Goal: Task Accomplishment & Management: Use online tool/utility

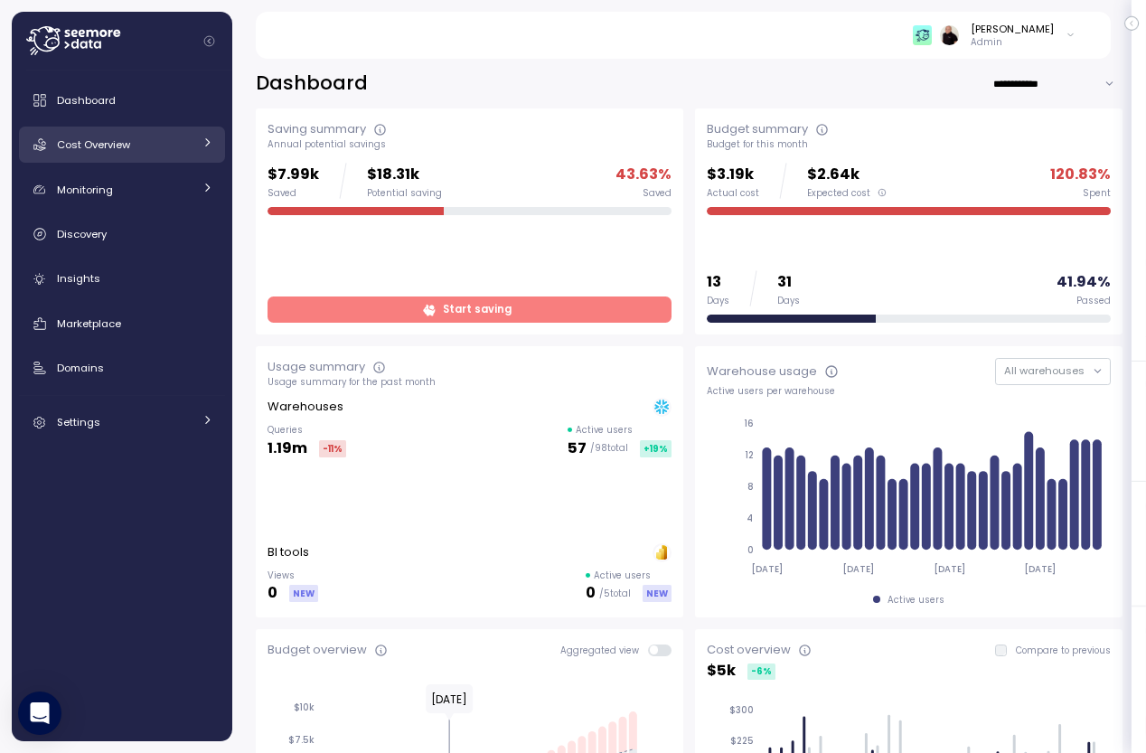
click at [87, 141] on span "Cost Overview" at bounding box center [93, 144] width 73 height 14
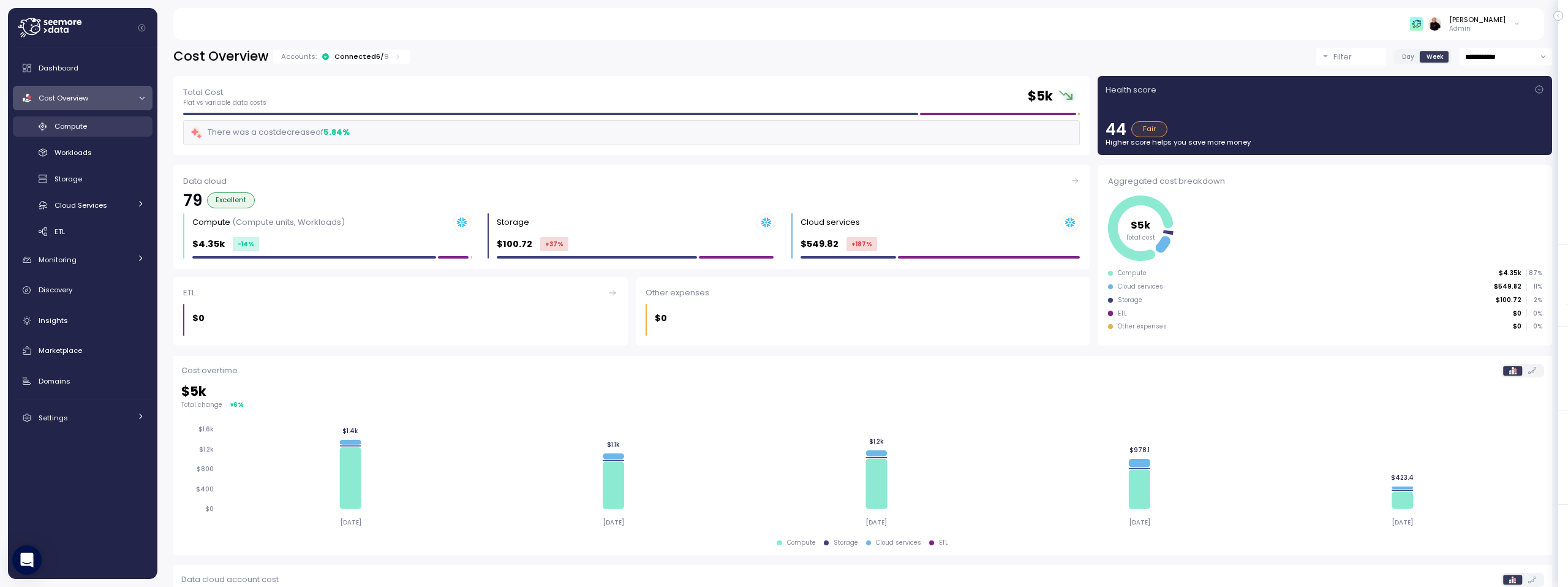
click at [66, 120] on div "Compute" at bounding box center [99, 126] width 90 height 12
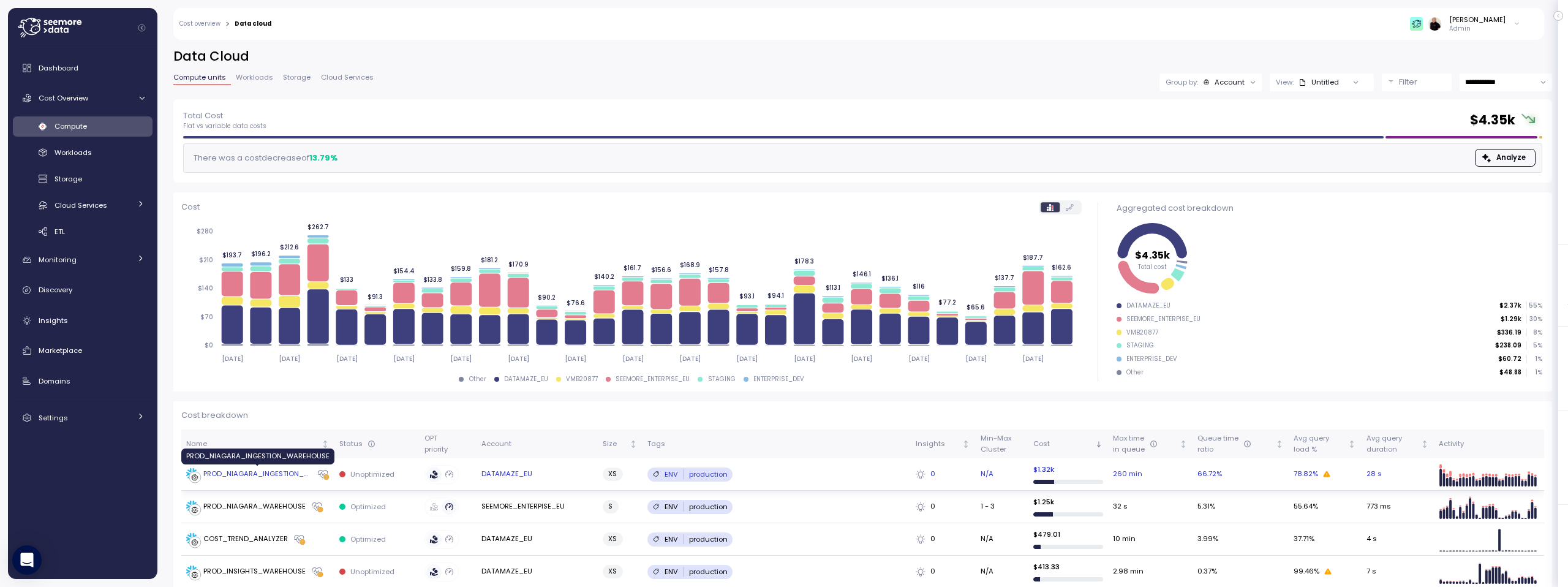
click at [263, 472] on div "PROD_NIAGARA_INGESTION_WAREHOUSE" at bounding box center [257, 474] width 108 height 11
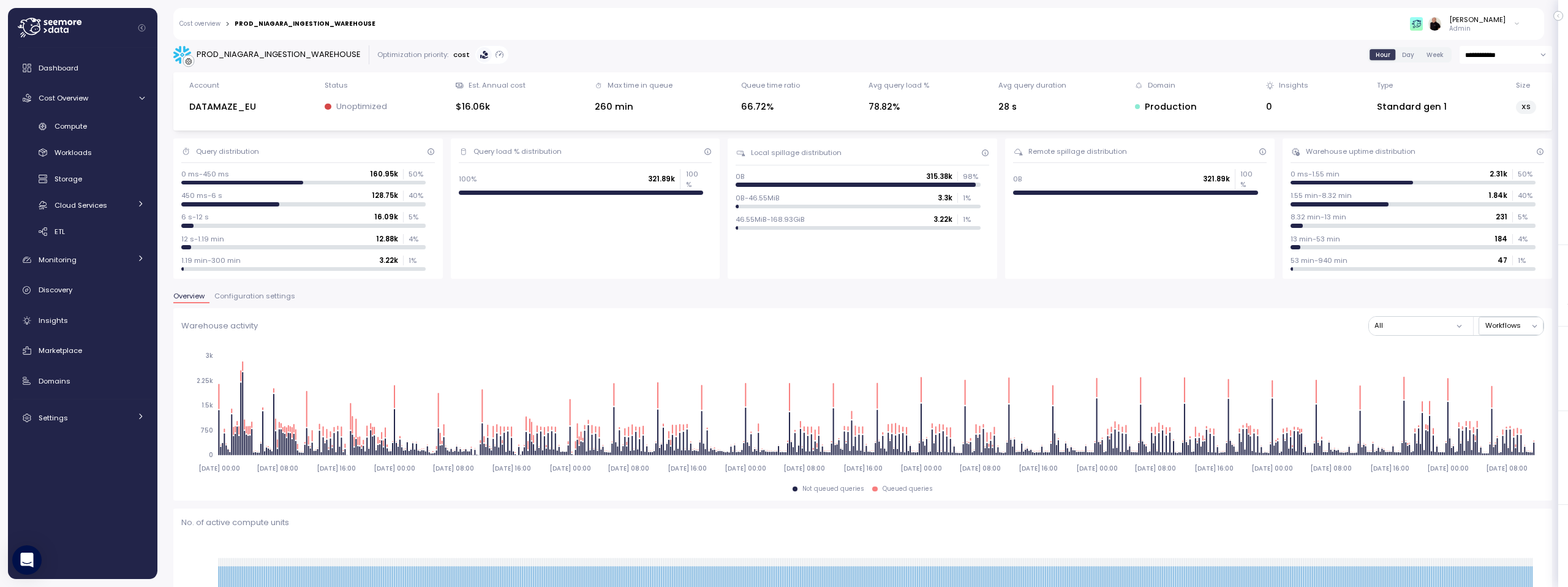
click at [289, 172] on div "0 ms-450 ms 160.95k 50 %" at bounding box center [303, 174] width 245 height 9
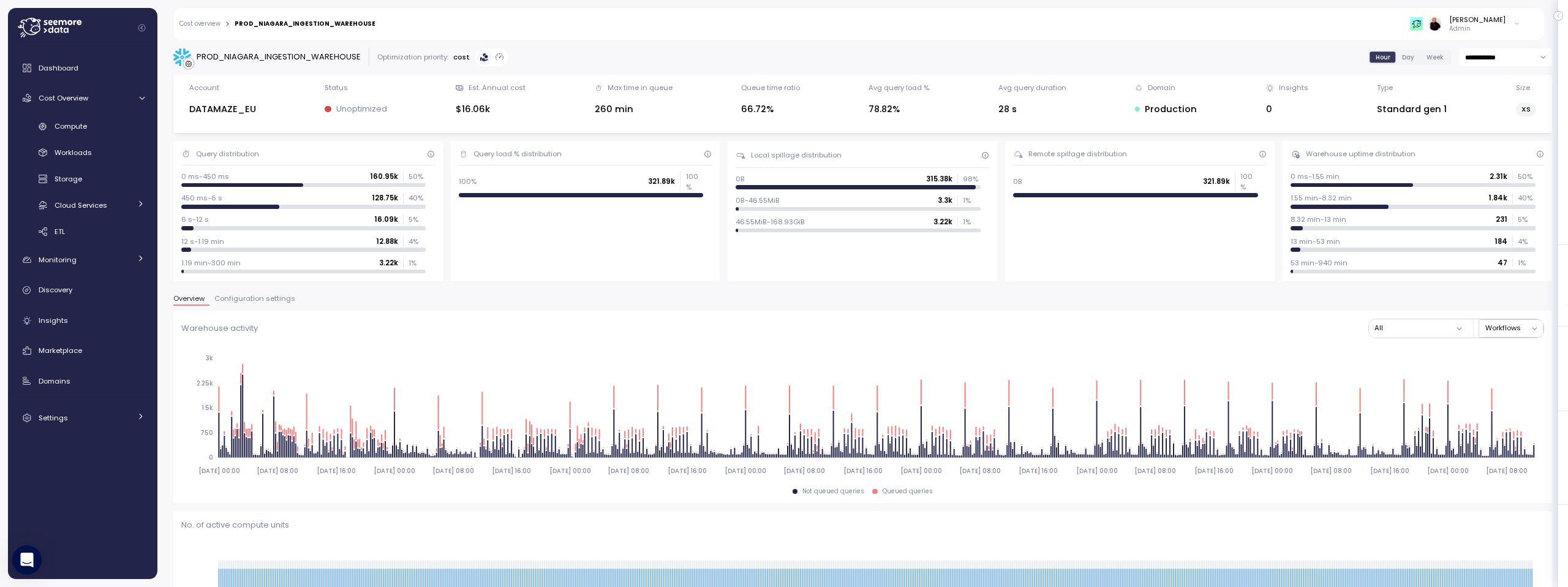
click at [241, 296] on span "Configuration settings" at bounding box center [254, 299] width 81 height 7
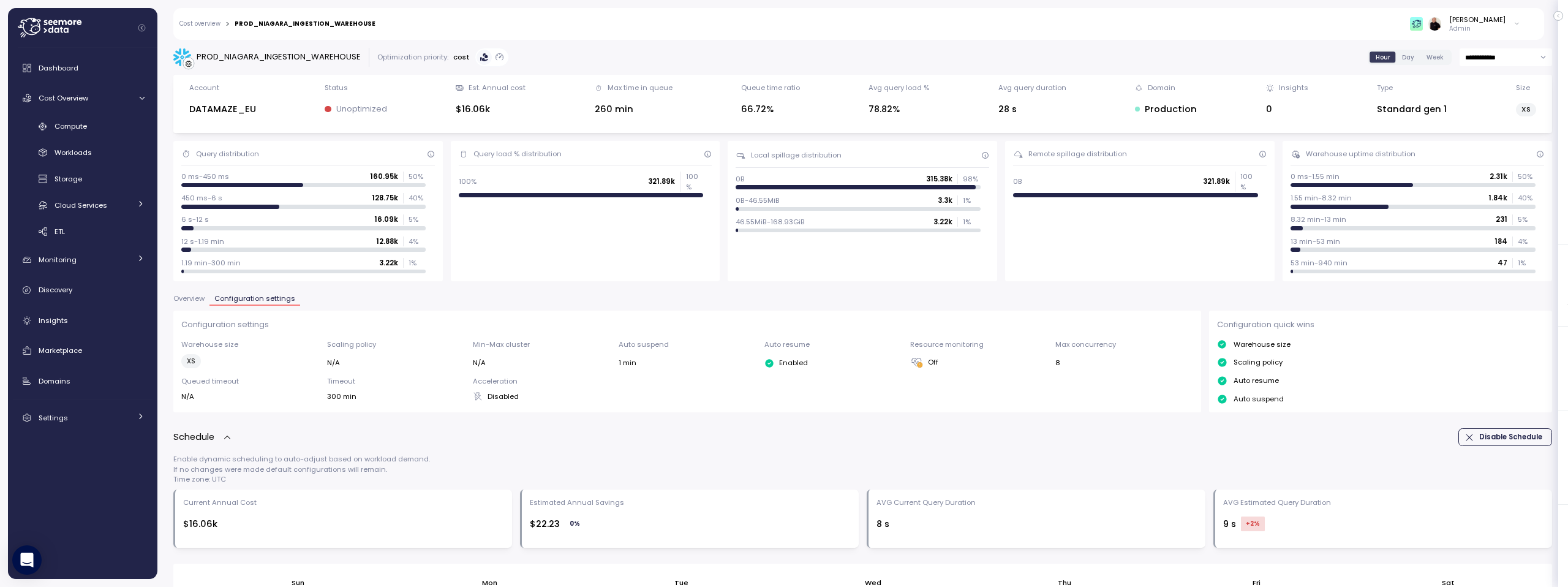
click at [199, 24] on link "Cost overview" at bounding box center [200, 24] width 41 height 6
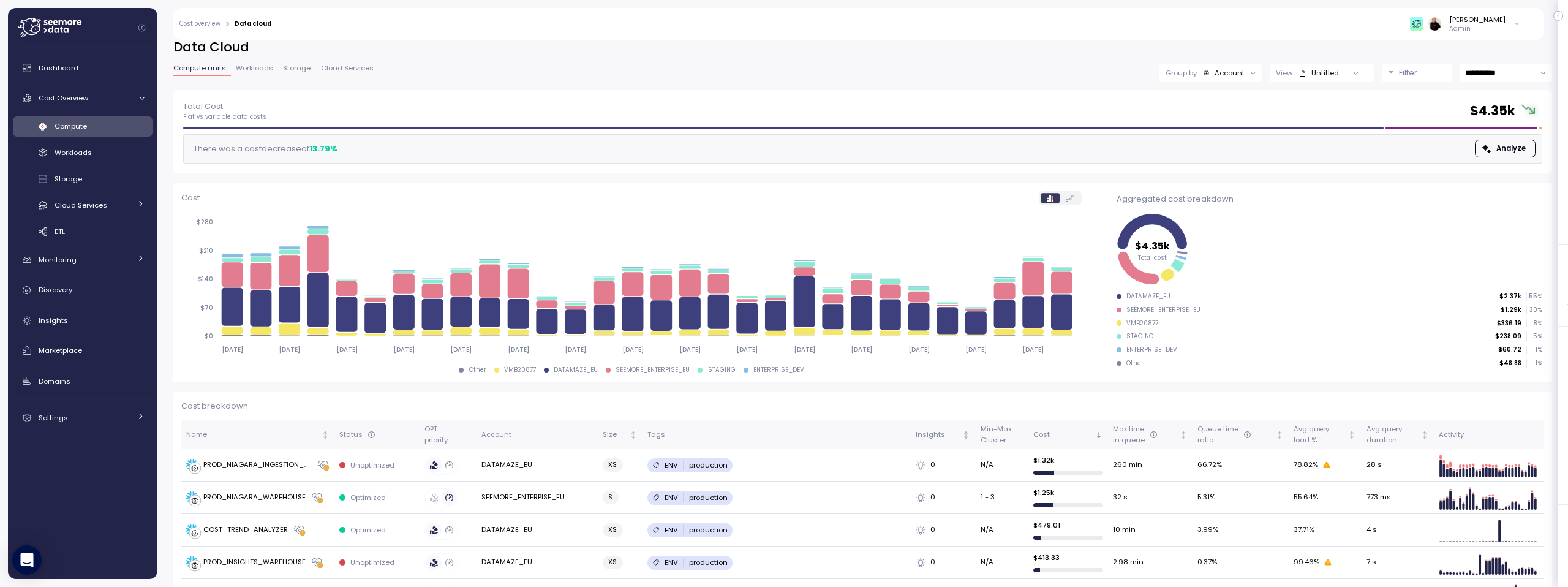
scroll to position [179, 0]
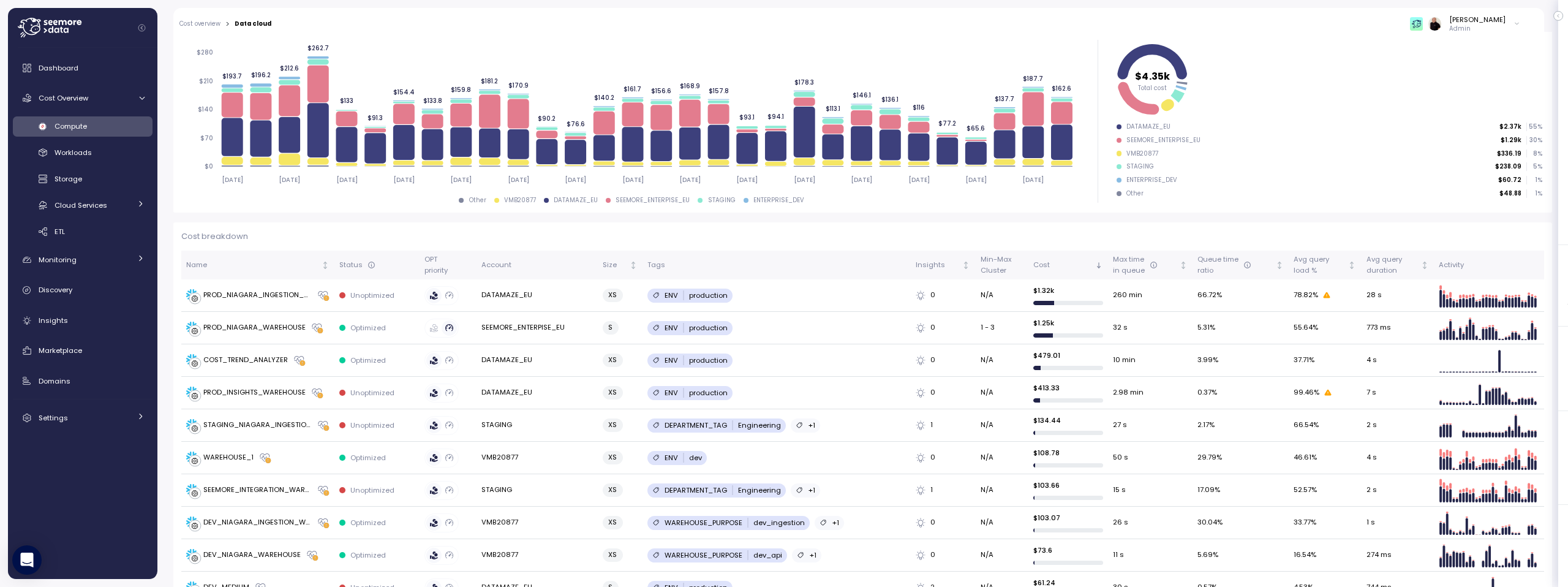
click at [776, 22] on div "[PERSON_NAME]" at bounding box center [1477, 20] width 56 height 9
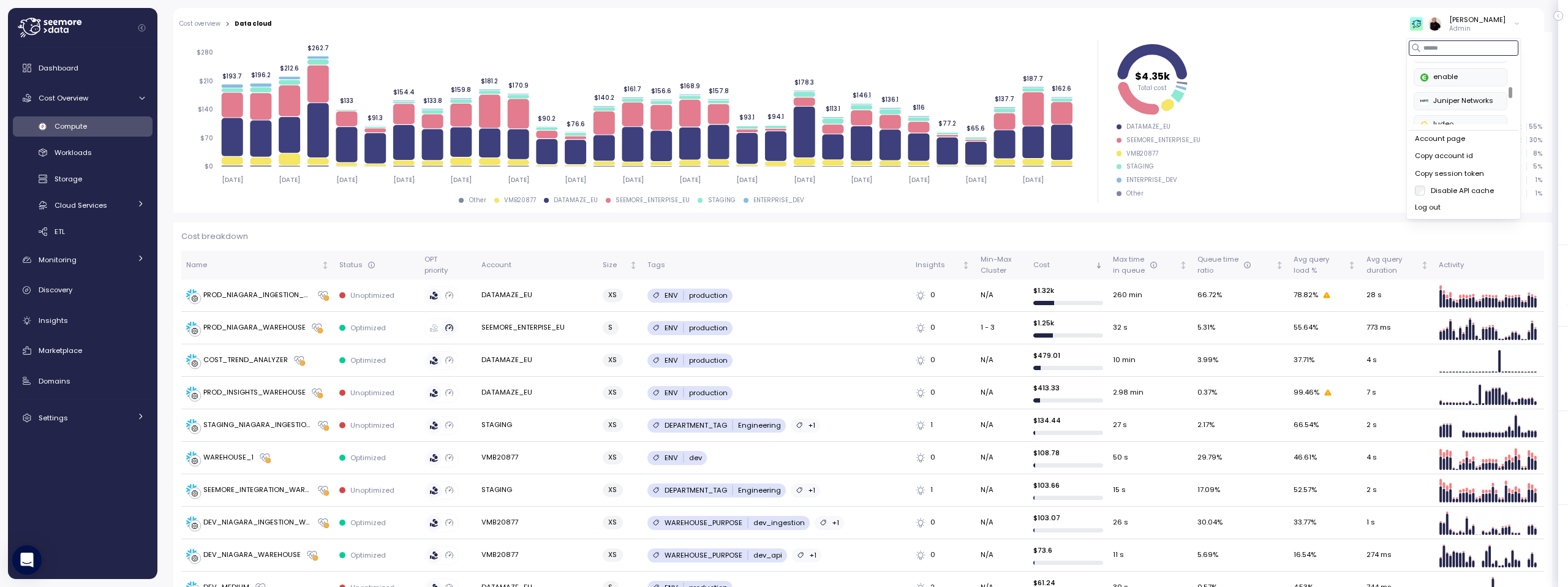
click at [776, 48] on input at bounding box center [1464, 48] width 110 height 15
click at [776, 68] on div "PayU" at bounding box center [1470, 70] width 62 height 11
type input "***"
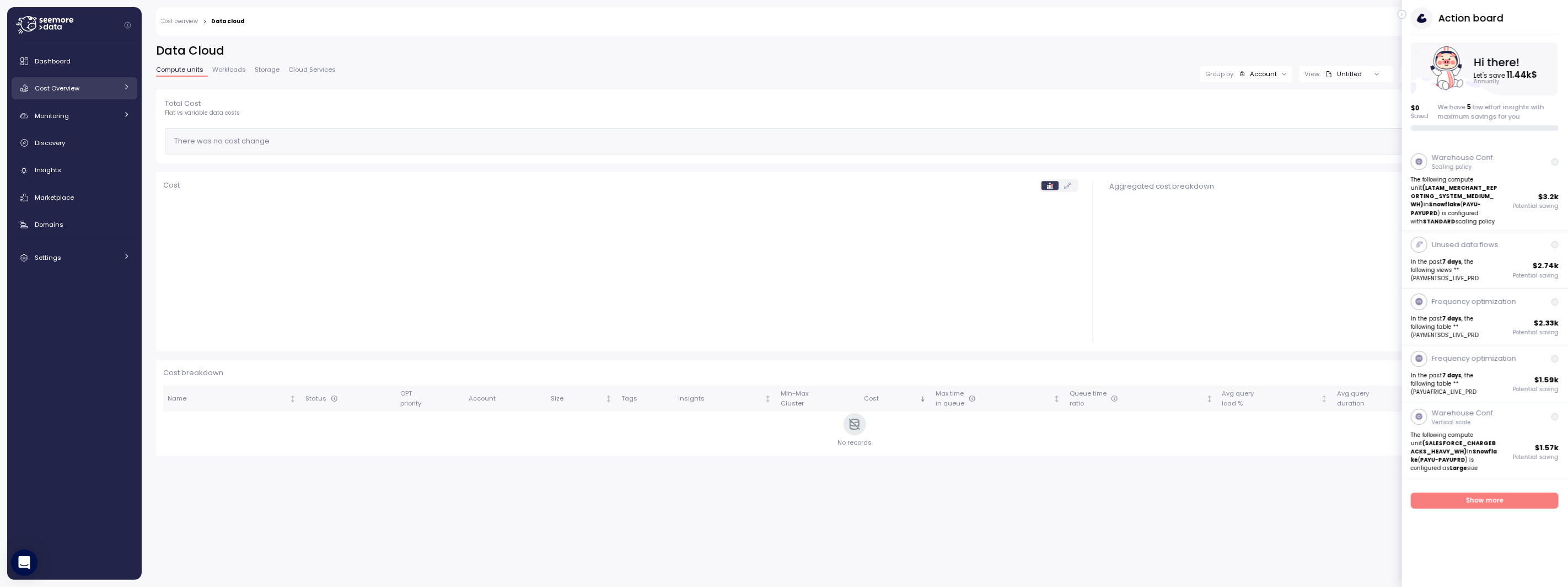
click at [58, 85] on span "Cost Overview" at bounding box center [57, 88] width 45 height 9
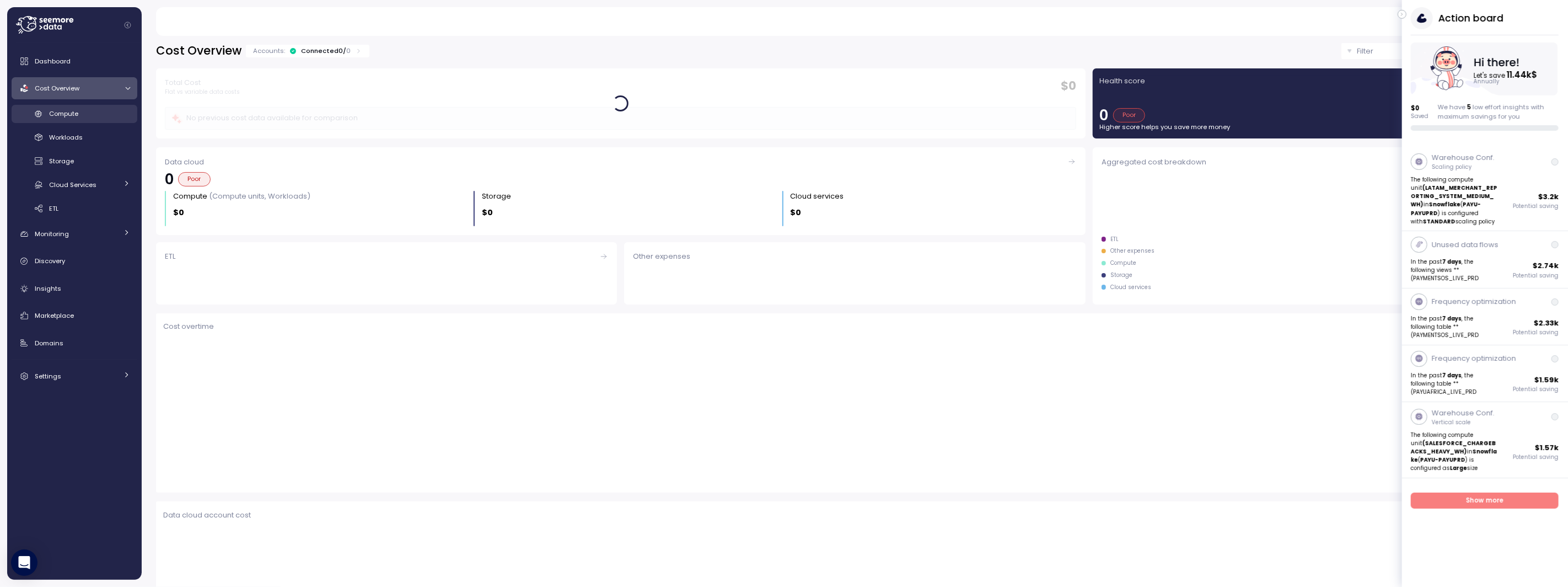
click at [62, 115] on span "Compute" at bounding box center [63, 113] width 29 height 9
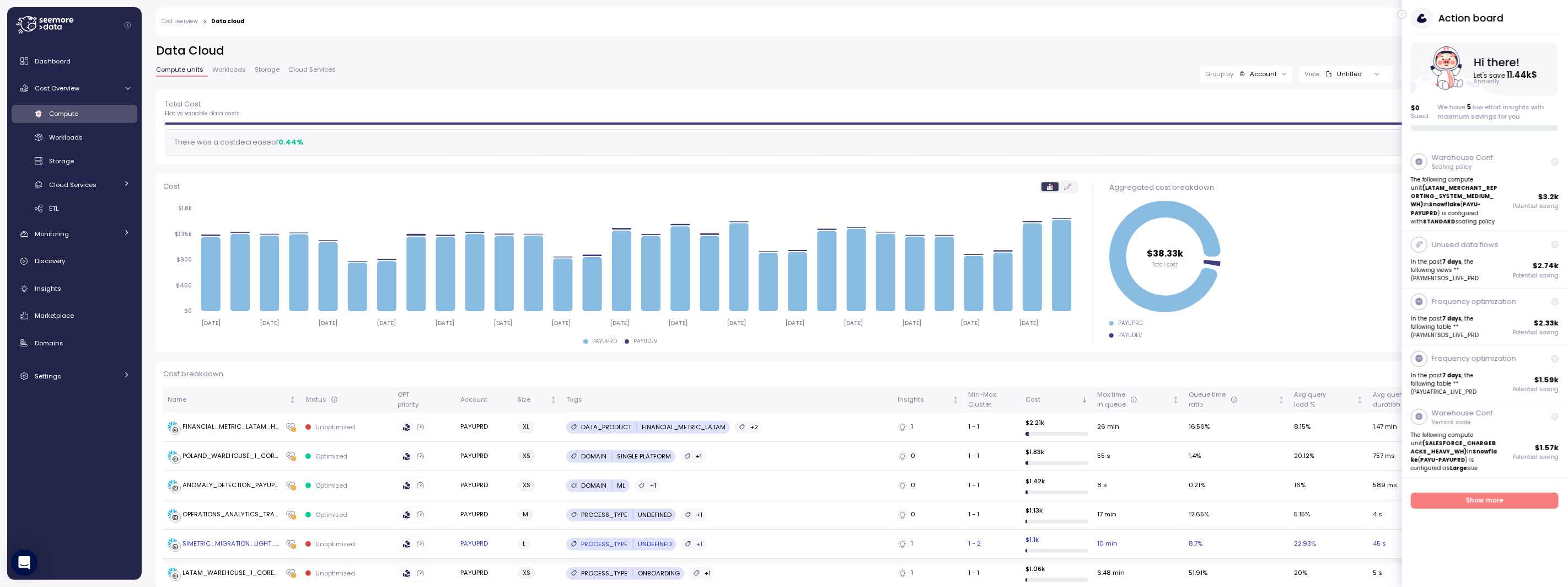
click at [1406, 15] on button "button" at bounding box center [1402, 14] width 9 height 9
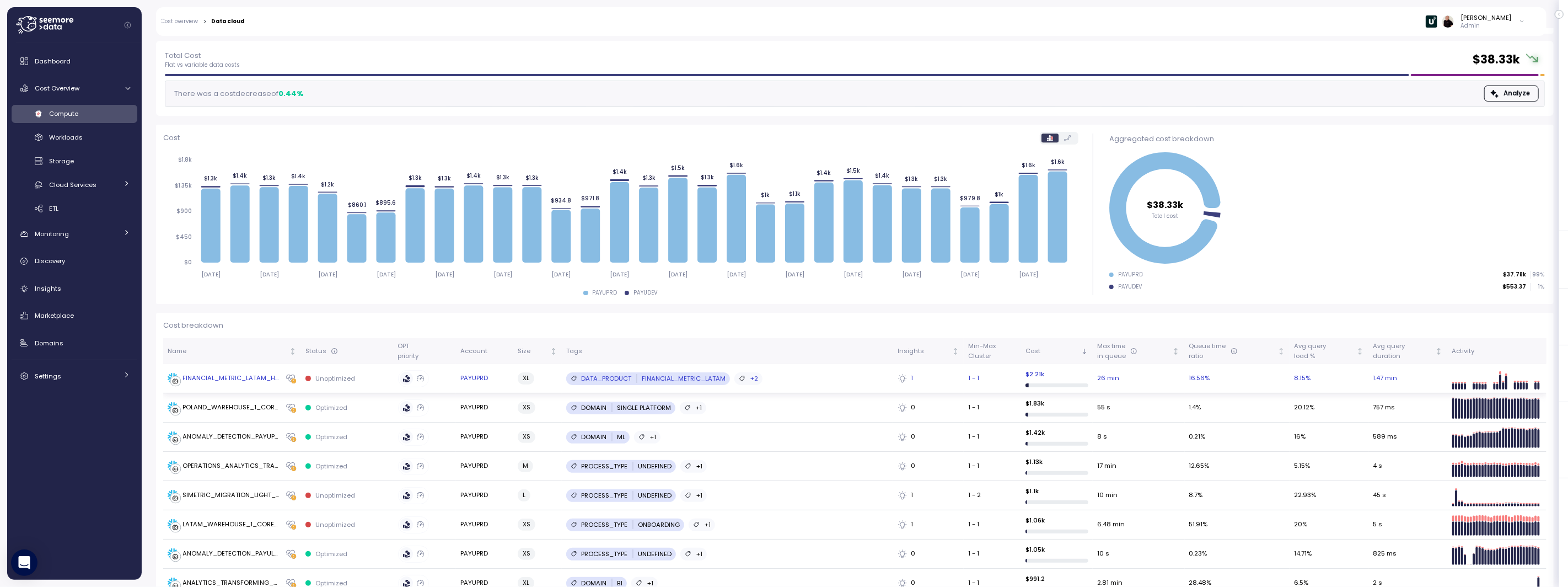
scroll to position [47, 0]
click at [213, 380] on div "FINANCIAL_METRIC_LATAM_HEAVY_WH" at bounding box center [232, 380] width 98 height 10
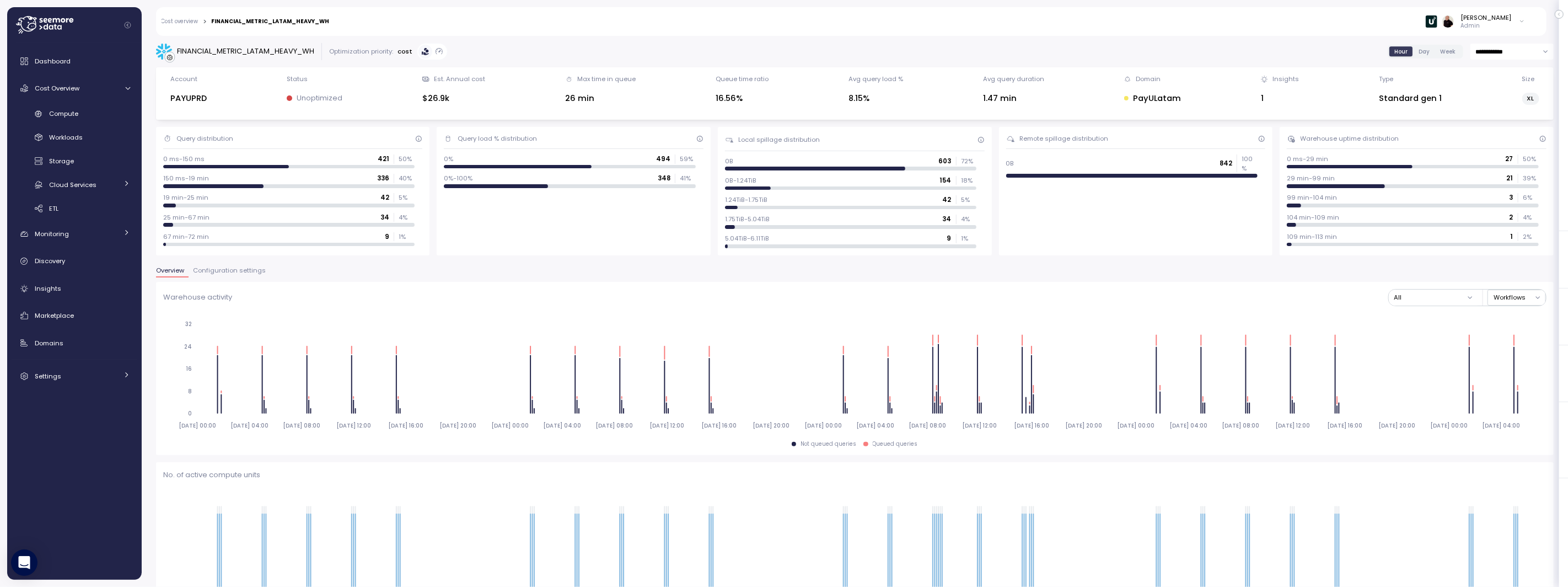
click at [226, 270] on span "Configuration settings" at bounding box center [229, 271] width 73 height 6
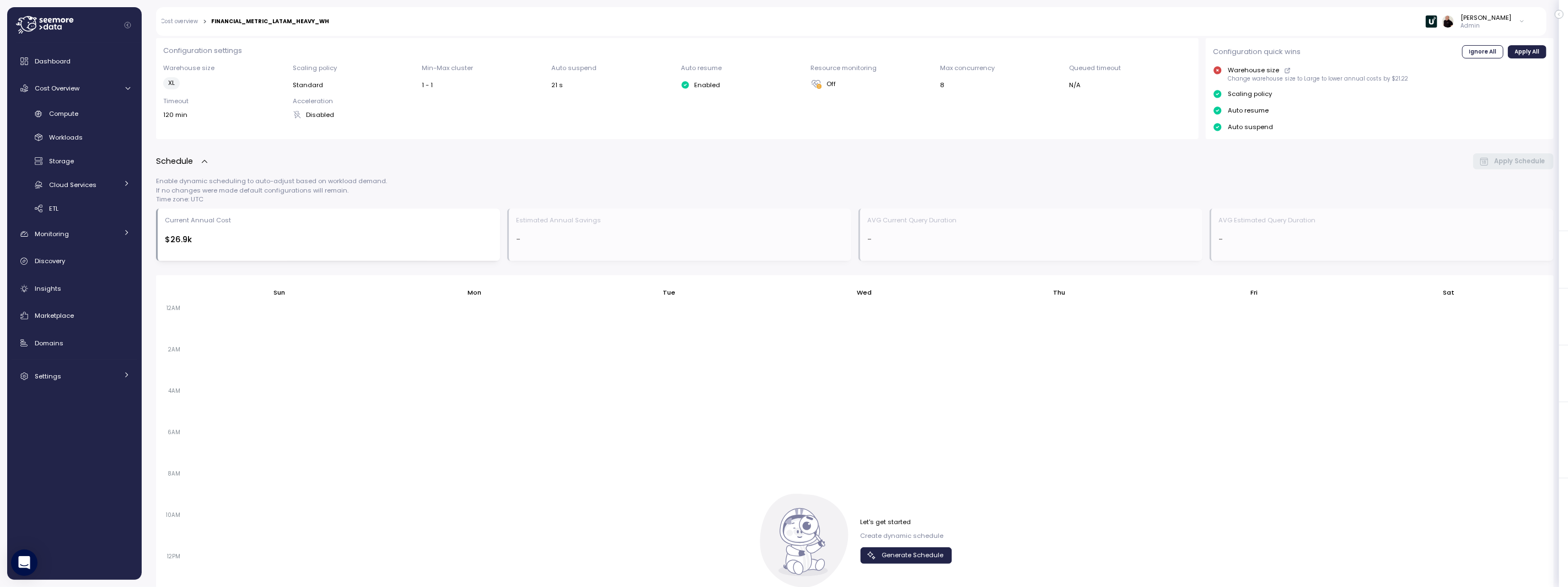
scroll to position [272, 0]
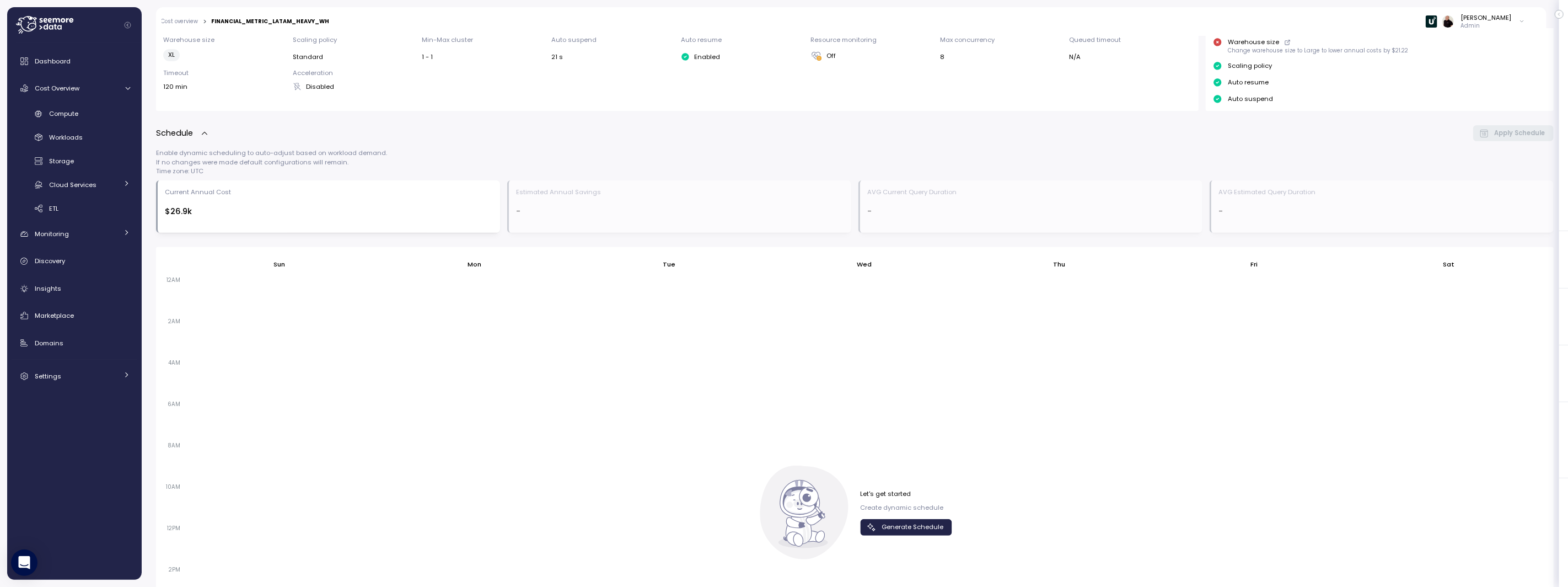
click at [903, 525] on span "Generate Schedule" at bounding box center [912, 527] width 62 height 15
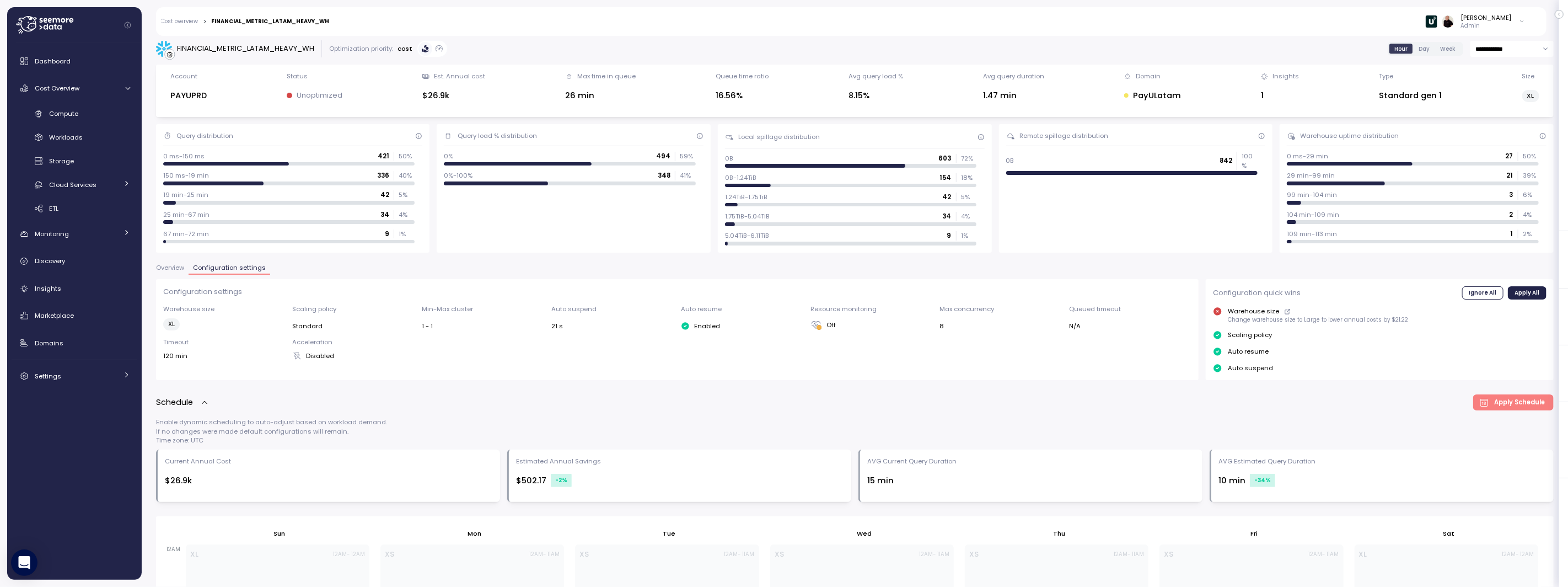
scroll to position [0, 0]
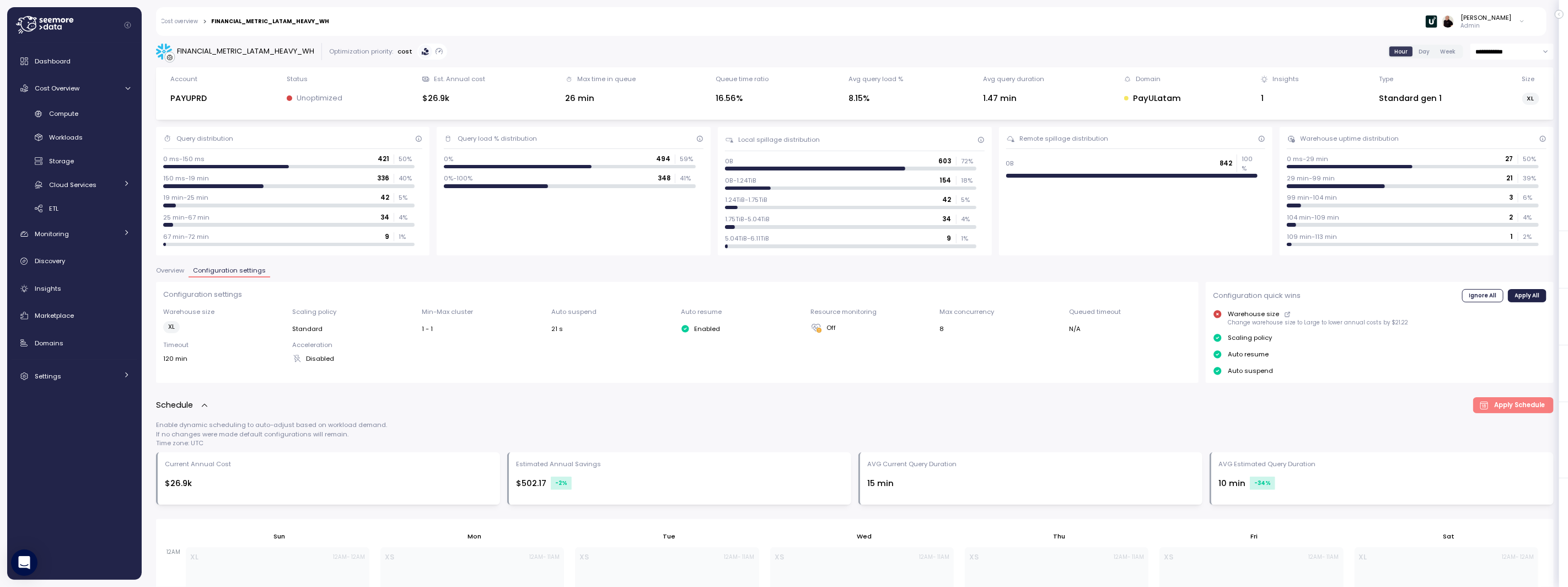
click at [181, 22] on link "Cost overview" at bounding box center [180, 21] width 37 height 5
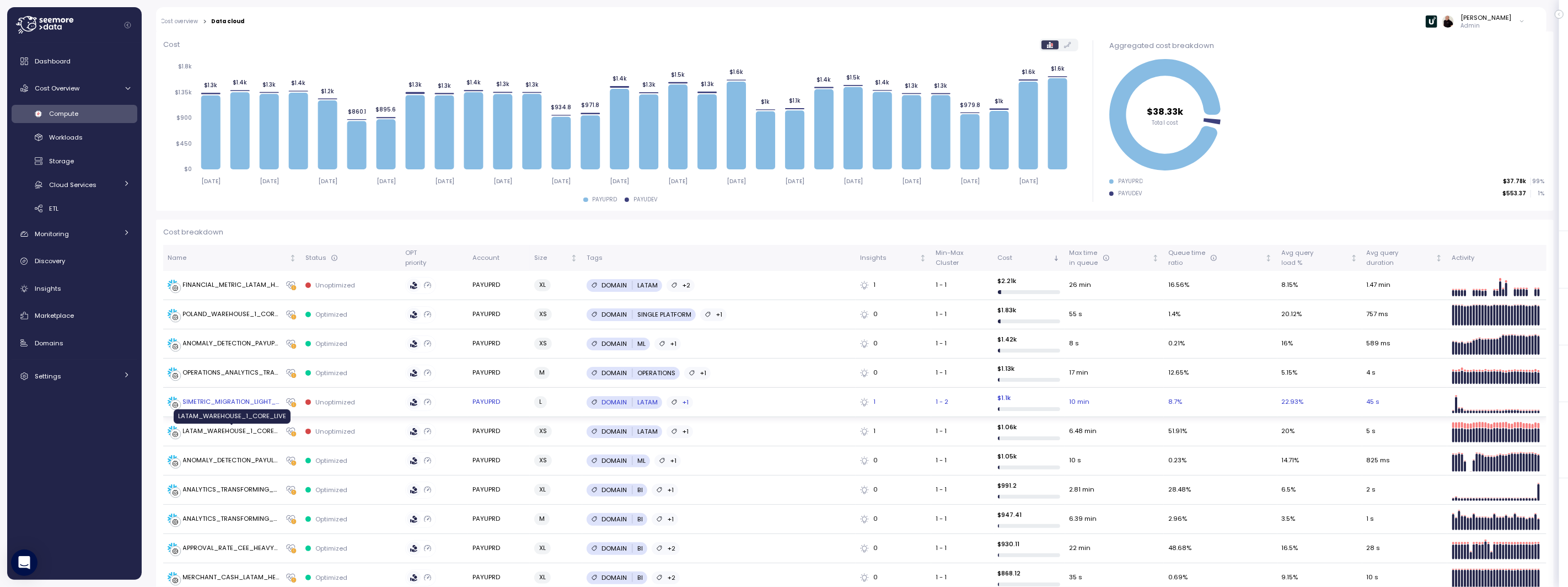
scroll to position [142, 0]
click at [231, 404] on div "SIMETRIC_MIGRATION_LIGHT_WH" at bounding box center [232, 402] width 98 height 10
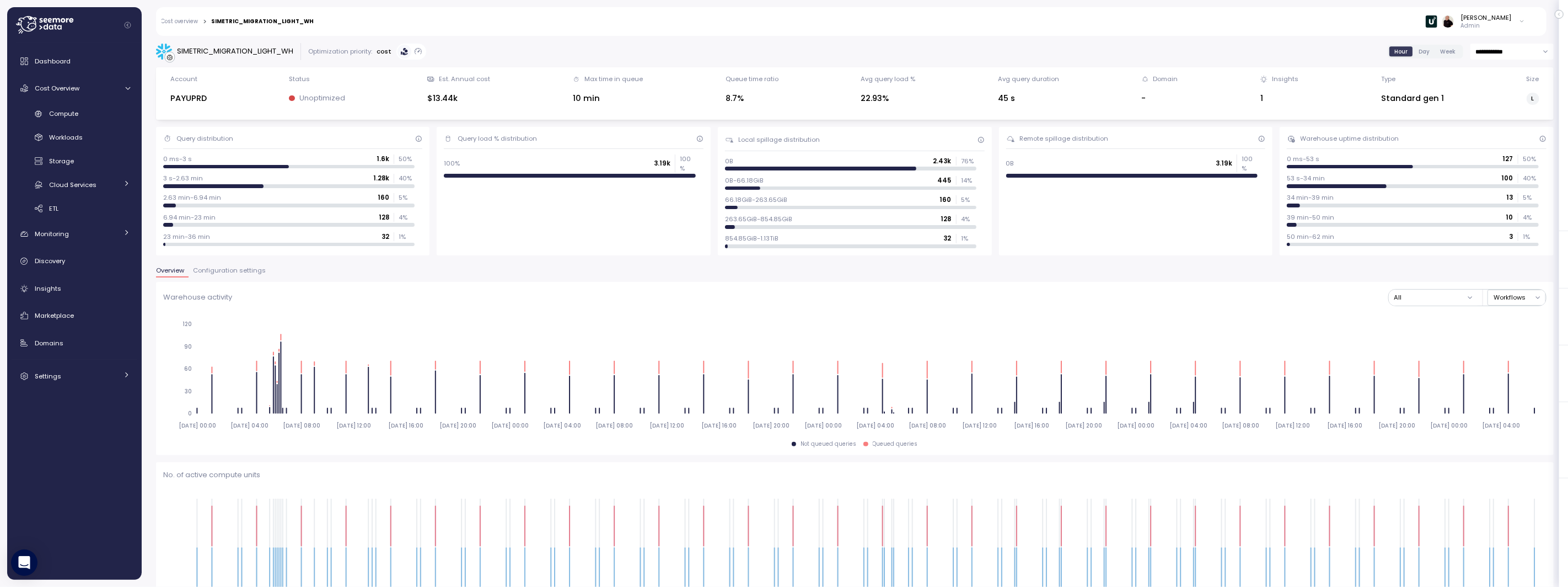
click at [235, 272] on span "Configuration settings" at bounding box center [229, 271] width 73 height 6
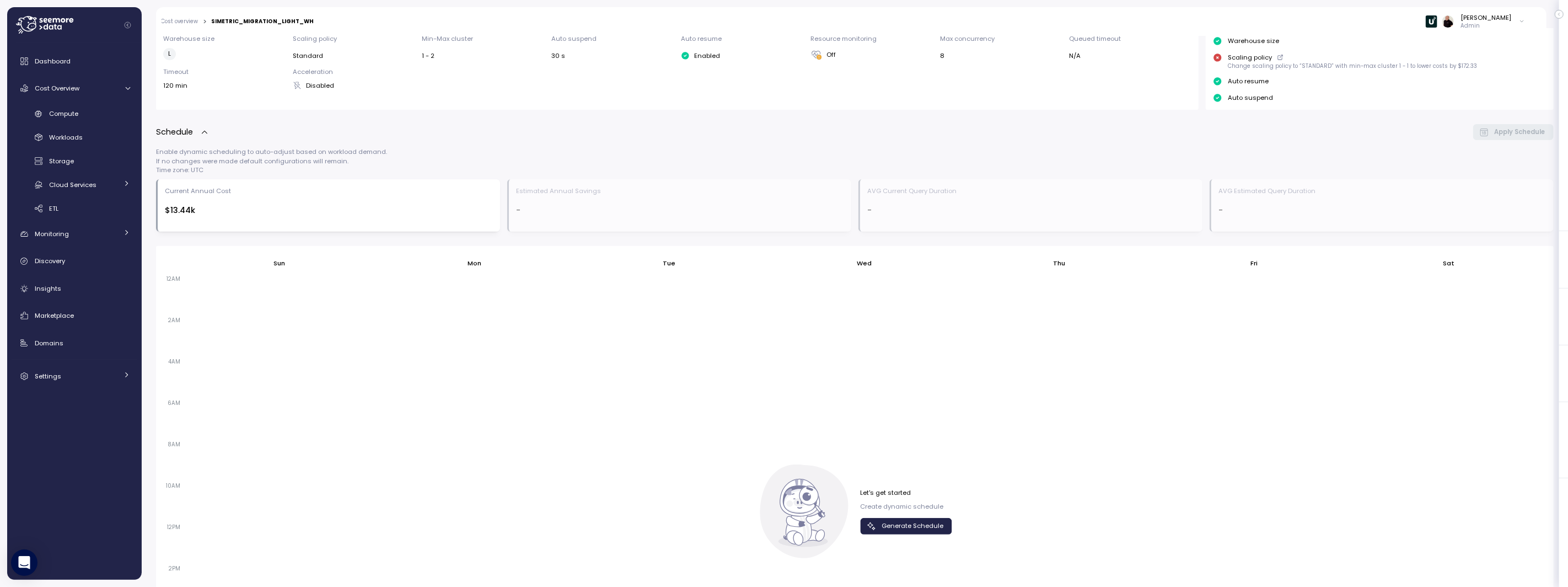
scroll to position [469, 0]
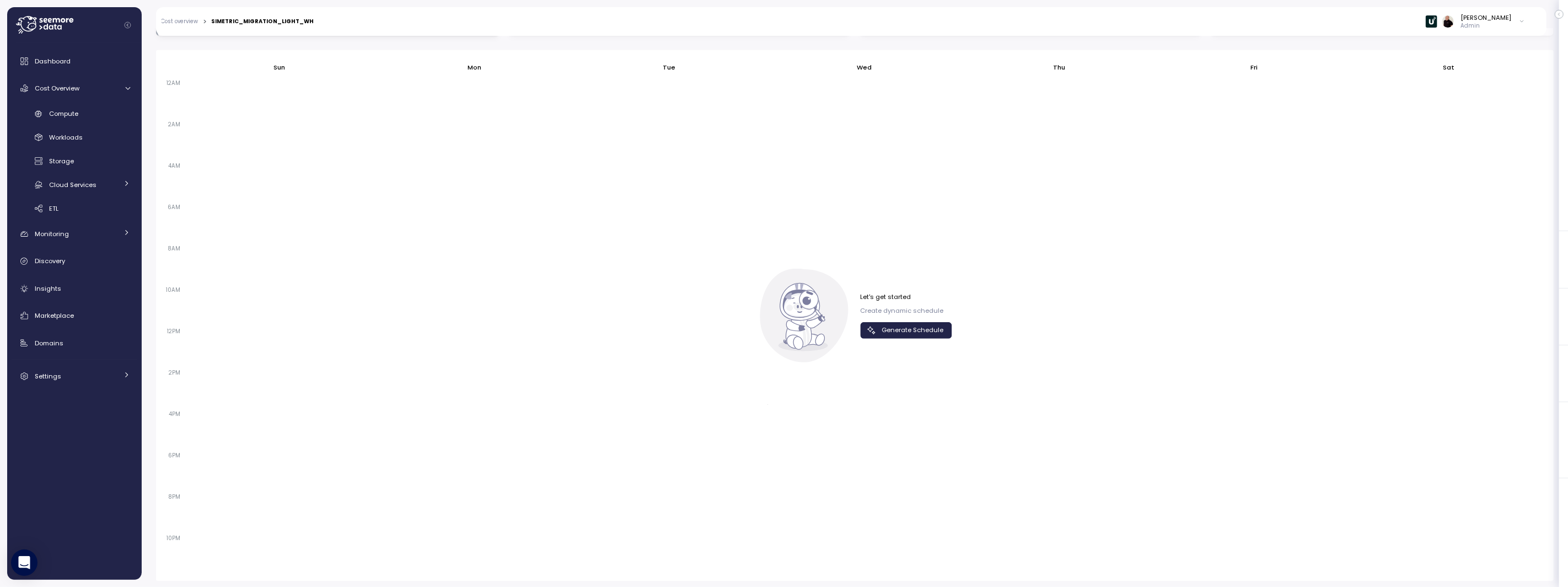
click at [883, 333] on span "Generate Schedule" at bounding box center [912, 330] width 62 height 15
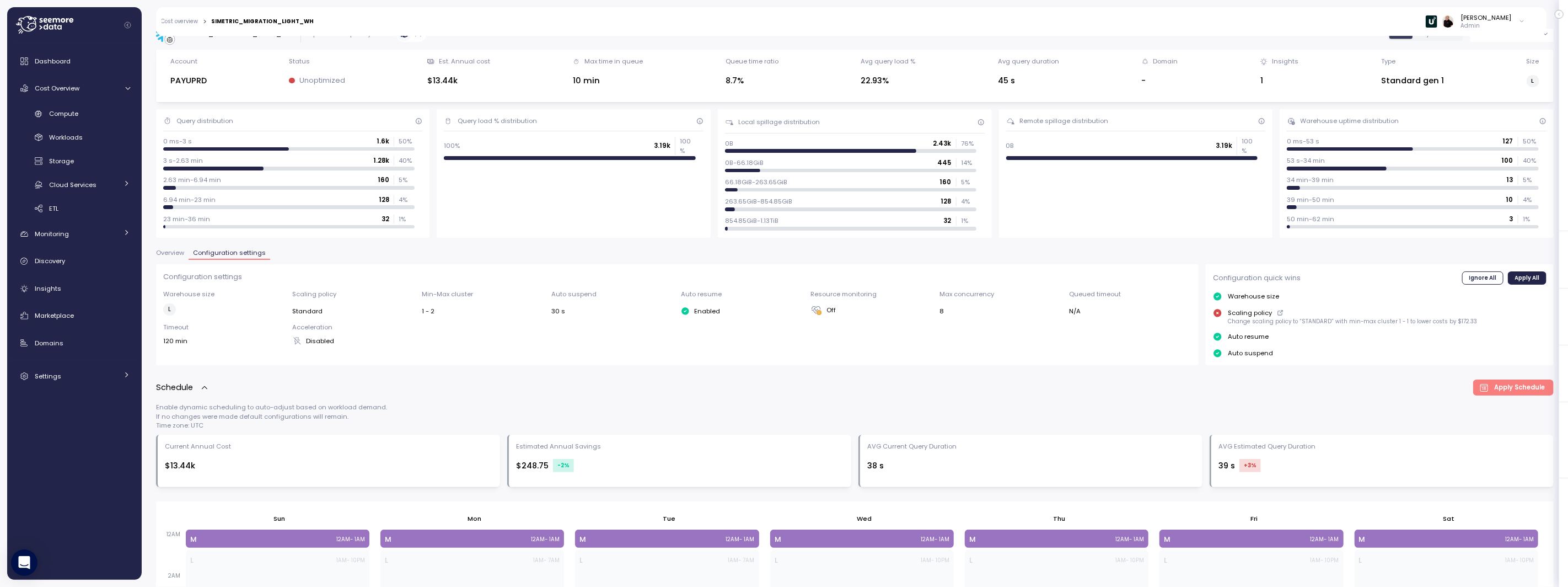
scroll to position [0, 0]
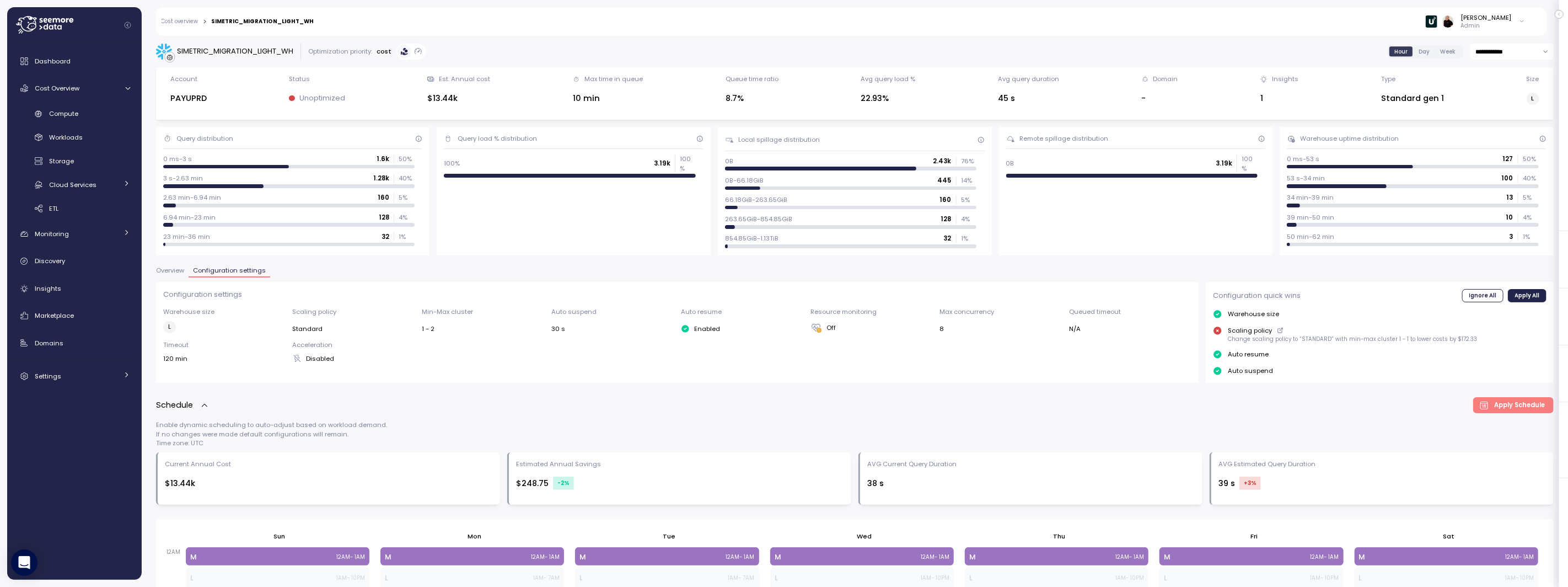
click at [1491, 20] on div "[PERSON_NAME]" at bounding box center [1486, 18] width 51 height 9
click at [1470, 81] on div "Double Verify" at bounding box center [1472, 82] width 72 height 10
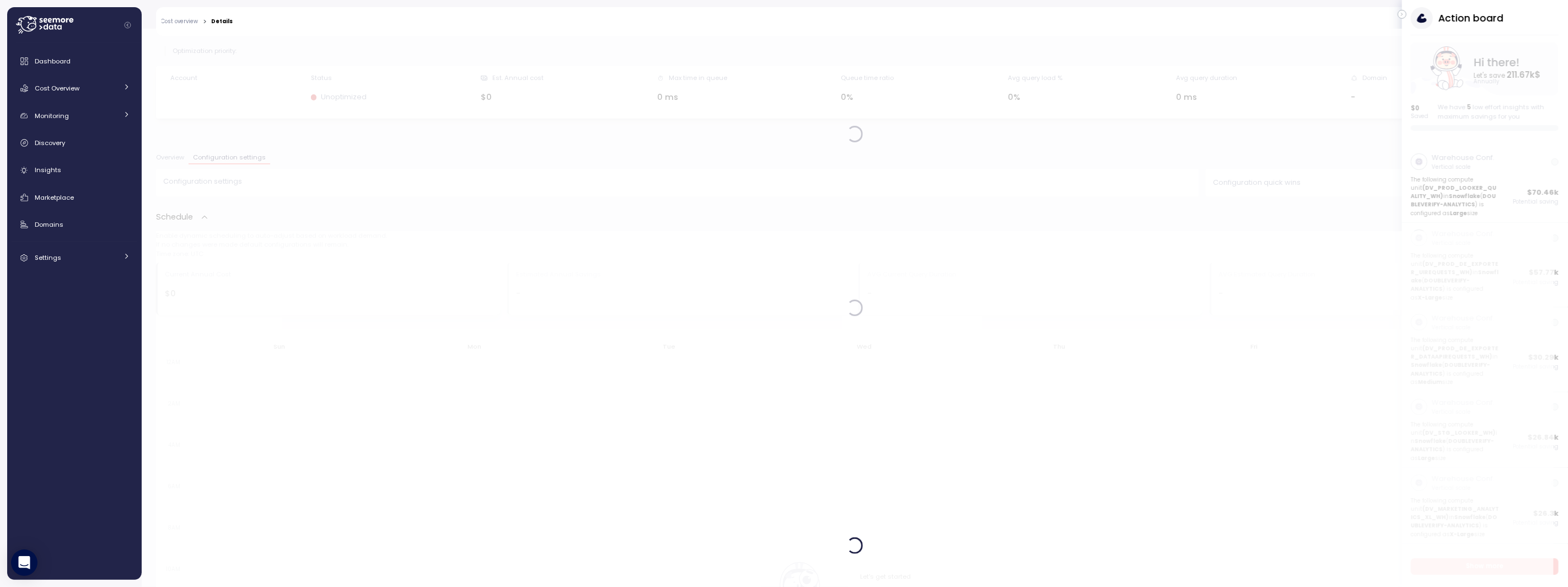
click at [1402, 15] on icon "button" at bounding box center [1402, 15] width 1 height 3
click at [65, 89] on span "Cost Overview" at bounding box center [57, 88] width 45 height 9
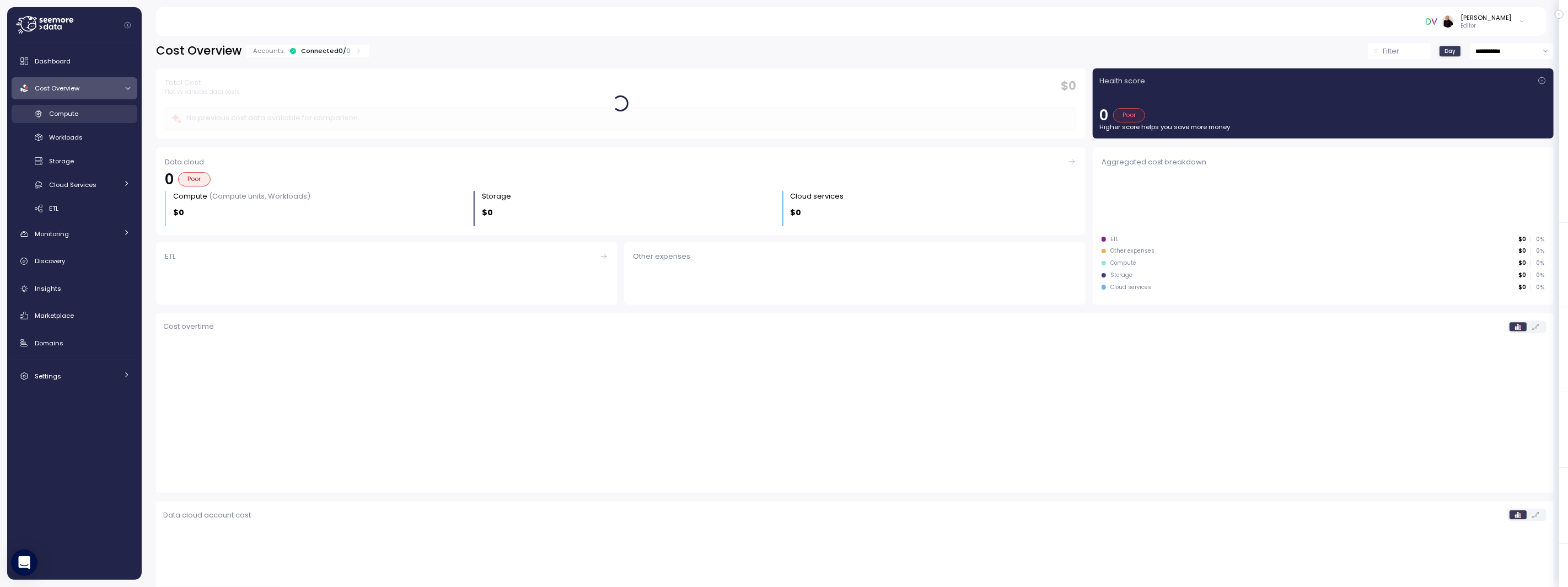
click at [66, 112] on span "Compute" at bounding box center [63, 113] width 29 height 9
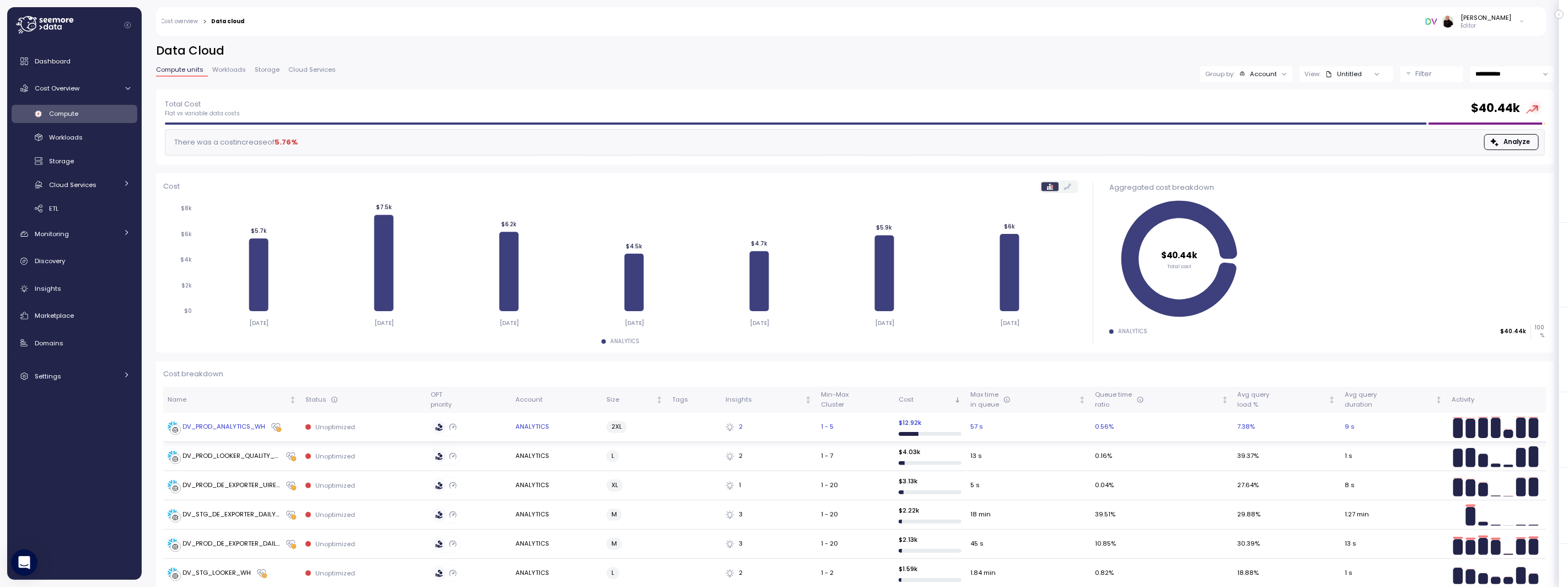
click at [218, 425] on div "DV_PROD_ANALYTICS_WH" at bounding box center [224, 427] width 83 height 10
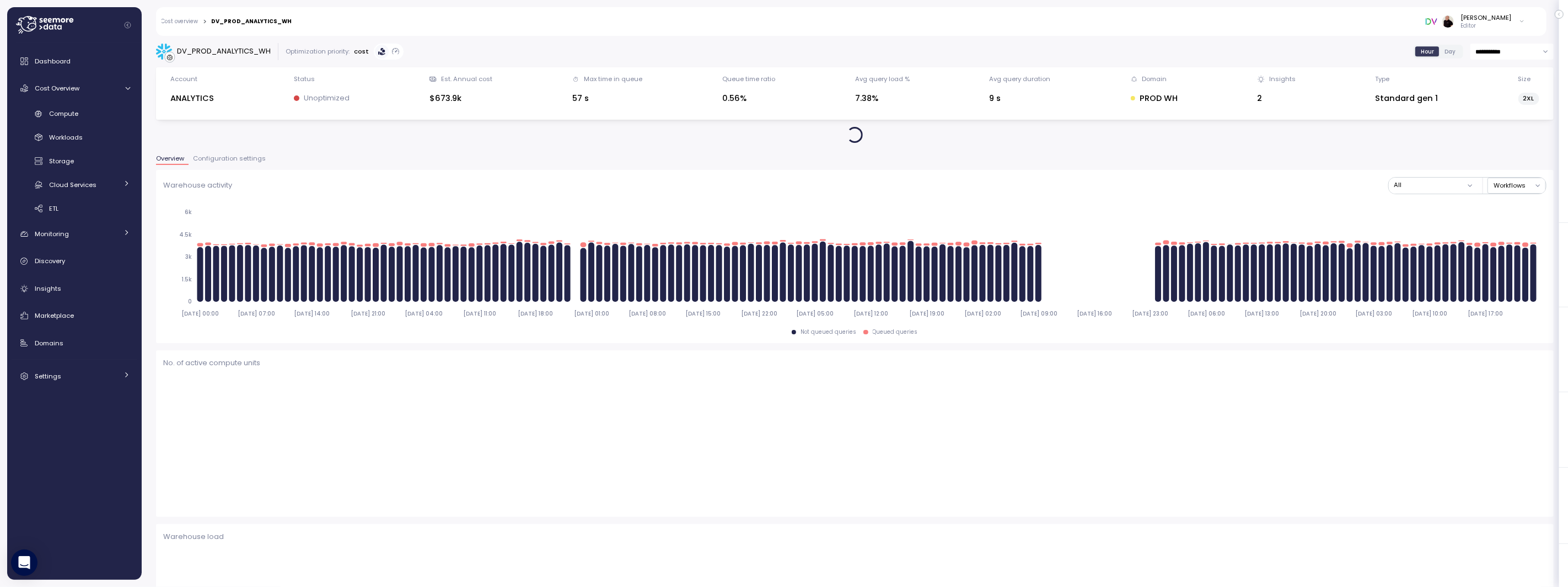
click at [221, 159] on span "Configuration settings" at bounding box center [229, 159] width 73 height 6
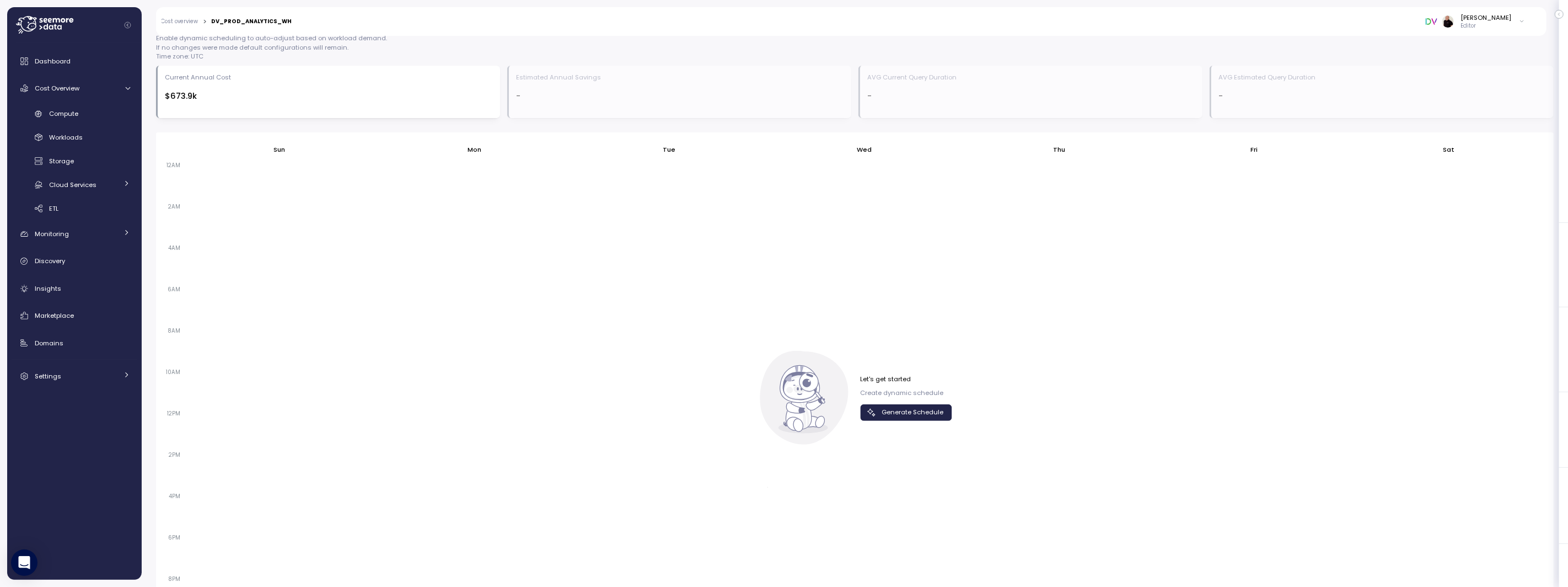
scroll to position [364, 0]
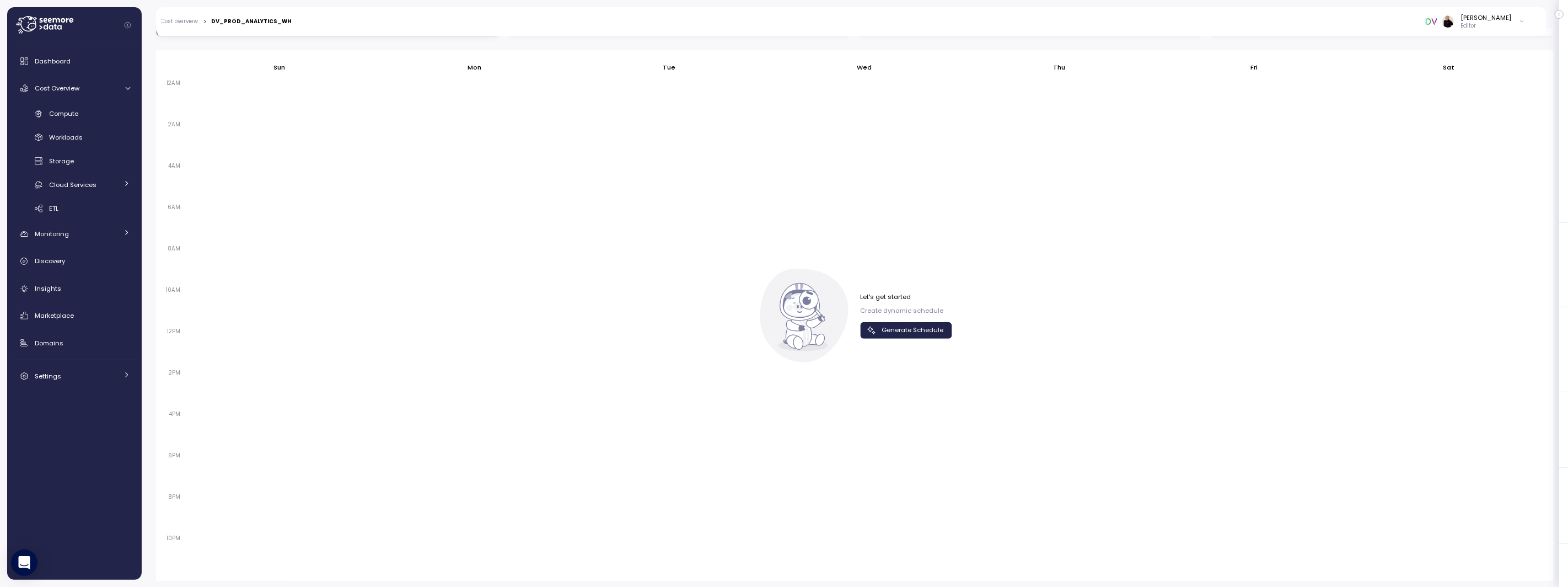
click at [892, 325] on span "Generate Schedule" at bounding box center [912, 330] width 62 height 15
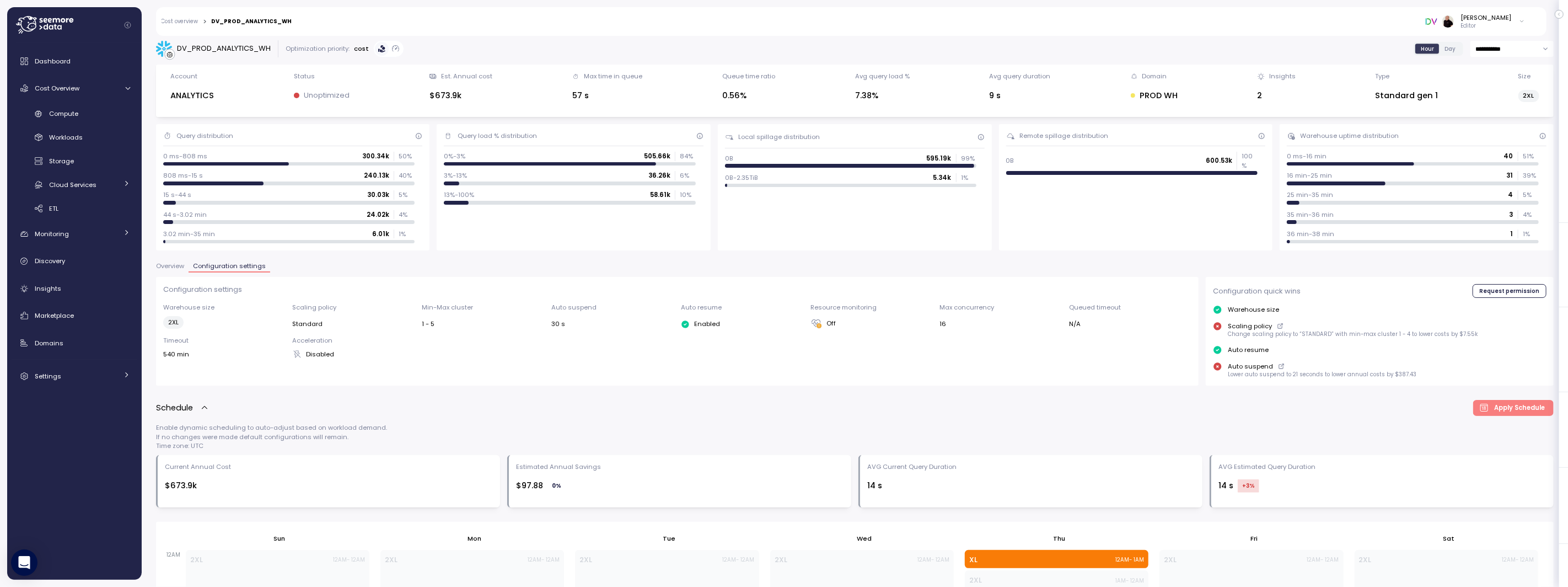
scroll to position [0, 0]
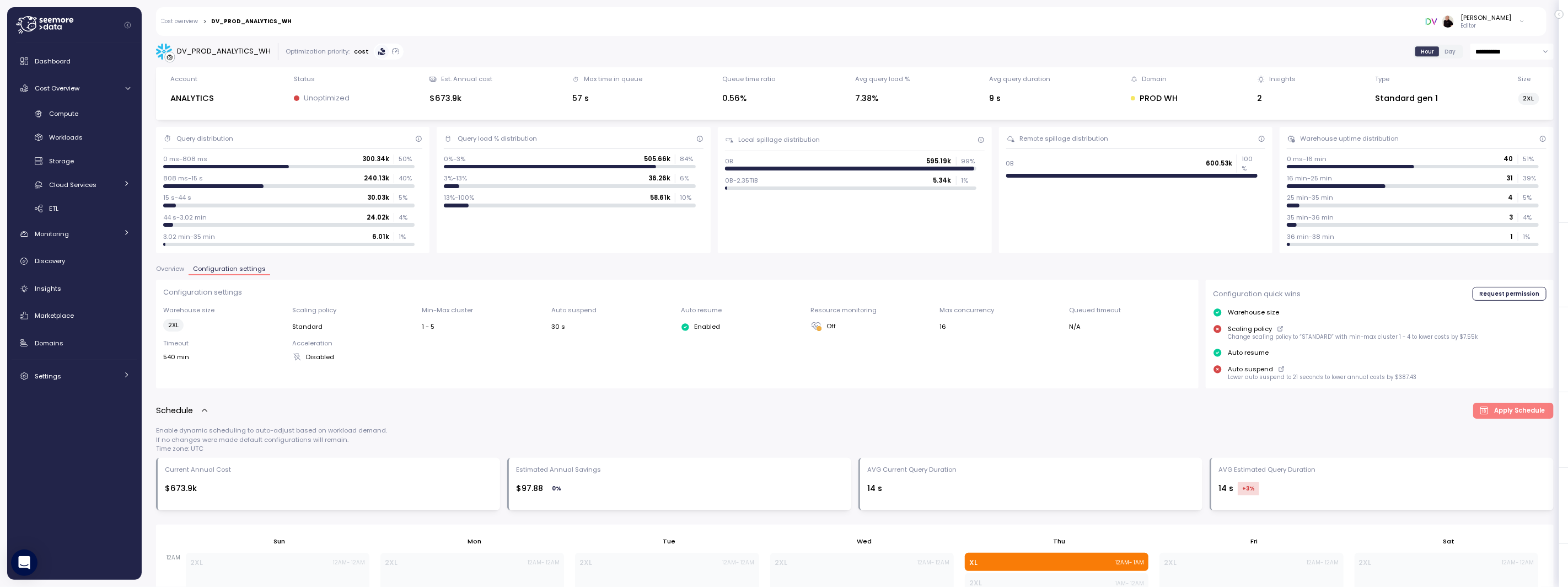
click at [183, 19] on link "Cost overview" at bounding box center [180, 21] width 37 height 5
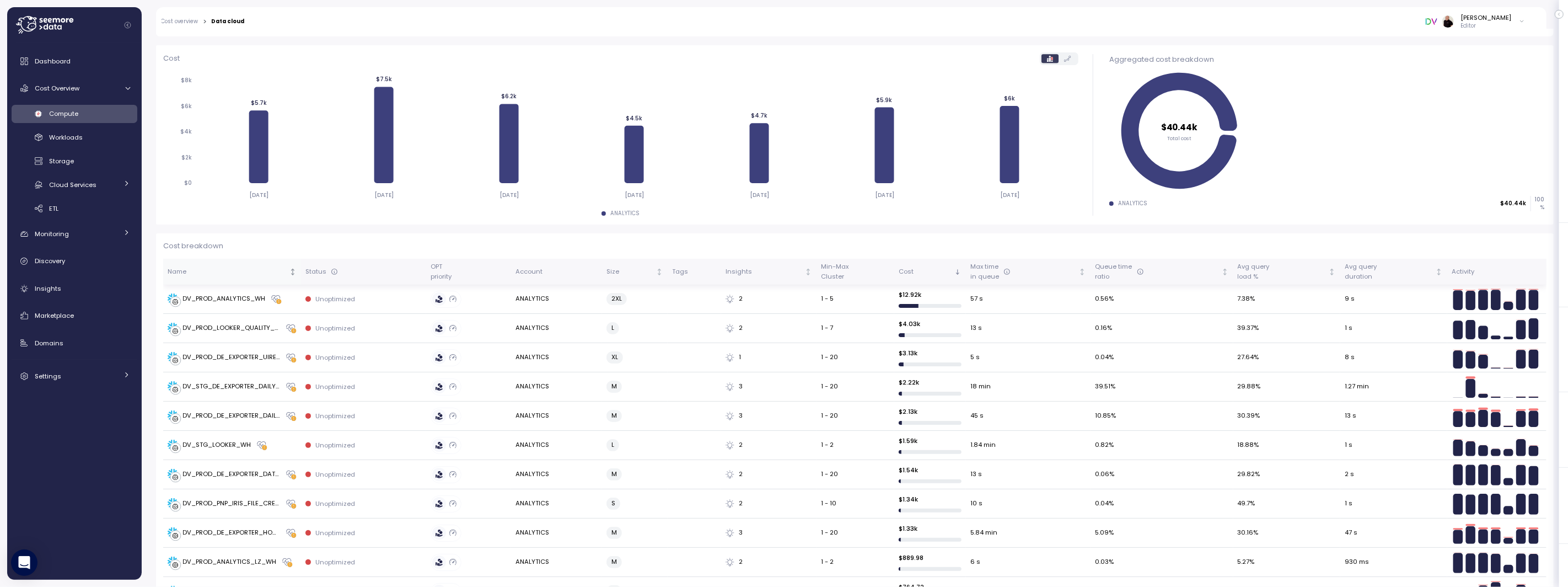
scroll to position [142, 0]
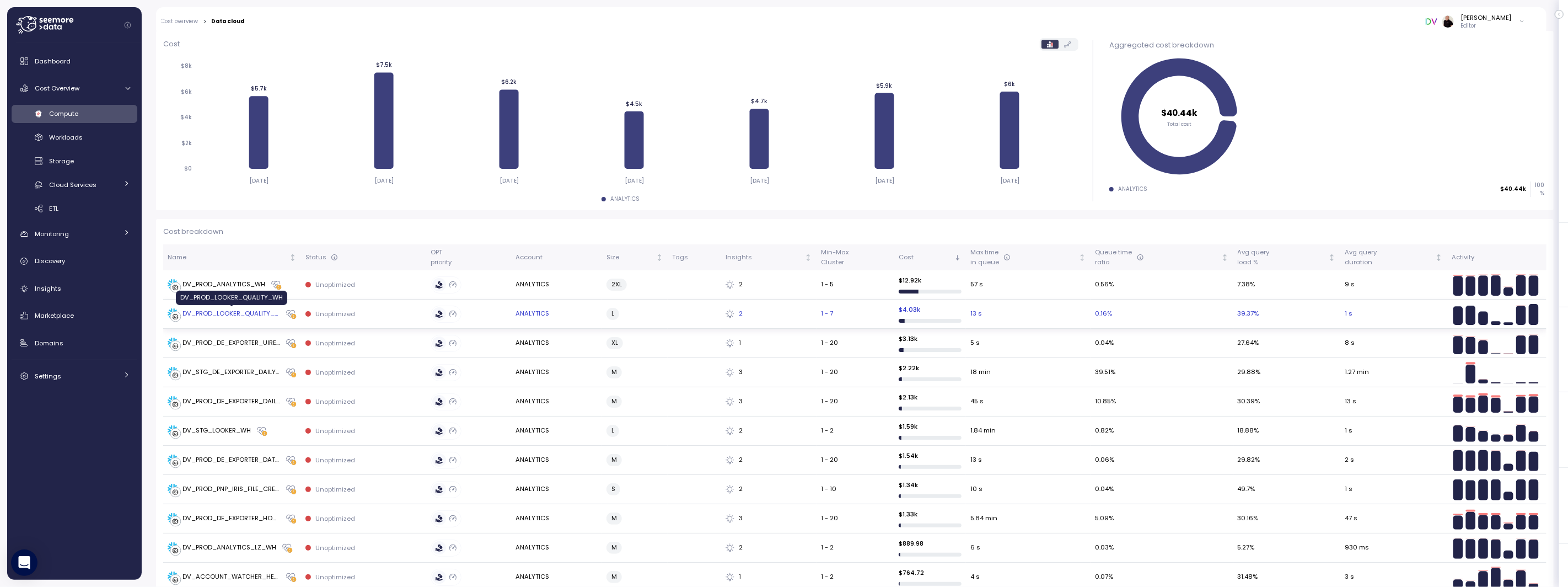
click at [215, 314] on div "DV_PROD_LOOKER_QUALITY_WH" at bounding box center [232, 314] width 98 height 10
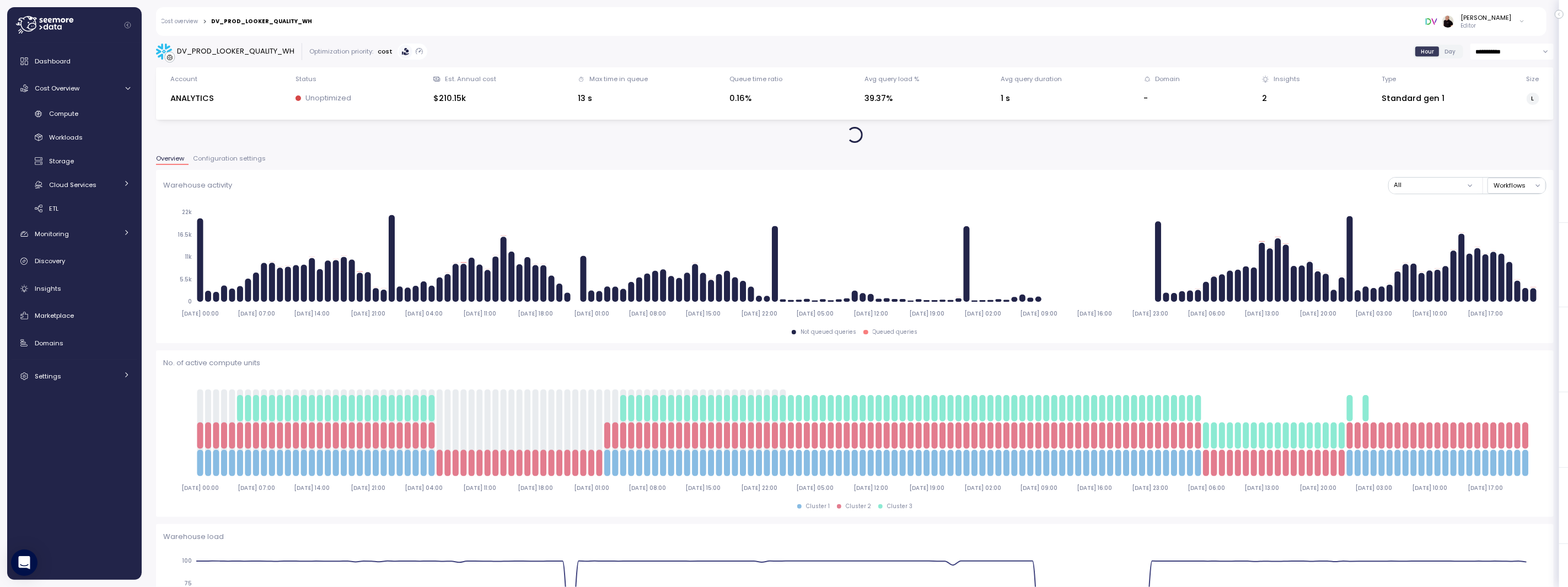
click at [229, 156] on span "Configuration settings" at bounding box center [229, 159] width 73 height 6
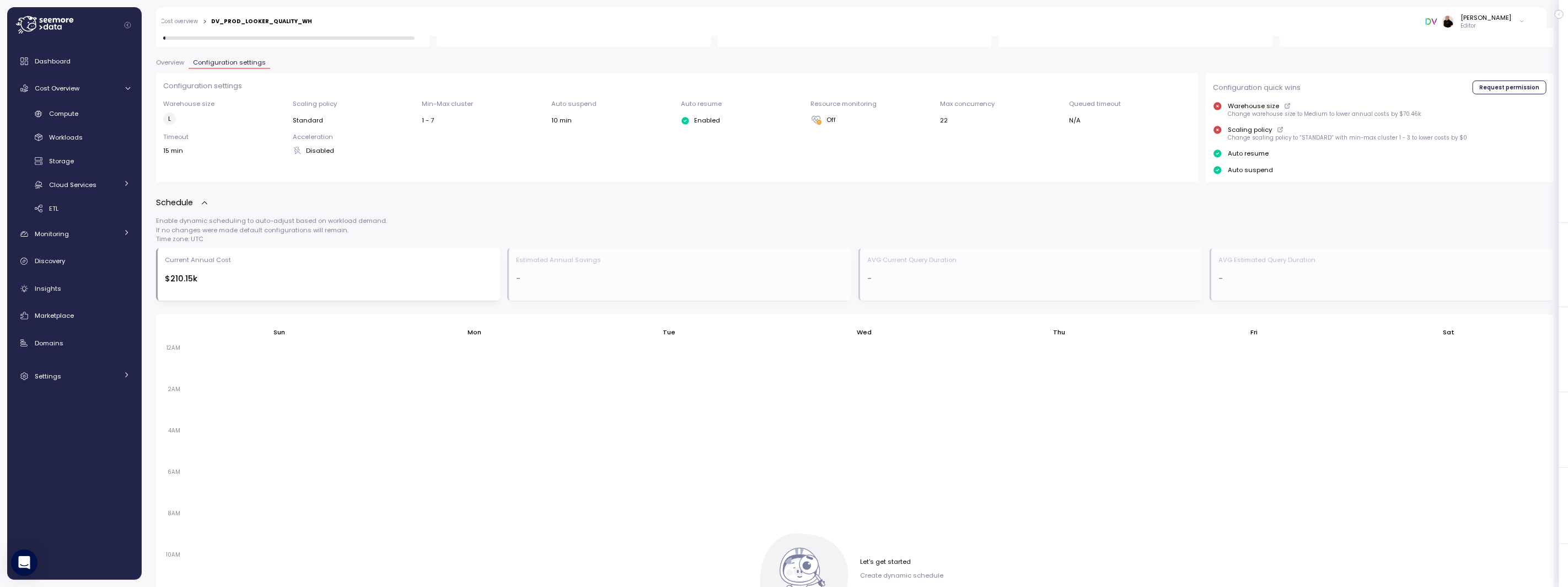
scroll to position [98, 0]
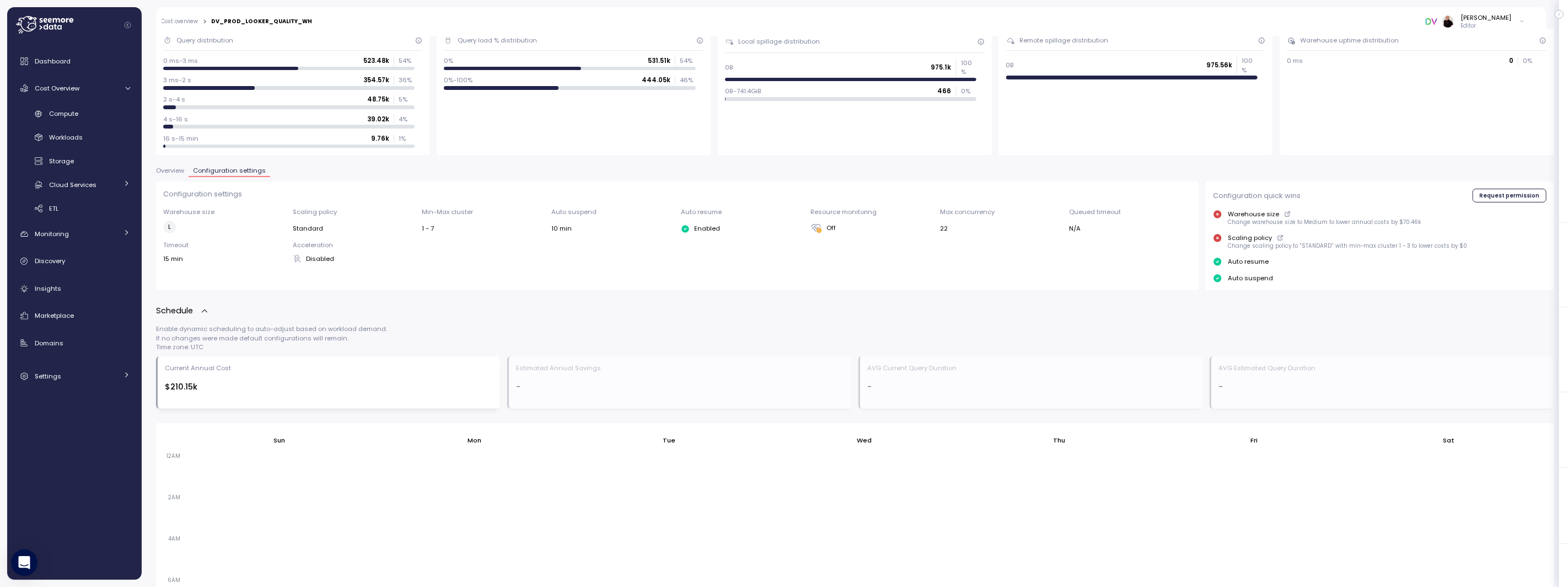
click at [166, 168] on span "Overview" at bounding box center [170, 171] width 28 height 6
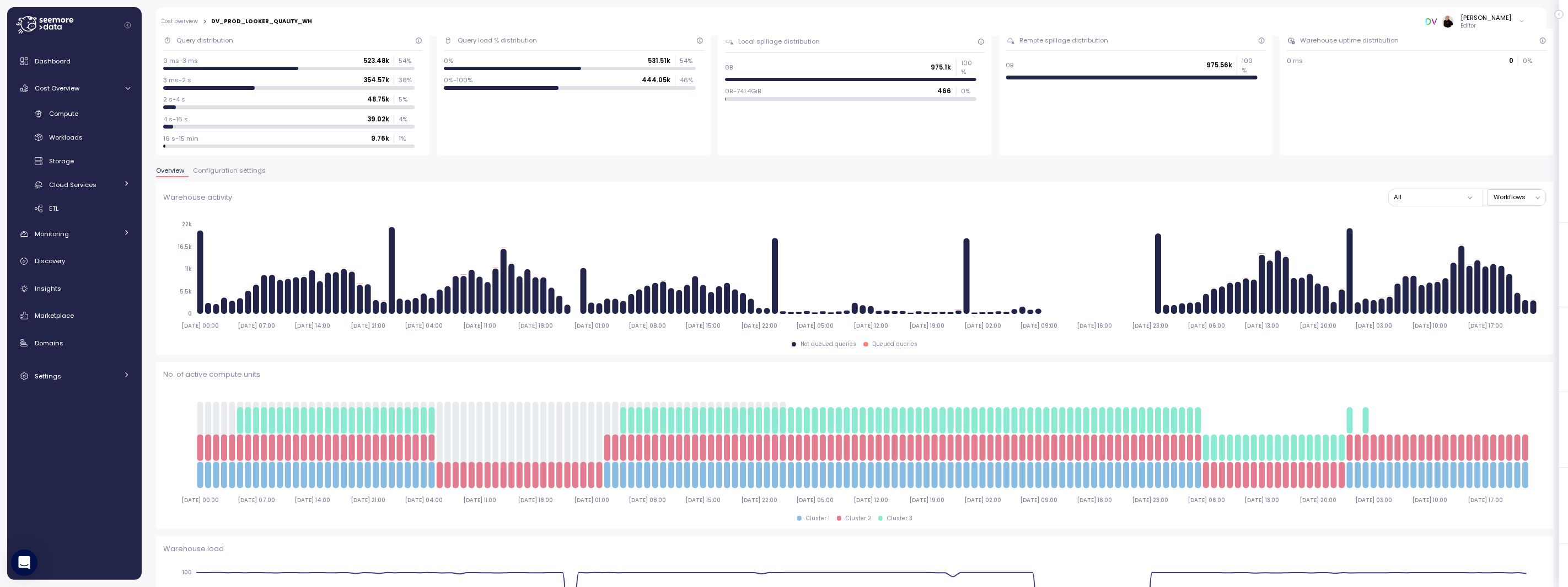
click at [170, 19] on link "Cost overview" at bounding box center [180, 21] width 37 height 5
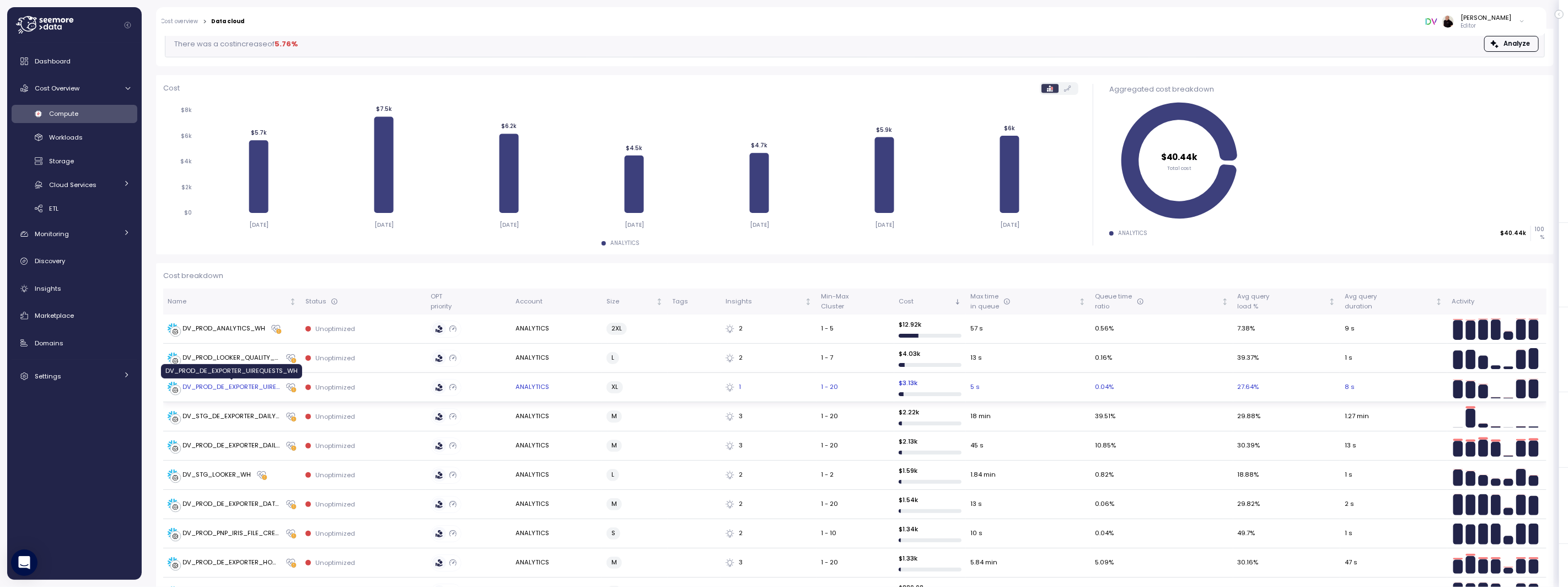
click at [247, 387] on div "DV_PROD_DE_EXPORTER_UIREQUESTS_WH" at bounding box center [232, 387] width 98 height 10
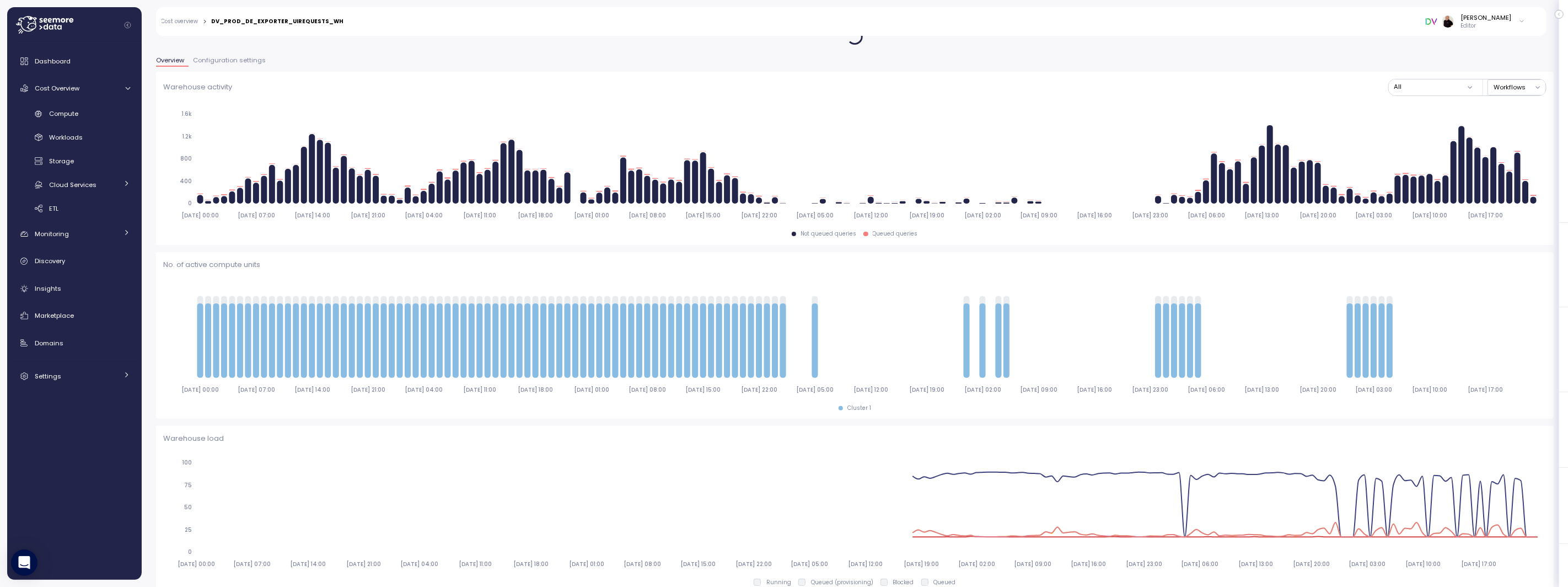
click at [232, 60] on span "Configuration settings" at bounding box center [229, 60] width 73 height 6
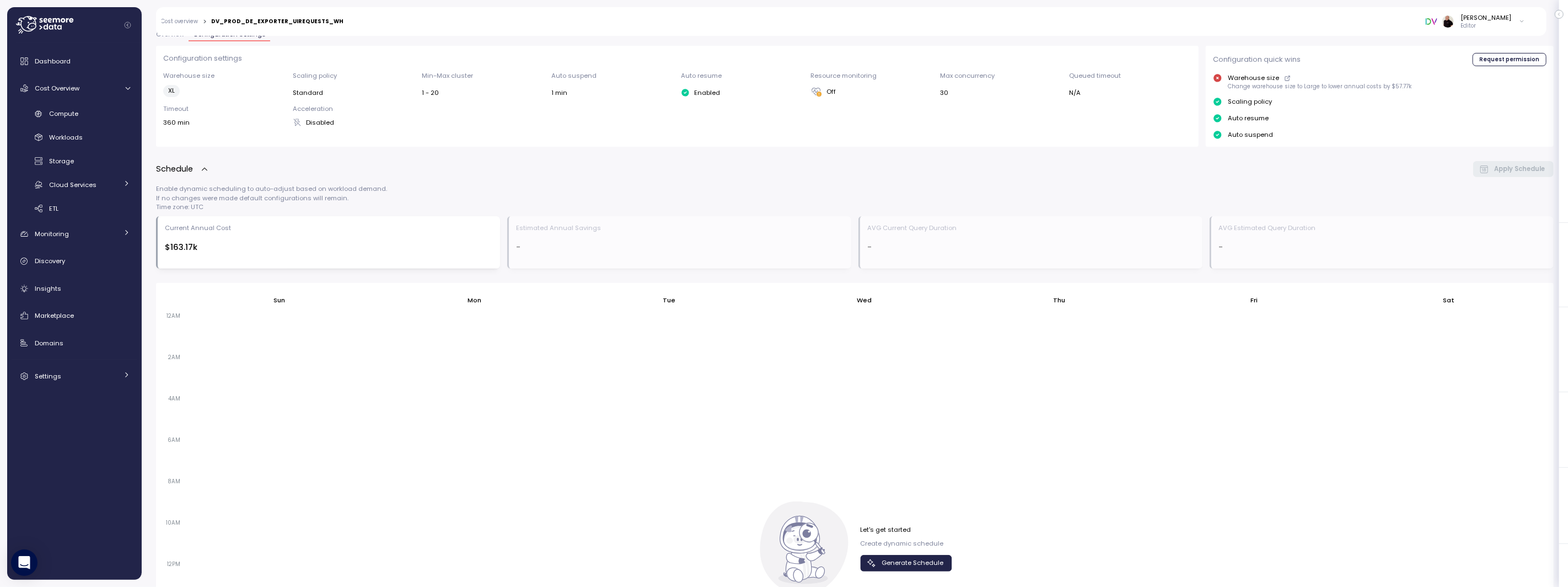
scroll to position [268, 0]
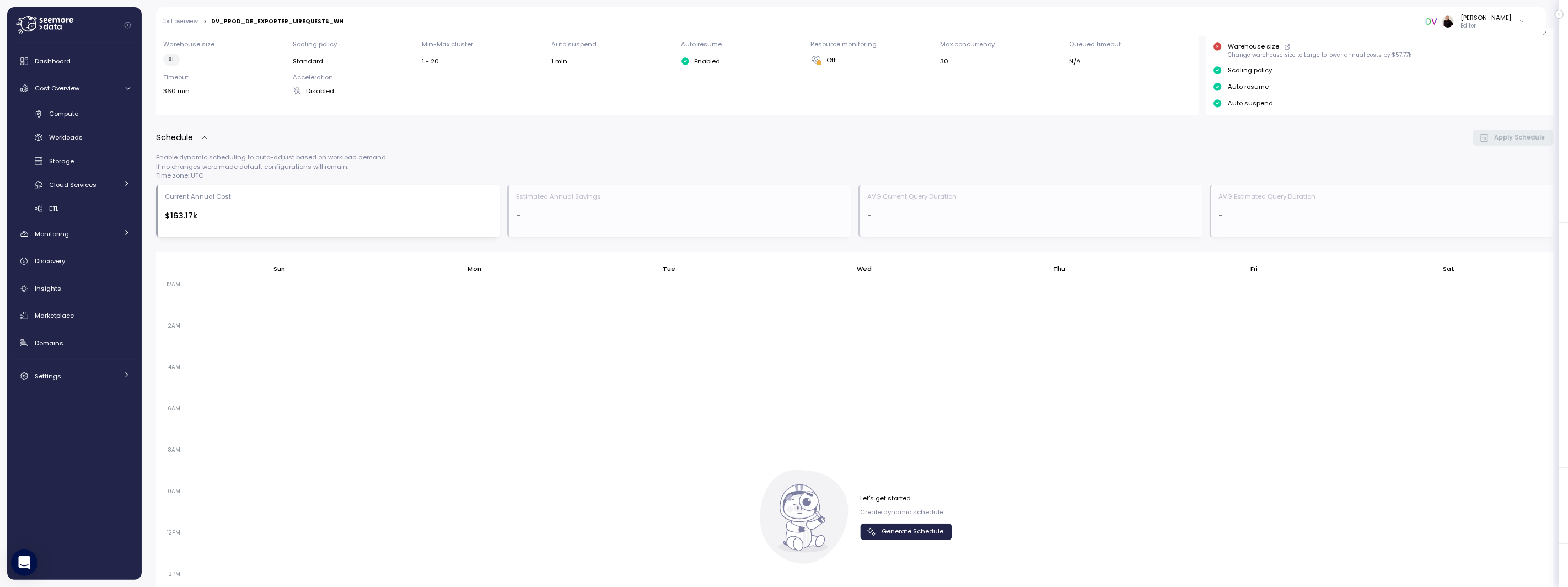
click at [890, 529] on span "Generate Schedule" at bounding box center [912, 531] width 62 height 15
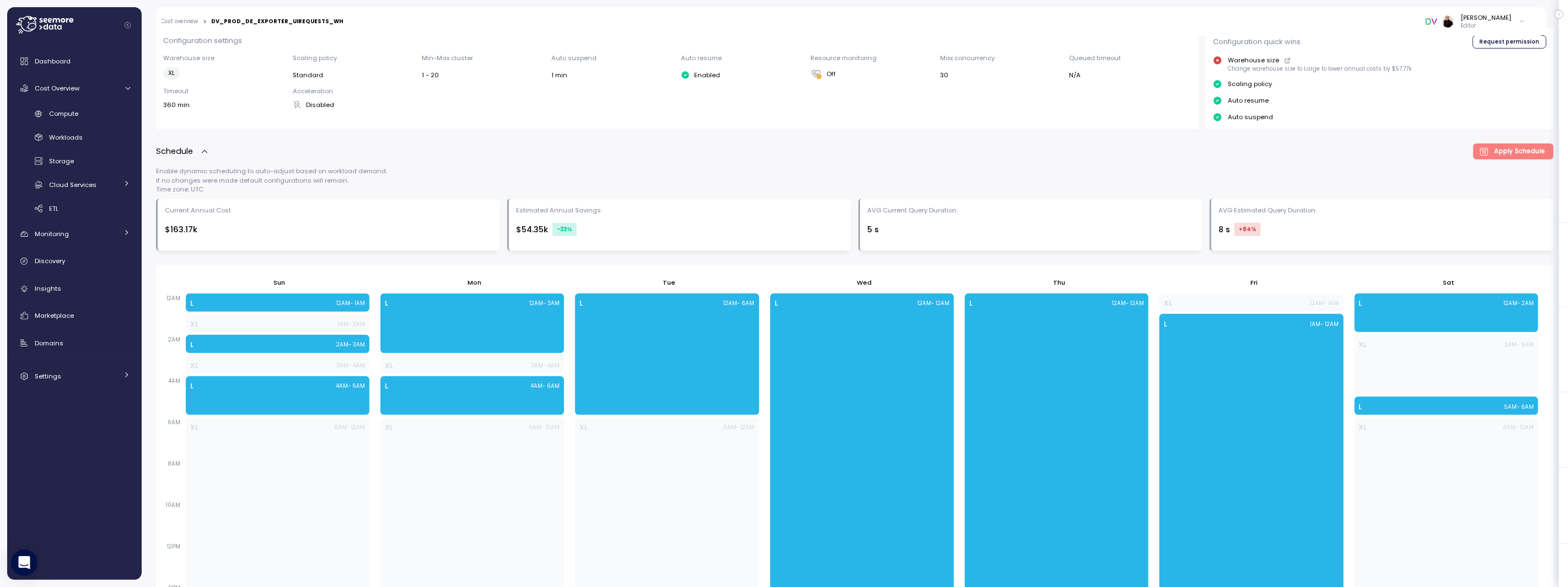
scroll to position [246, 0]
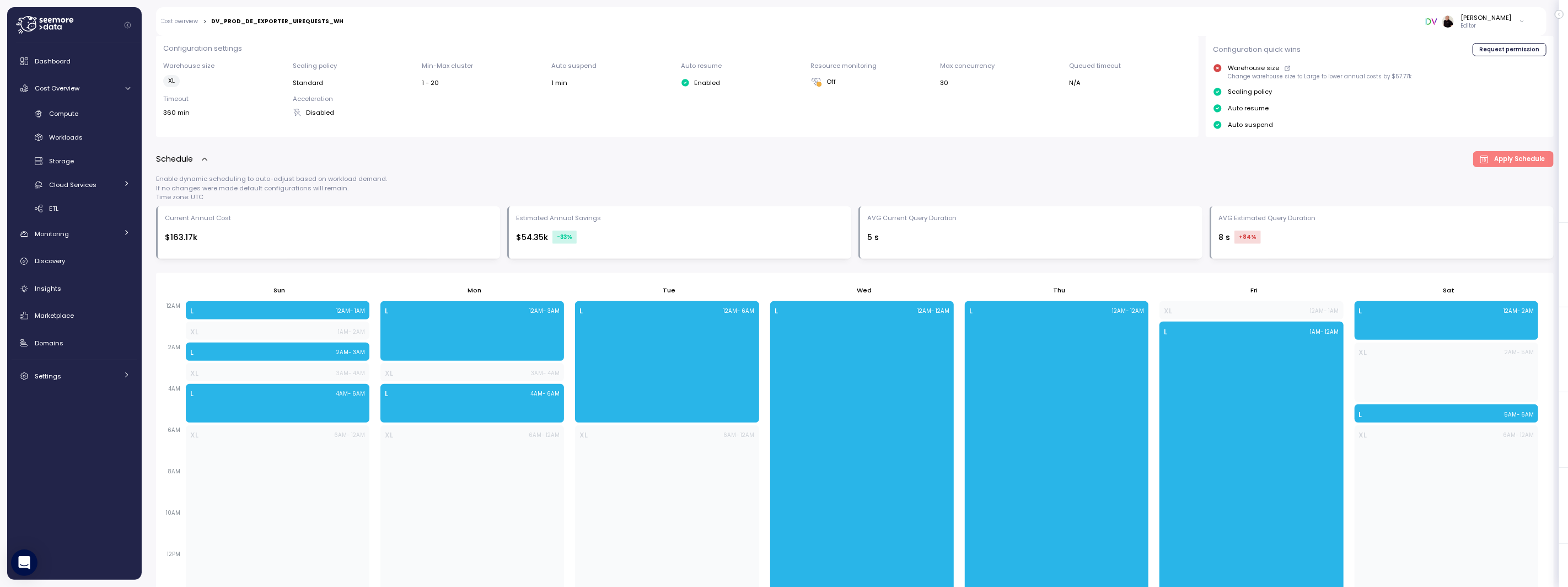
click at [1499, 18] on div "[PERSON_NAME]" at bounding box center [1486, 18] width 51 height 9
click at [1470, 45] on input at bounding box center [1474, 43] width 99 height 13
click at [1484, 64] on div "EFG" at bounding box center [1480, 63] width 55 height 10
type input "**"
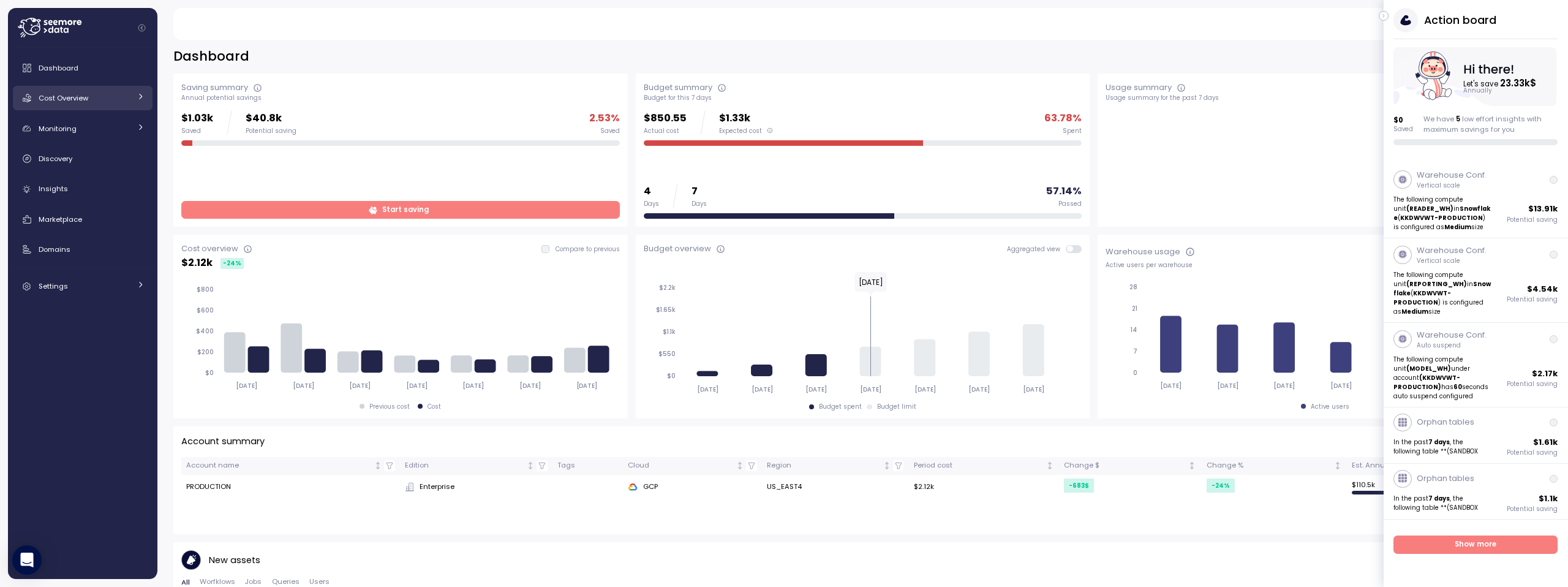
click at [77, 93] on span "Cost Overview" at bounding box center [63, 98] width 49 height 9
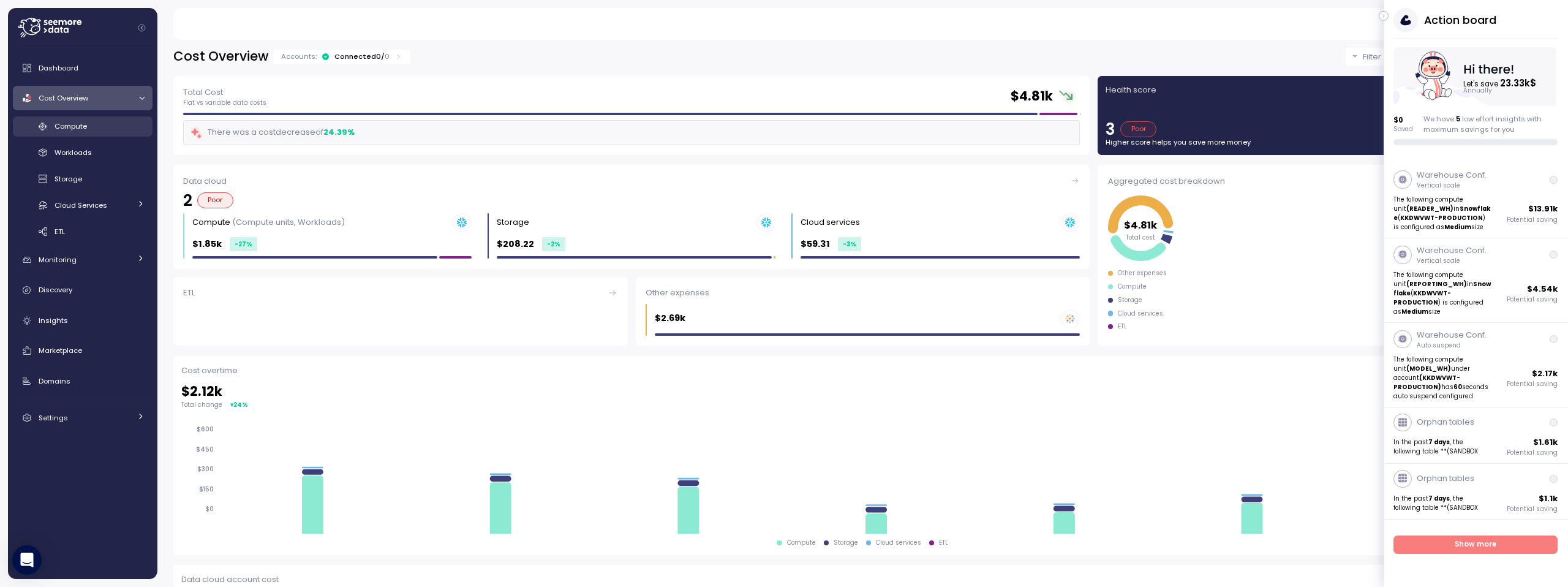
click at [78, 125] on span "Compute" at bounding box center [70, 126] width 33 height 9
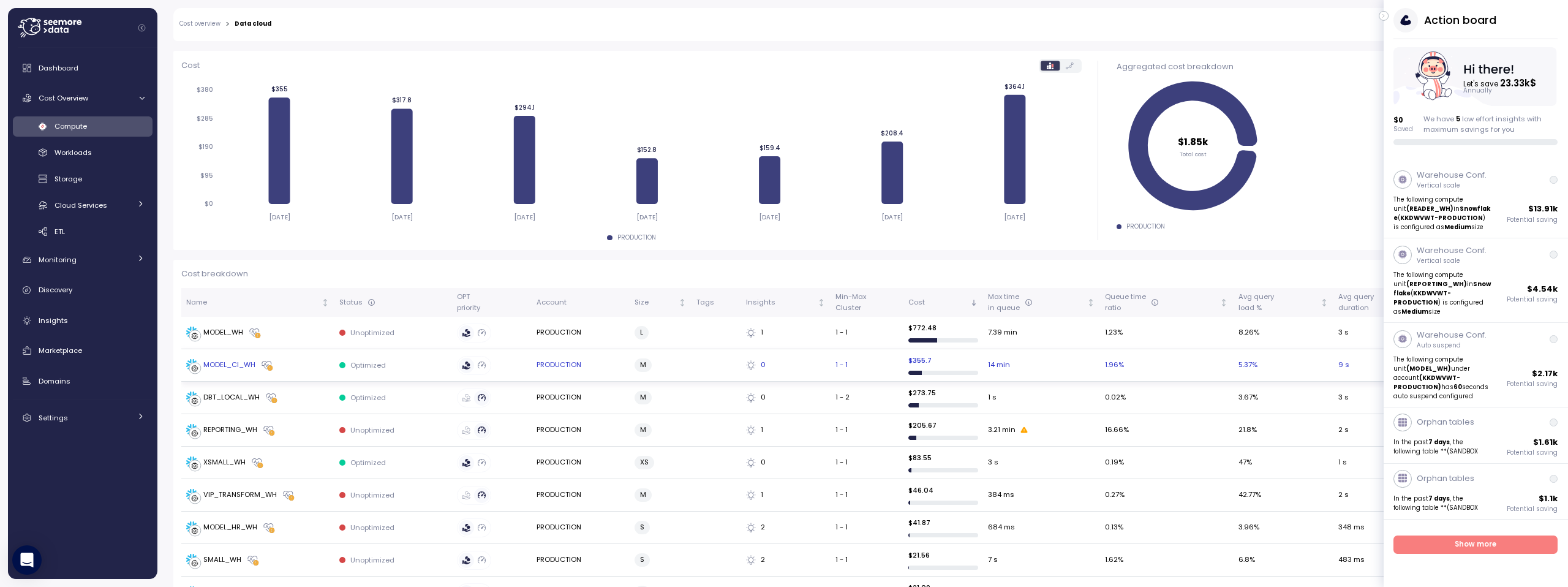
scroll to position [157, 0]
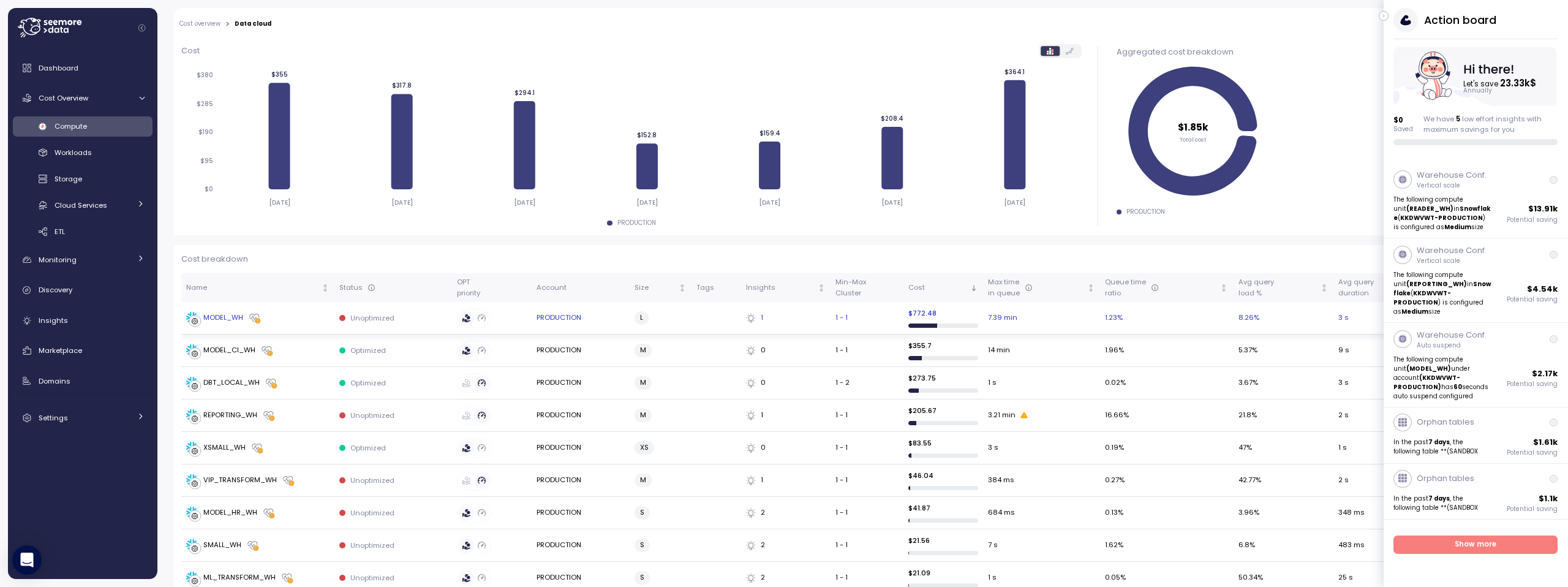
click at [218, 317] on div "MODEL_WH" at bounding box center [223, 318] width 40 height 11
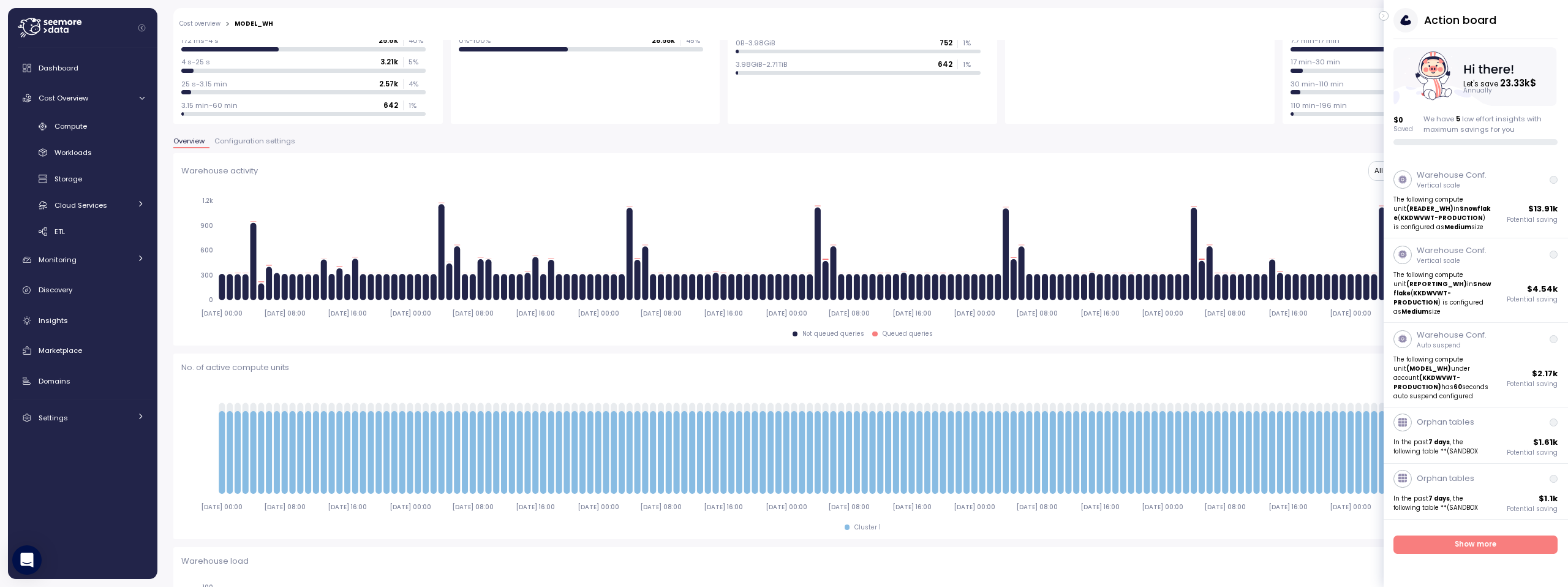
scroll to position [123, 0]
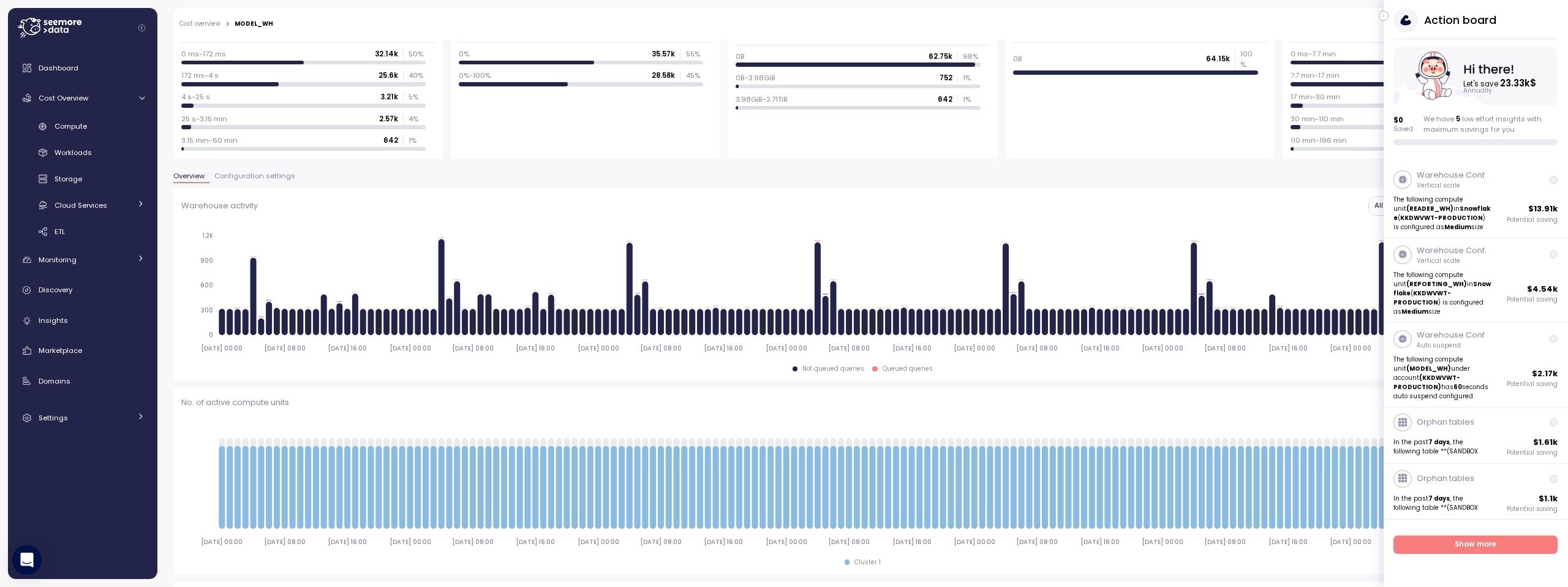
click at [259, 177] on span "Configuration settings" at bounding box center [254, 176] width 81 height 7
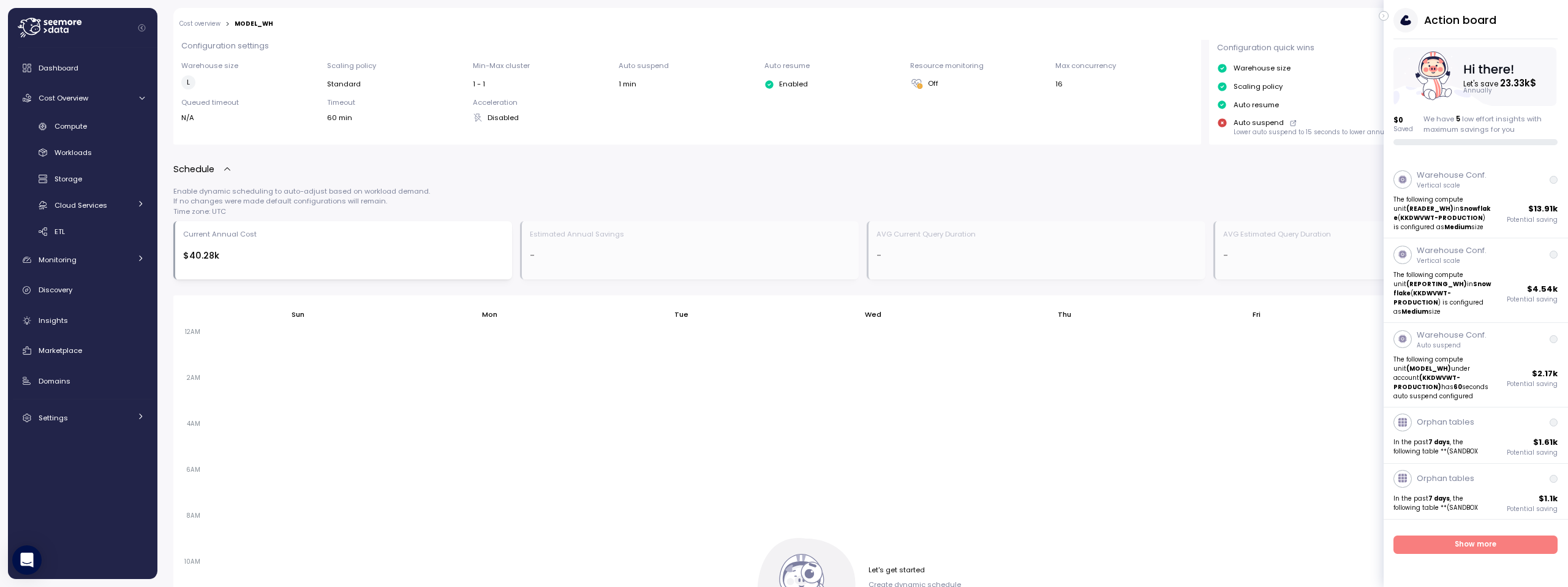
scroll to position [551, 0]
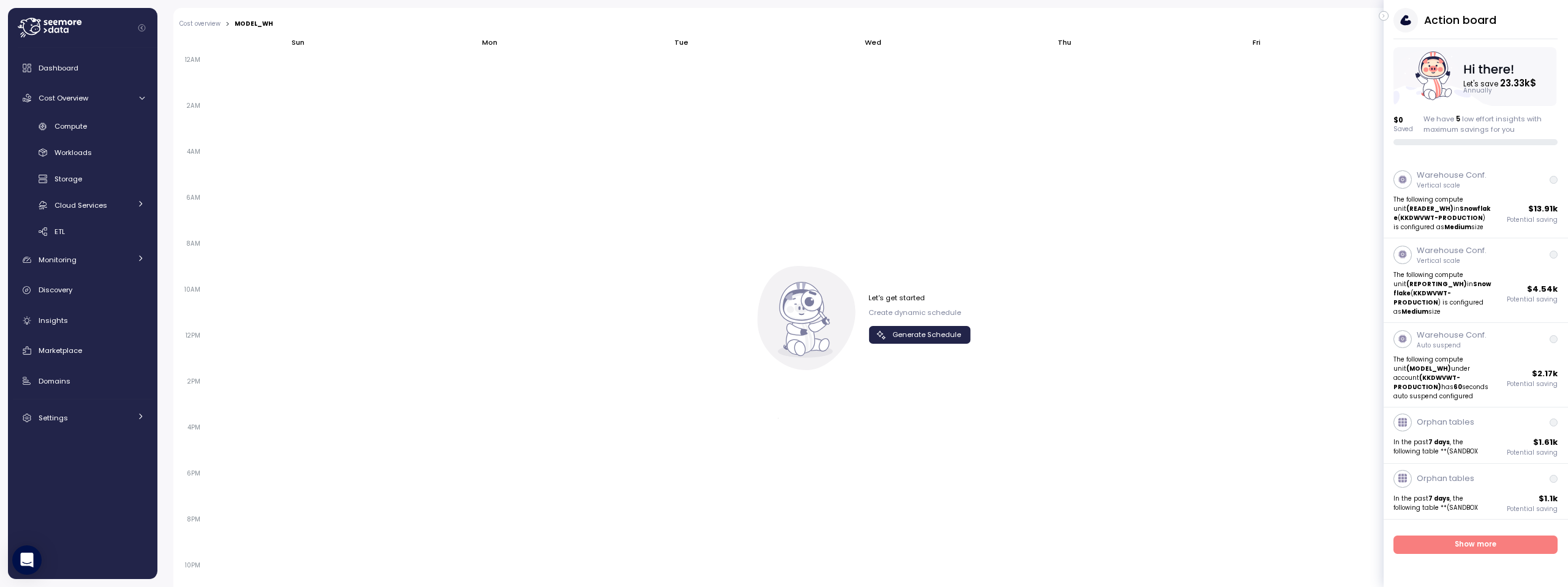
click at [912, 336] on span "Generate Schedule" at bounding box center [926, 335] width 68 height 16
click at [1386, 16] on icon "button" at bounding box center [1384, 16] width 5 height 15
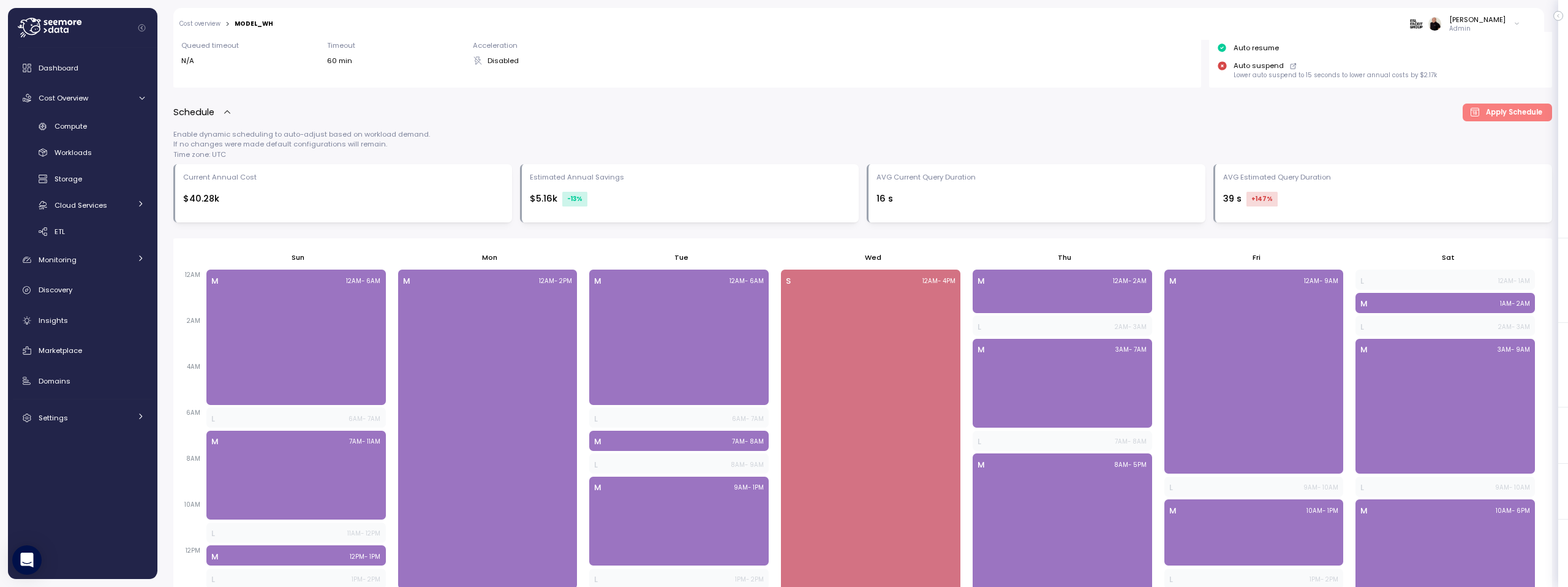
scroll to position [338, 0]
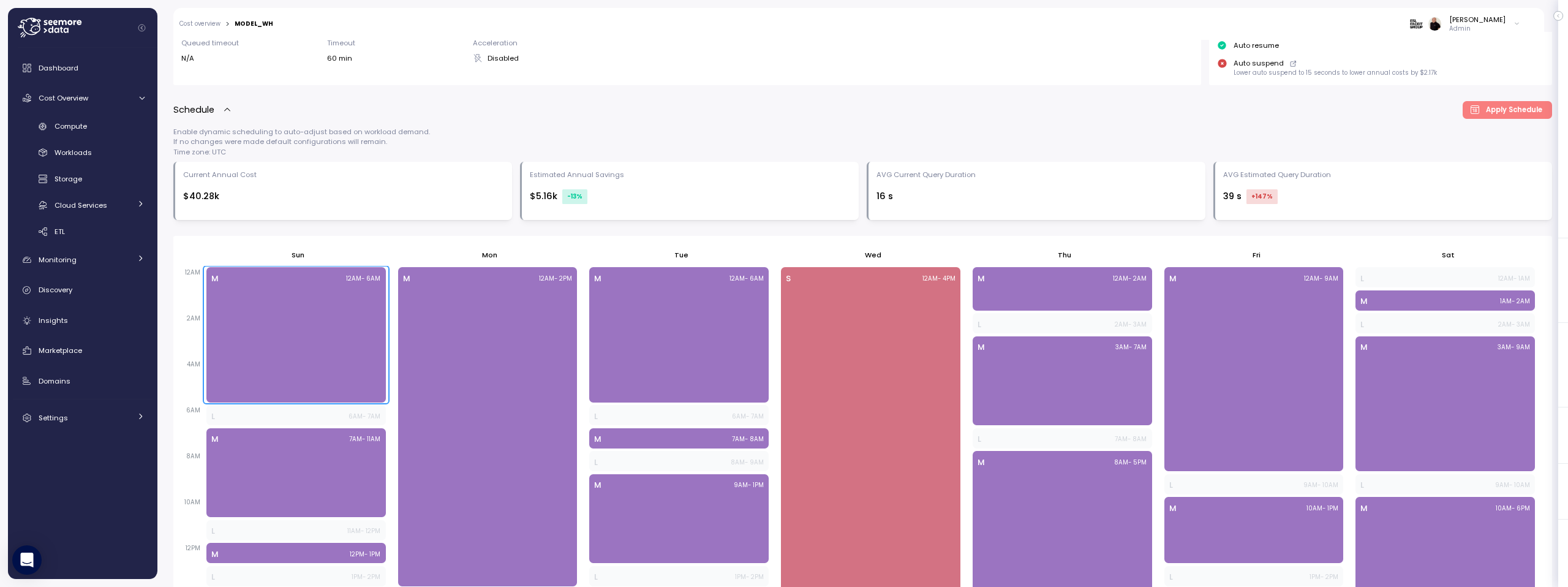
click at [300, 336] on div "M 12AM - 6AM" at bounding box center [296, 334] width 179 height 135
click at [287, 336] on div "M 12AM - 6AM" at bounding box center [296, 334] width 179 height 135
click at [289, 335] on div "M 12AM - 6AM" at bounding box center [296, 334] width 179 height 135
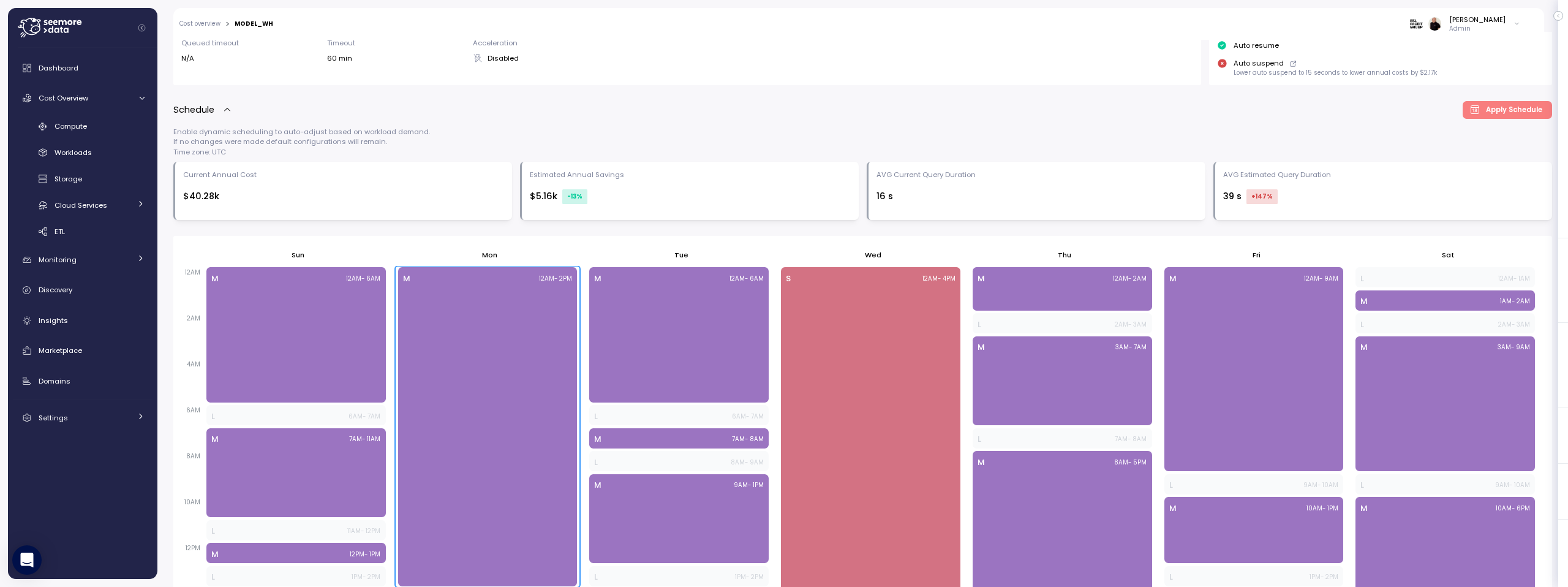
click at [490, 365] on div "M 12AM - 2PM" at bounding box center [488, 426] width 179 height 319
click at [645, 341] on div "M 12AM - 6AM" at bounding box center [679, 334] width 179 height 135
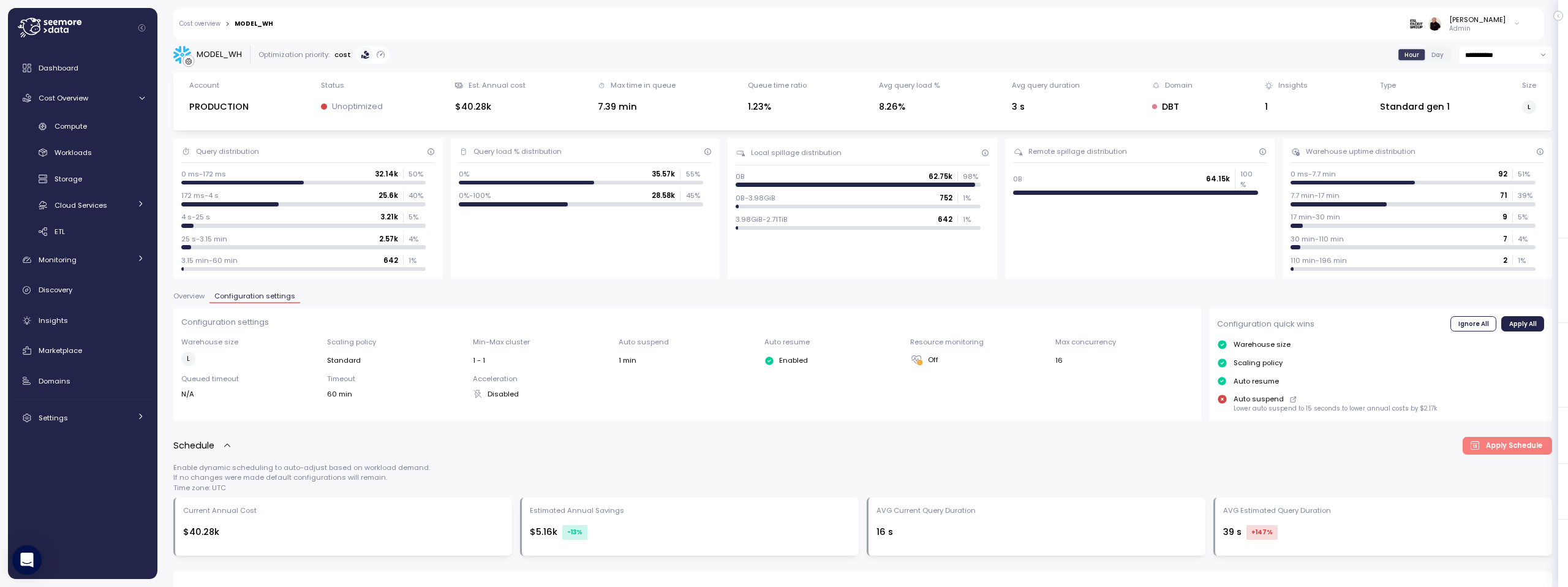
scroll to position [0, 0]
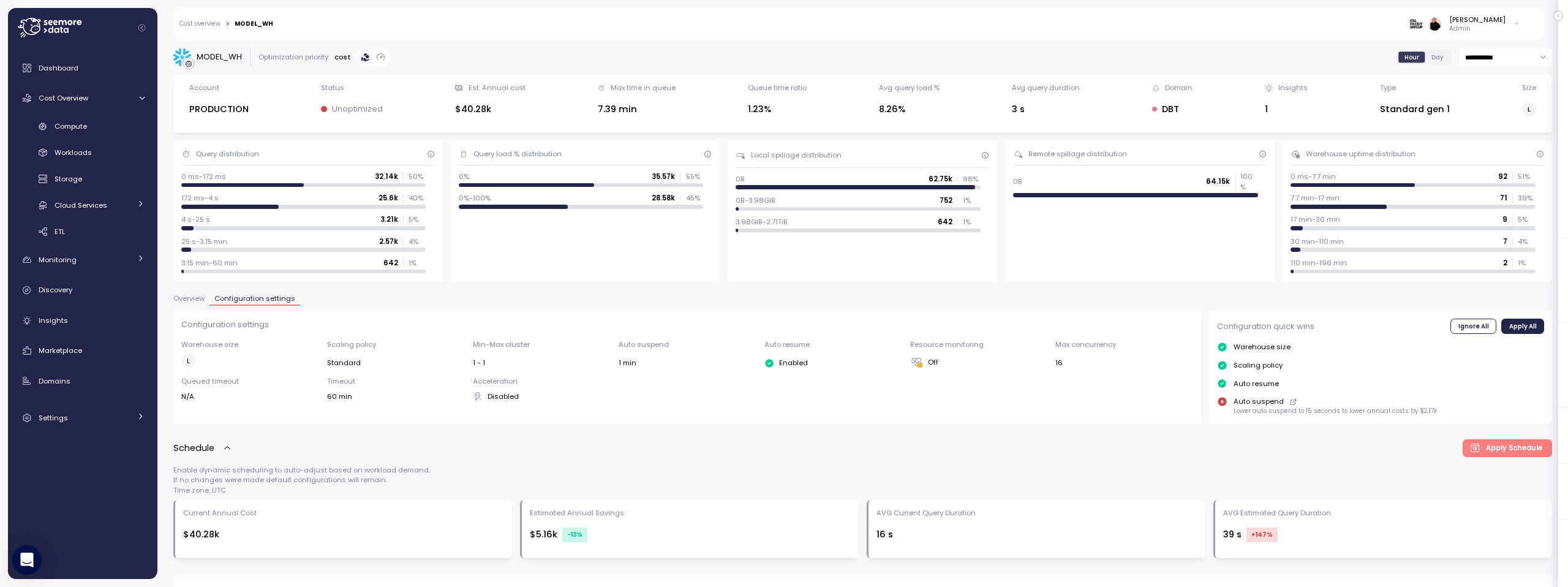
click at [205, 22] on link "Cost overview" at bounding box center [200, 24] width 41 height 6
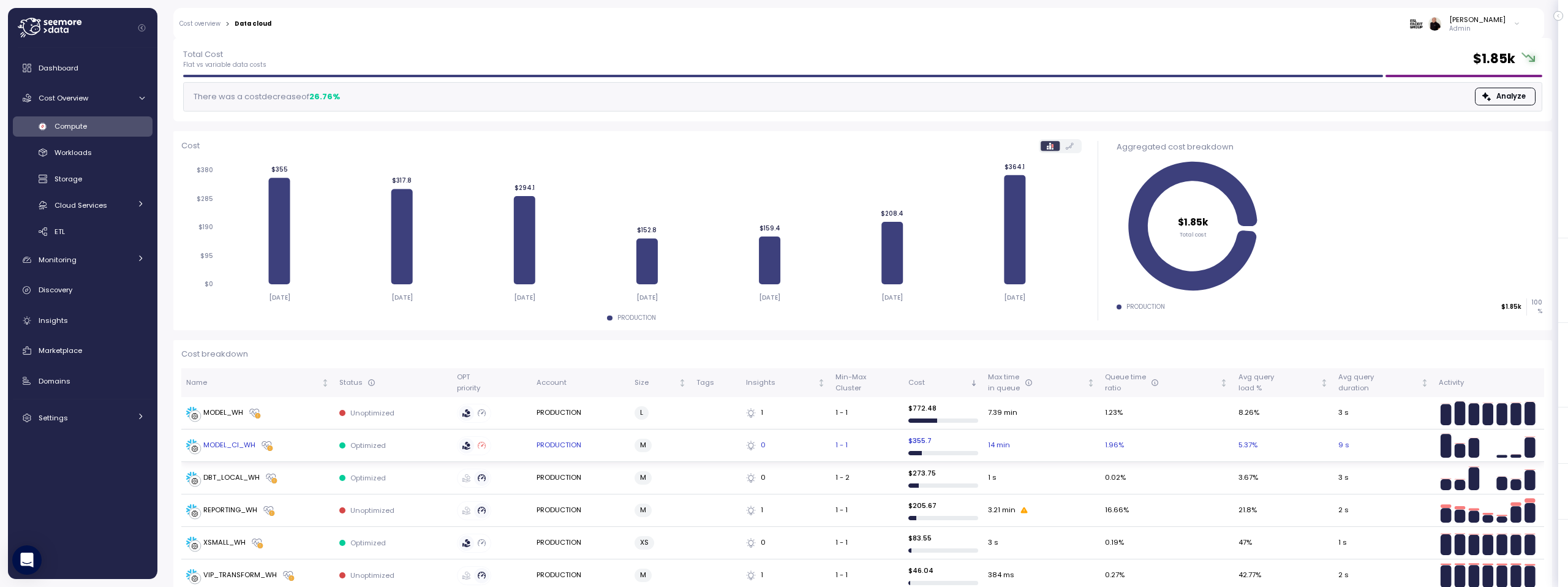
scroll to position [64, 0]
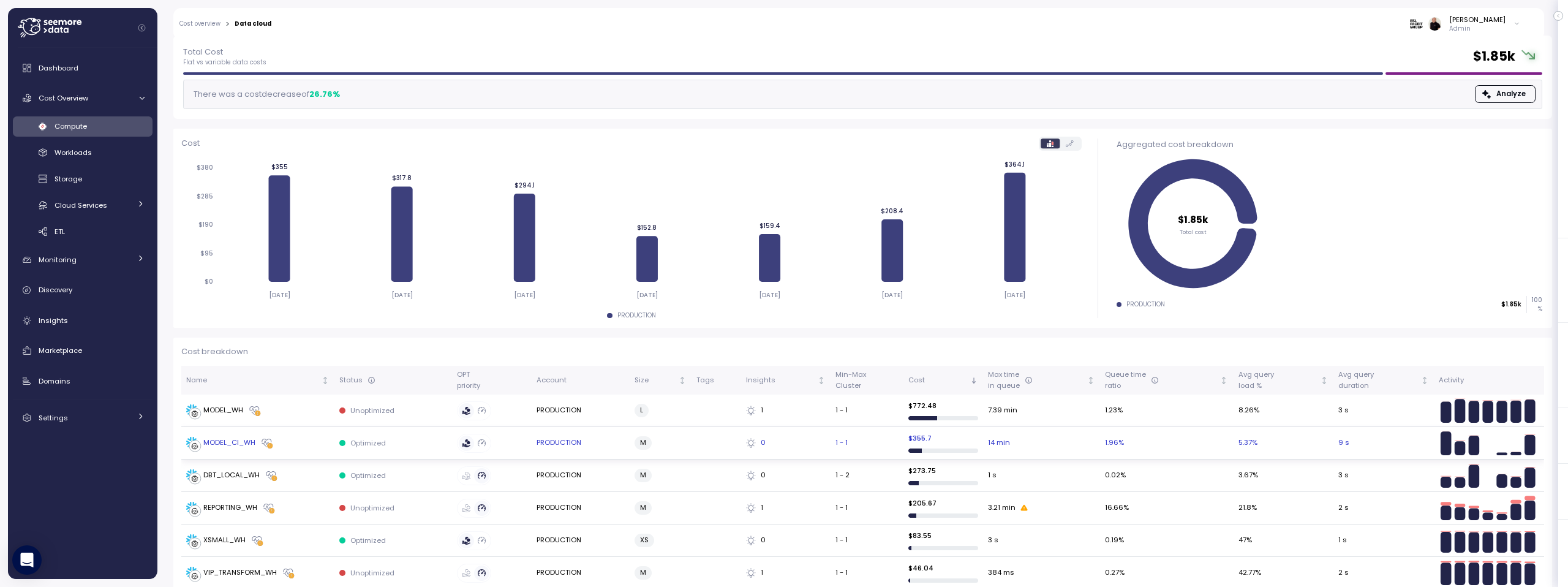
click at [232, 441] on div "MODEL_CI_WH" at bounding box center [229, 443] width 52 height 11
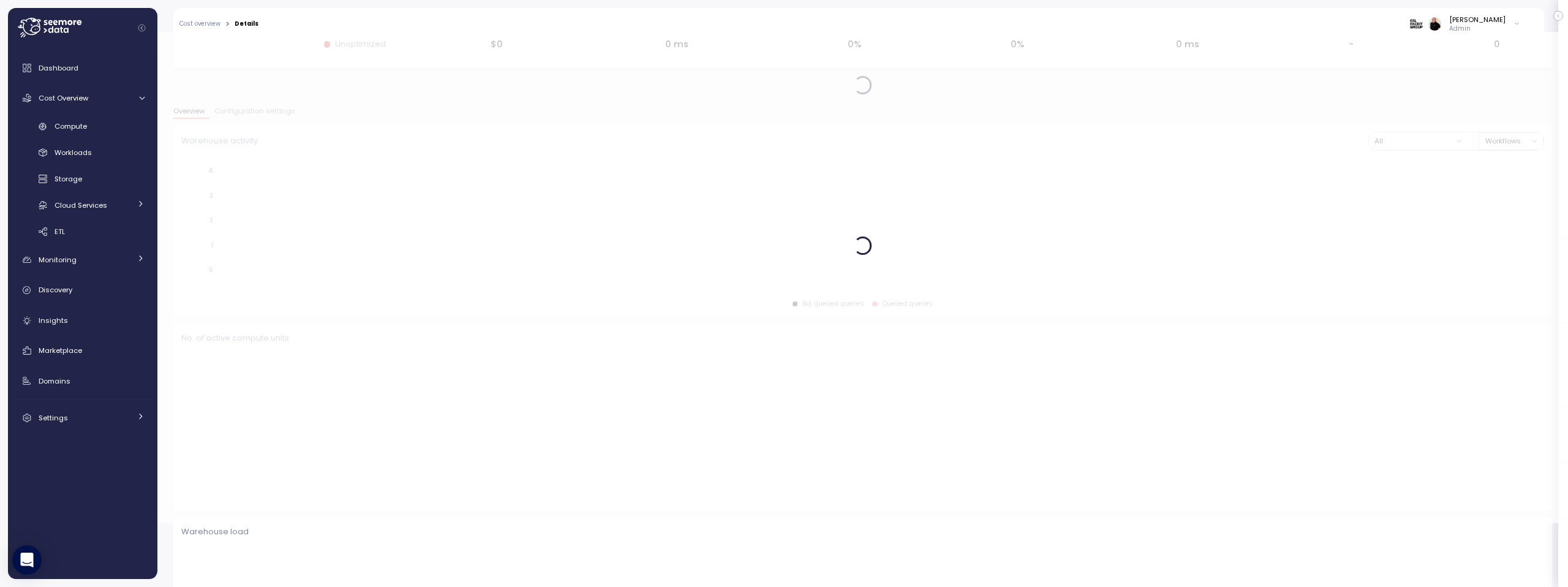
scroll to position [64, 0]
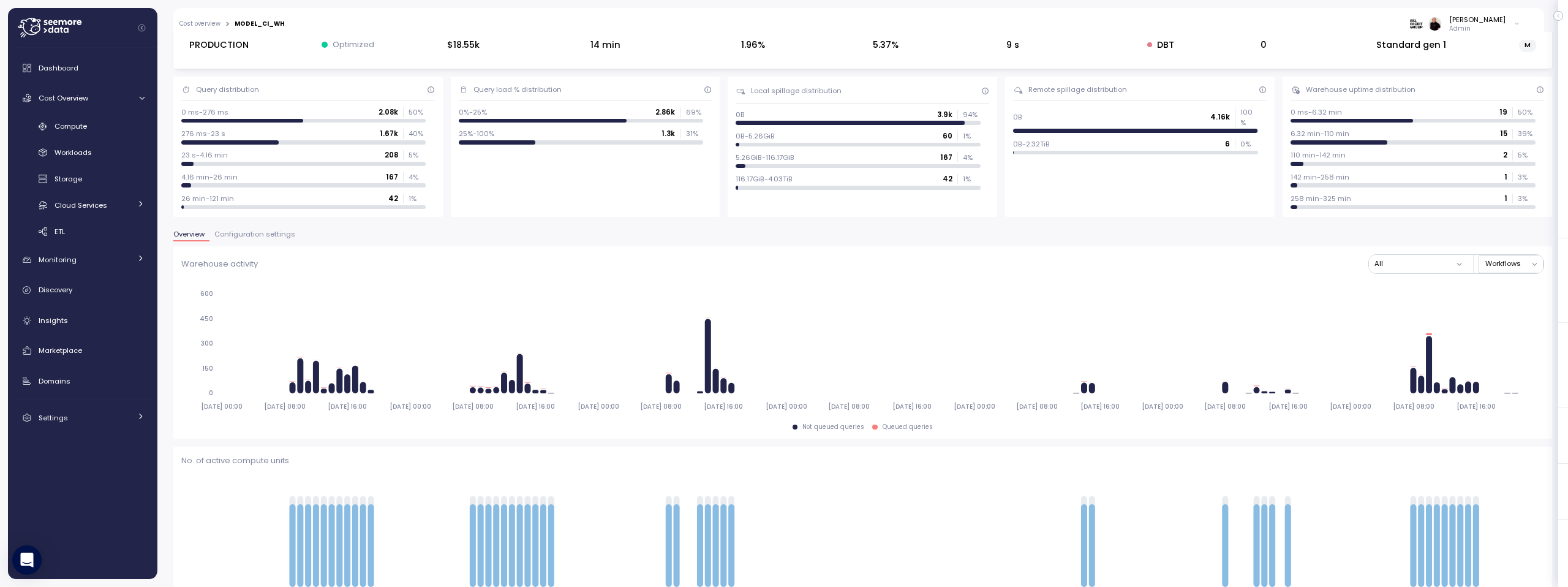
click at [272, 235] on span "Configuration settings" at bounding box center [254, 235] width 81 height 7
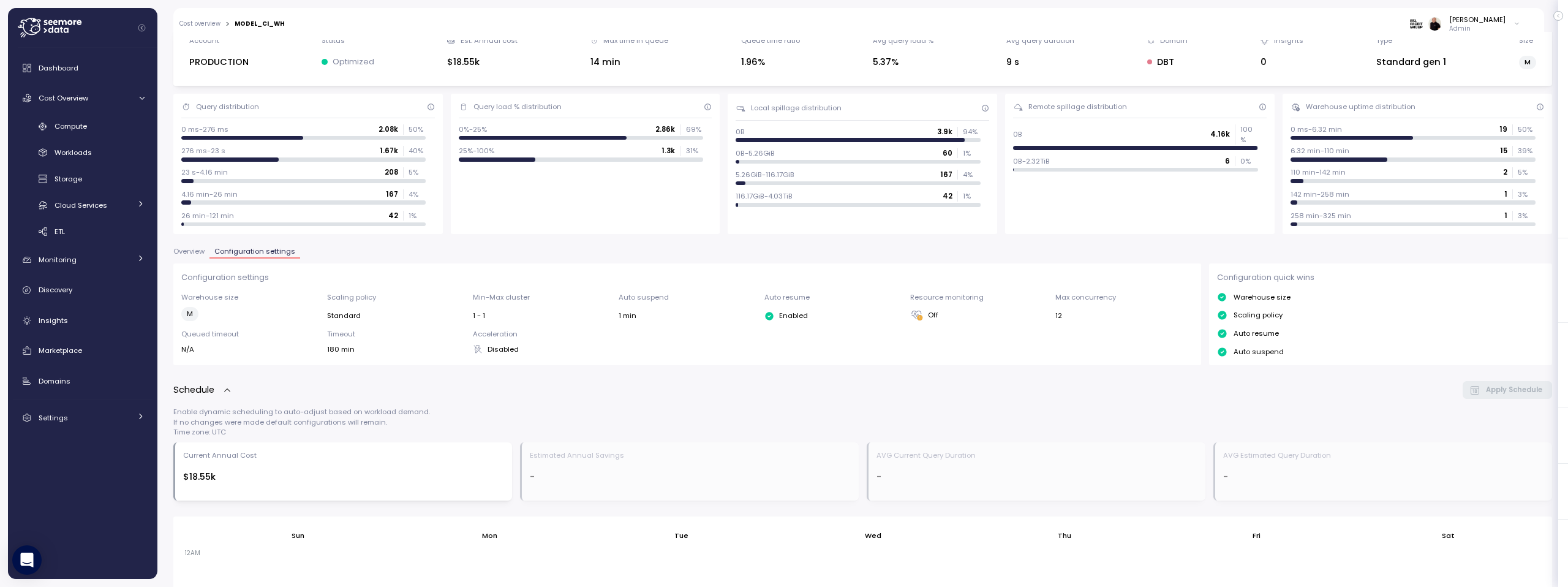
scroll to position [5, 0]
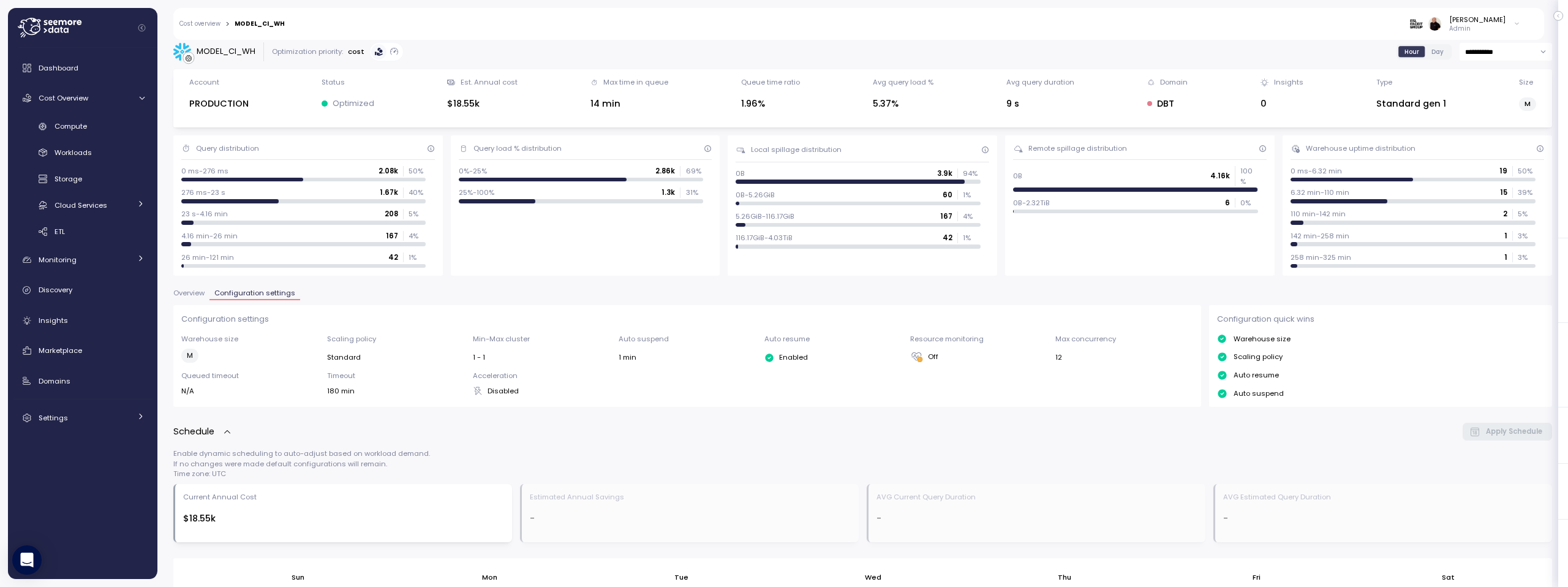
click at [205, 24] on link "Cost overview" at bounding box center [200, 24] width 41 height 6
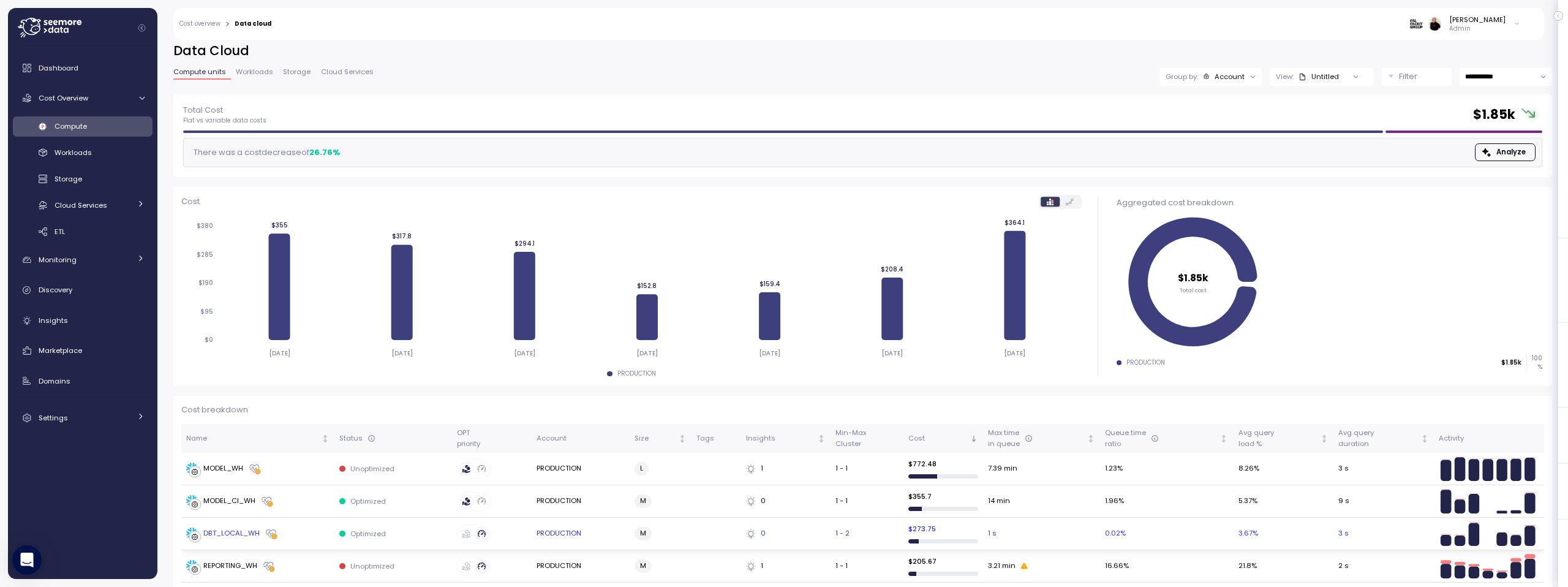
click at [222, 531] on div "DBT_LOCAL_WH" at bounding box center [231, 533] width 56 height 11
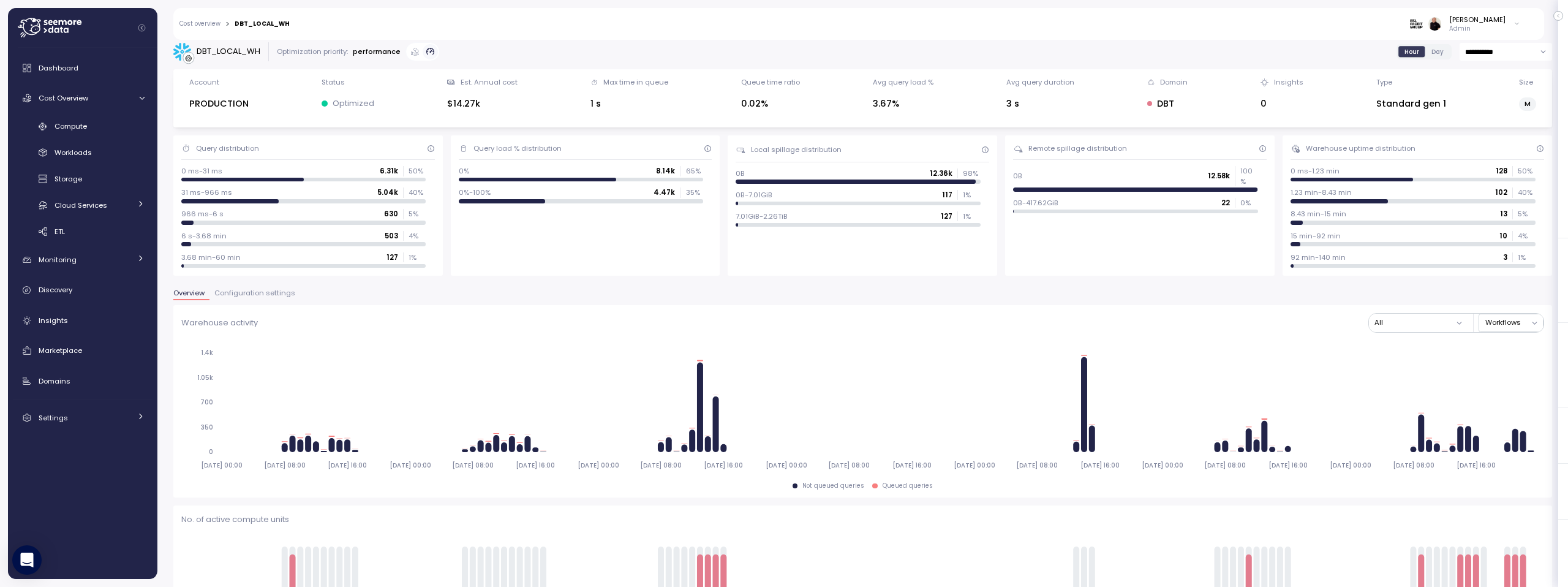
click at [251, 294] on span "Configuration settings" at bounding box center [254, 294] width 81 height 7
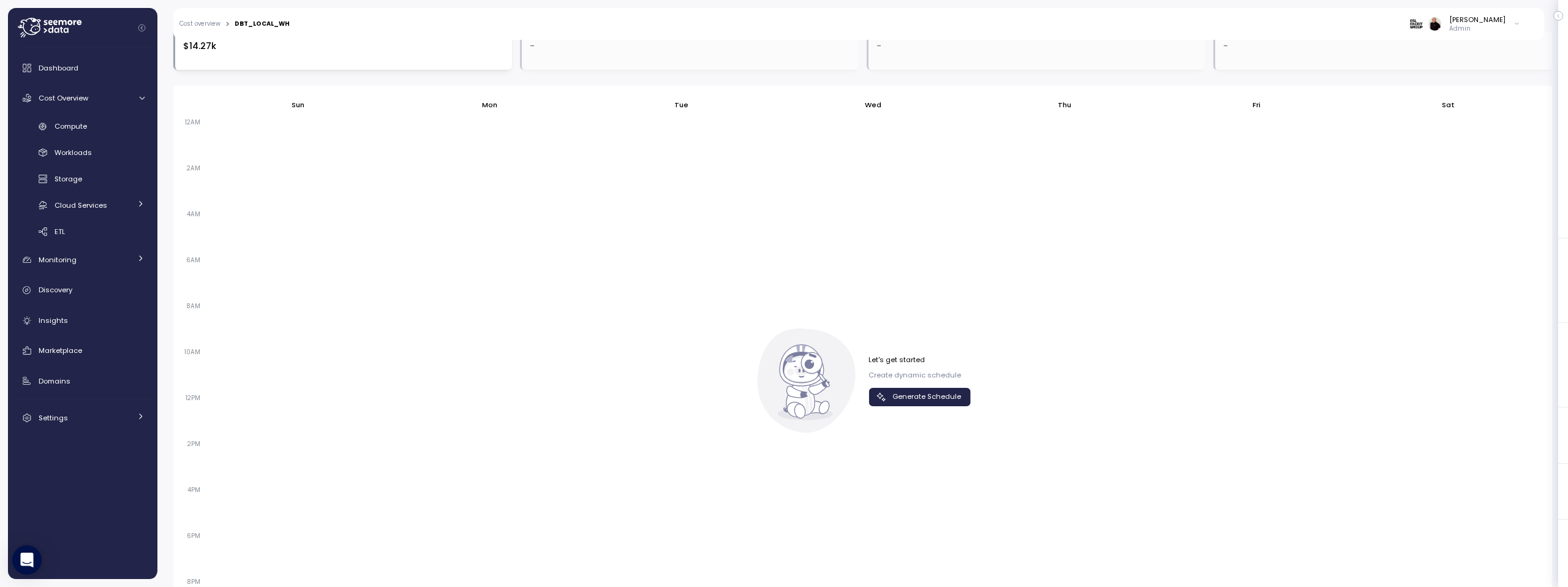
scroll to position [479, 0]
click at [897, 397] on span "Generate Schedule" at bounding box center [926, 396] width 68 height 16
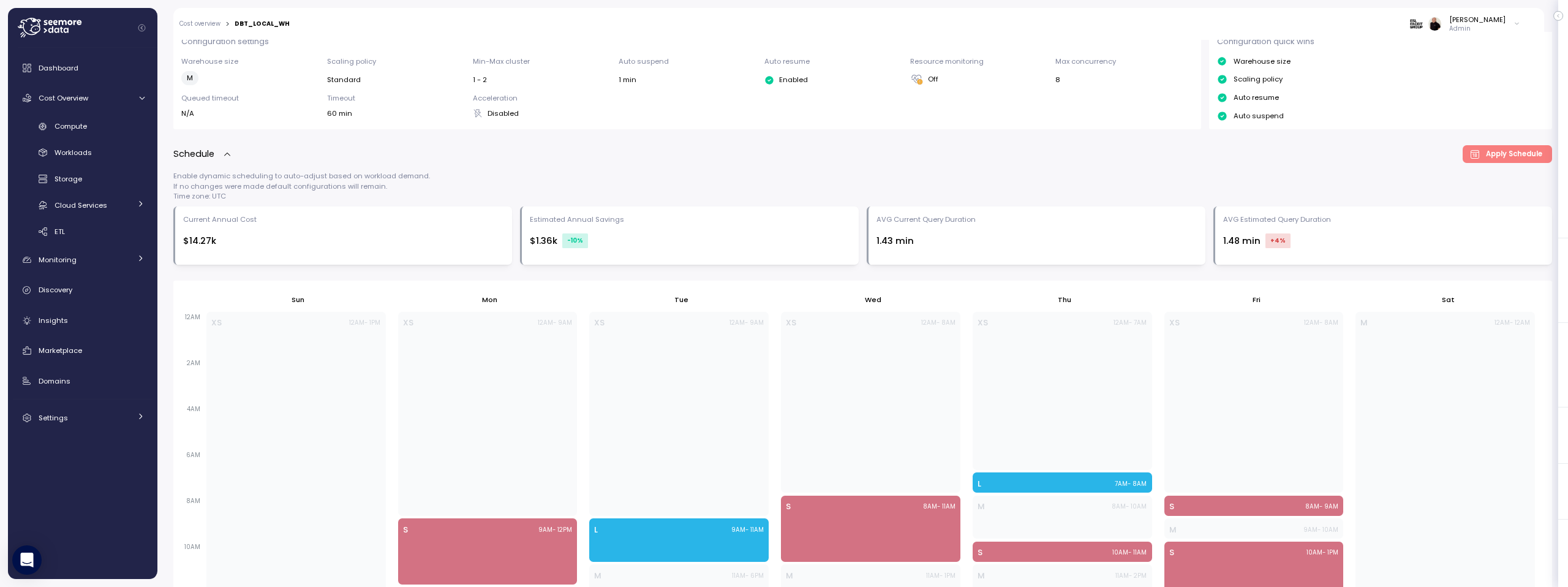
scroll to position [472, 0]
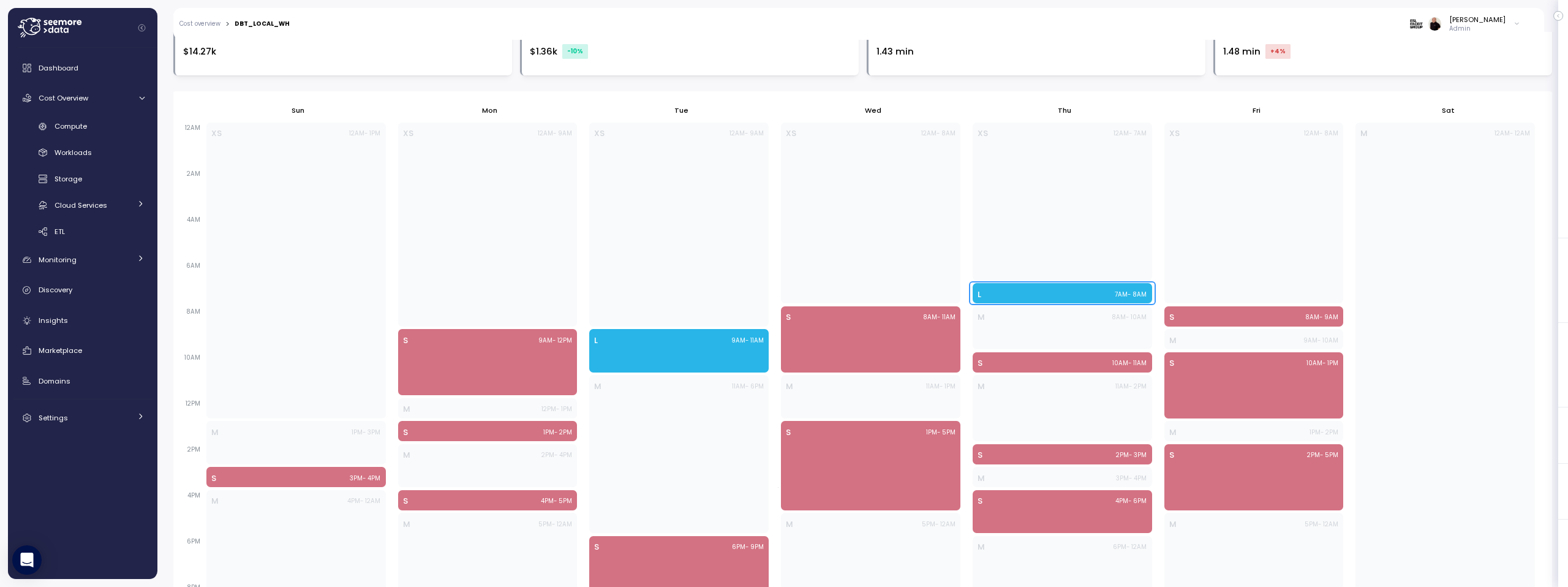
click at [1011, 287] on div "L 7AM - 8AM" at bounding box center [1062, 294] width 179 height 20
click at [1004, 291] on div "L 7AM - 8AM" at bounding box center [1062, 295] width 169 height 12
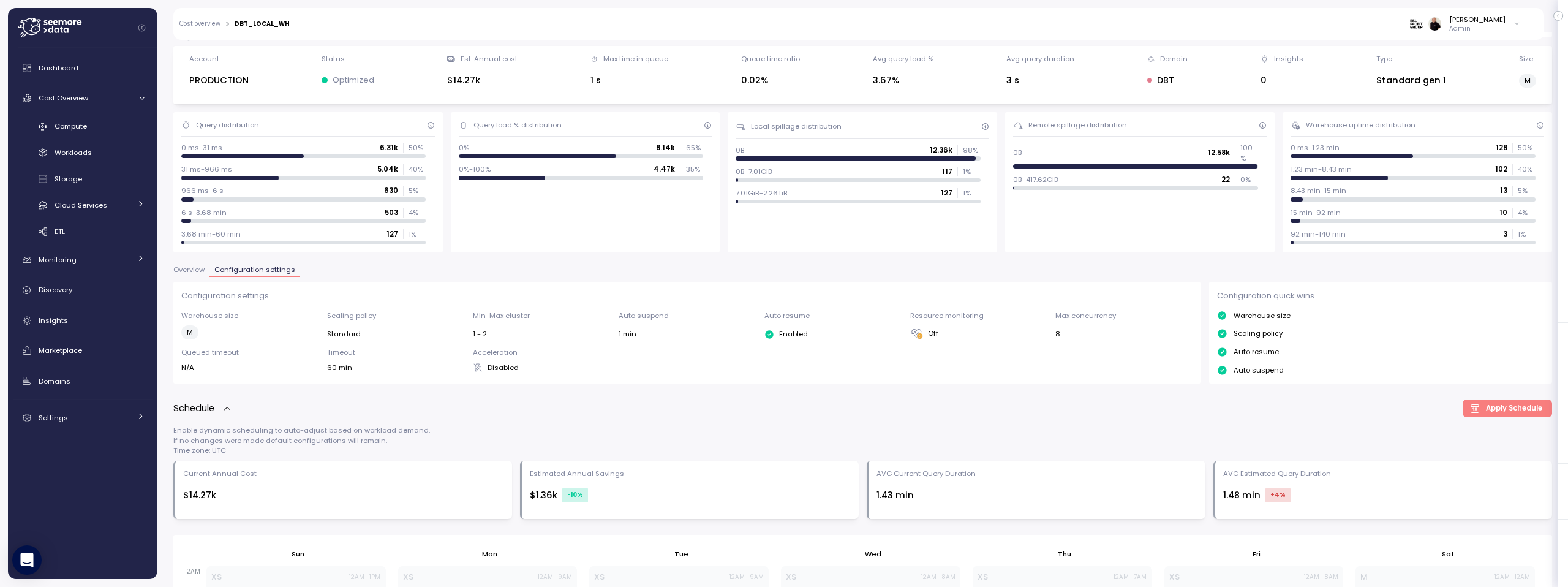
scroll to position [0, 0]
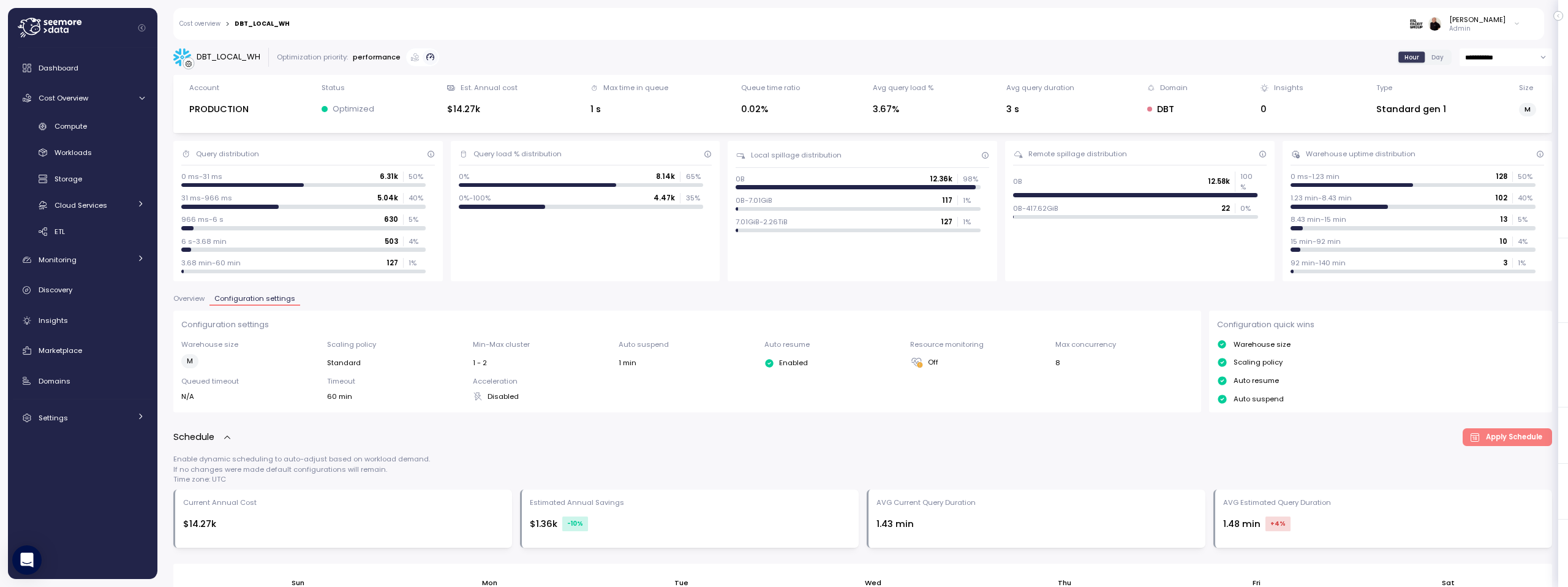
click at [190, 297] on span "Overview" at bounding box center [189, 299] width 31 height 7
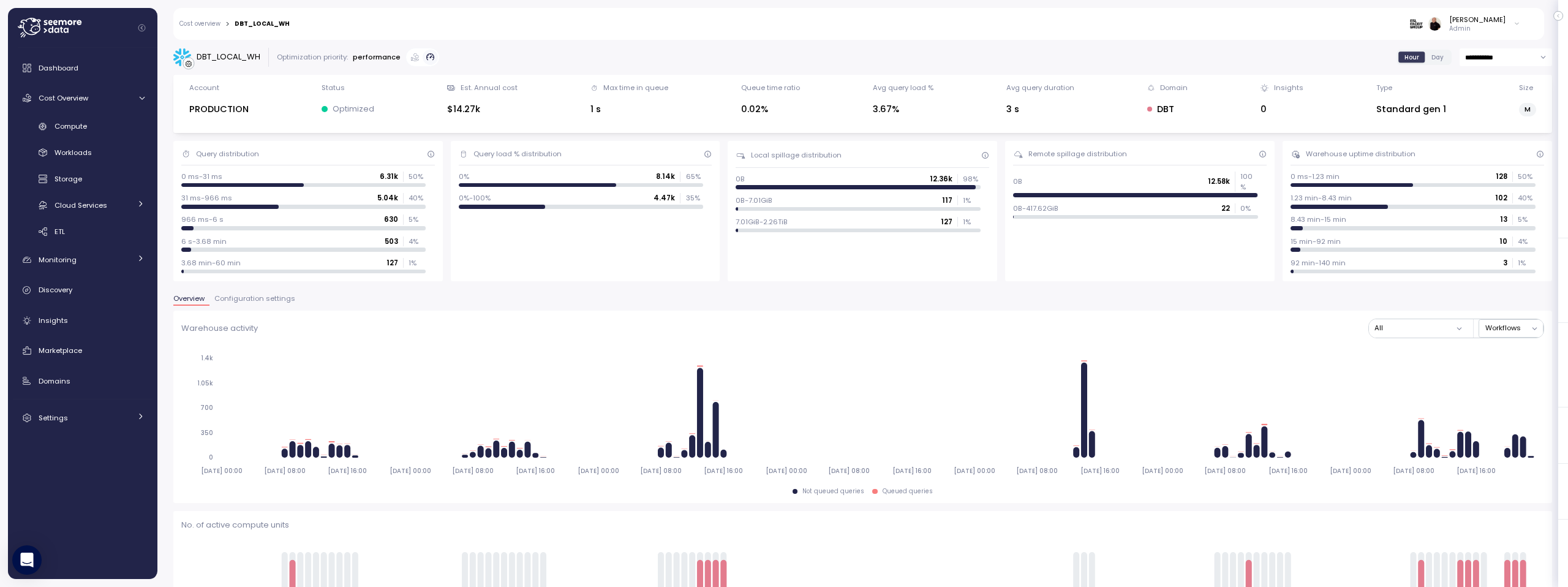
click at [247, 302] on span "Configuration settings" at bounding box center [254, 299] width 81 height 7
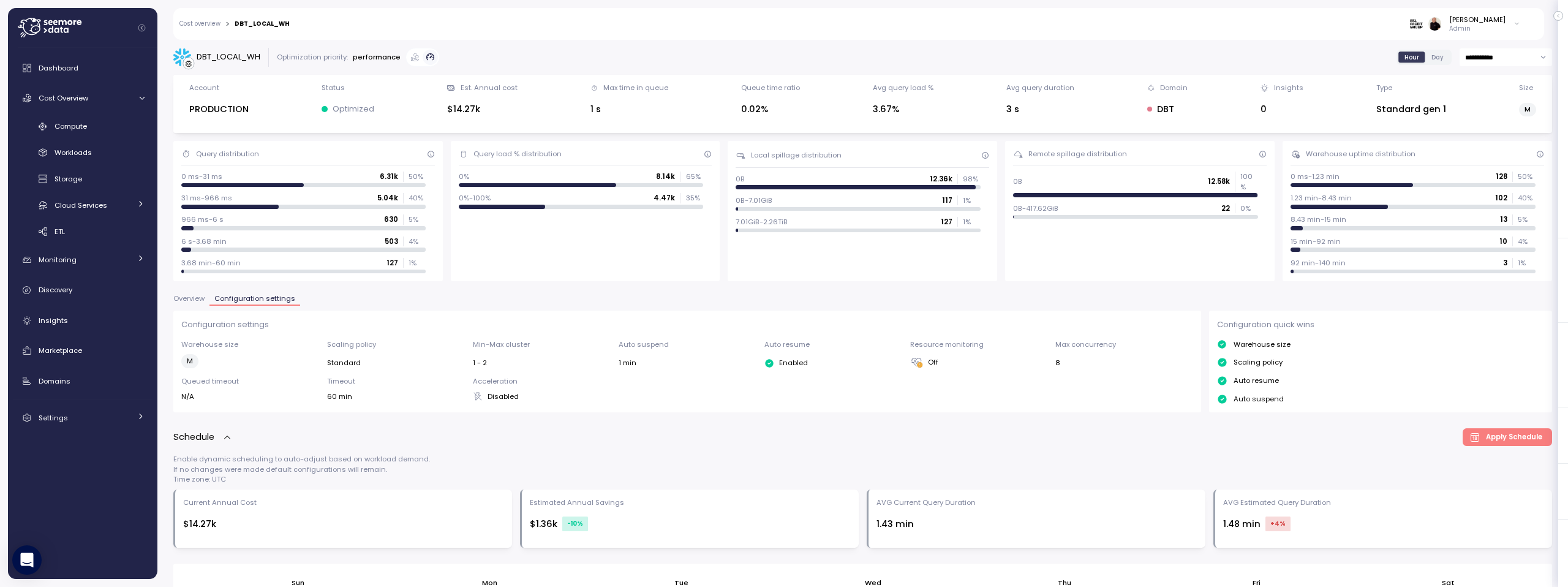
click at [1484, 24] on p "Admin" at bounding box center [1477, 28] width 56 height 9
click at [1456, 48] on input at bounding box center [1464, 48] width 110 height 15
click at [1487, 67] on div "Superlegal" at bounding box center [1470, 70] width 62 height 11
type input "***"
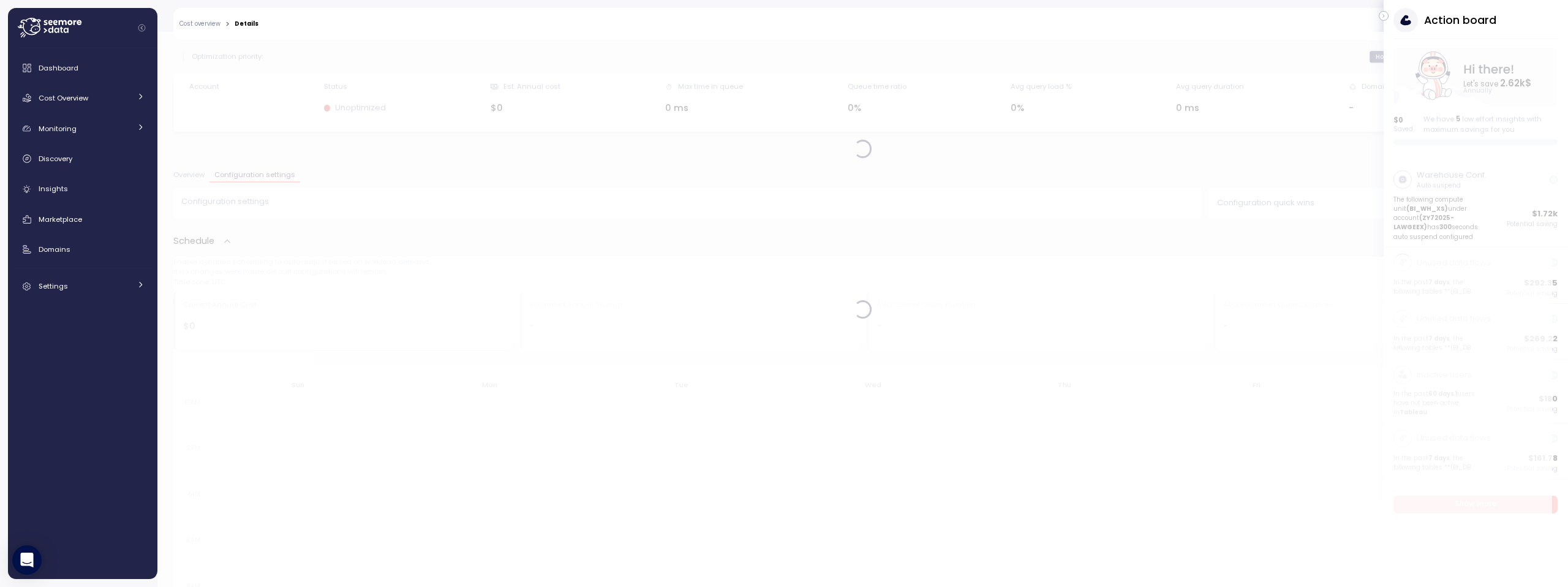
click at [1386, 19] on icon "button" at bounding box center [1384, 16] width 5 height 15
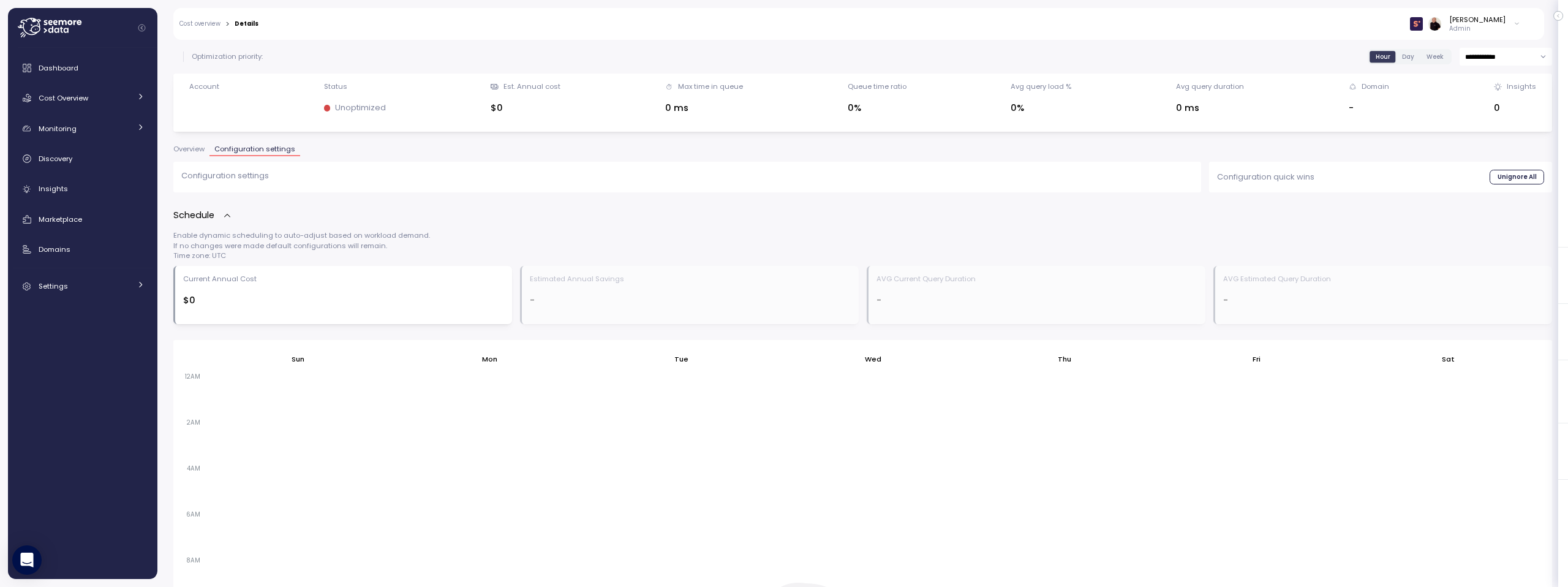
click at [201, 27] on link "Cost overview" at bounding box center [200, 24] width 41 height 6
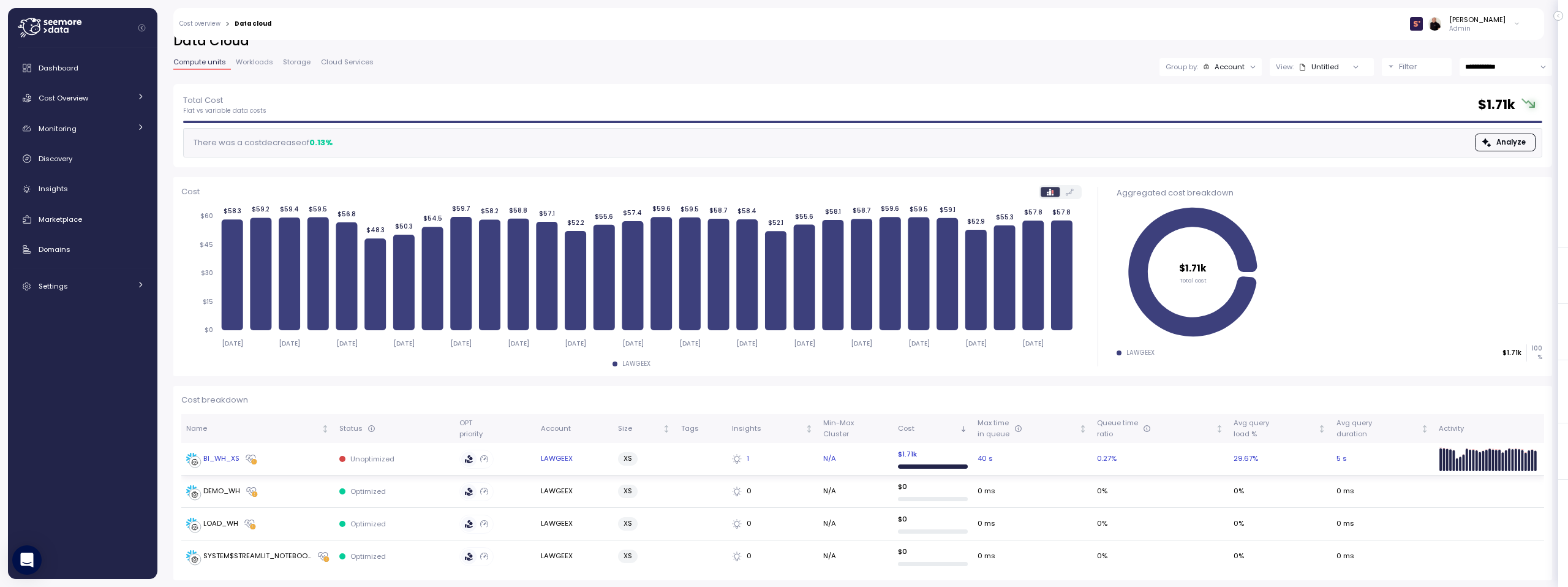
scroll to position [16, 0]
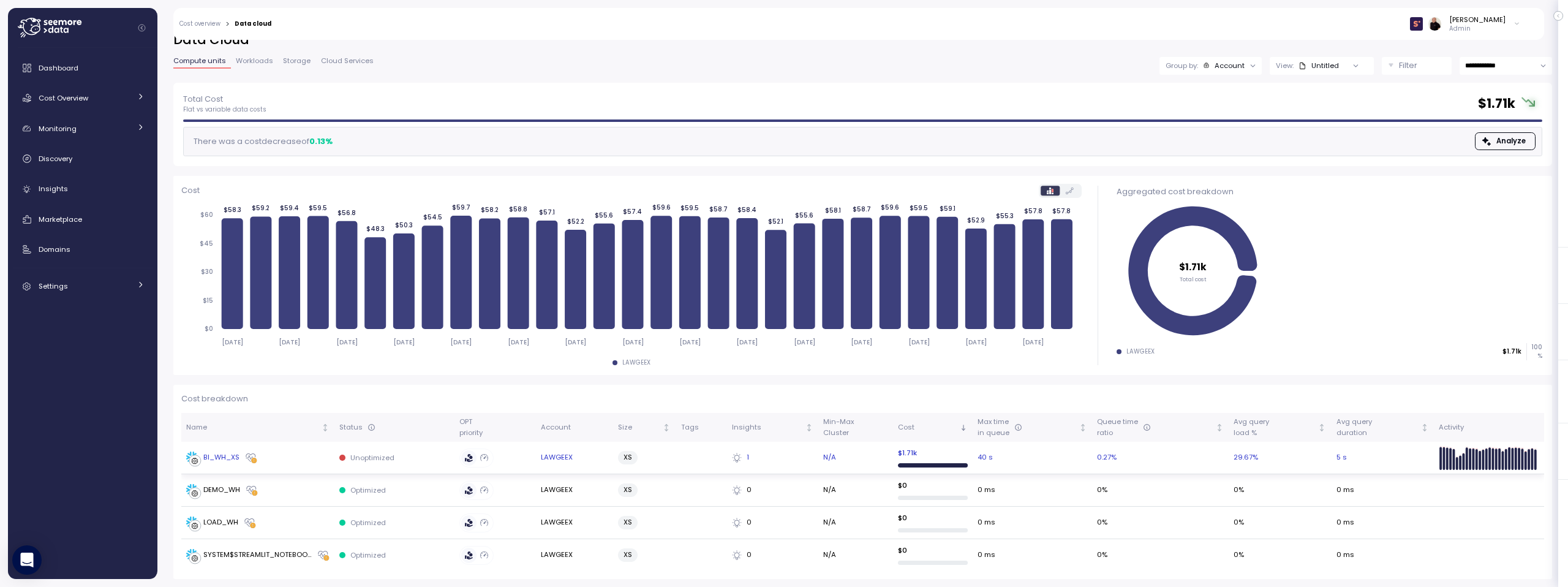
click at [219, 456] on div "BI_WH_XS" at bounding box center [221, 458] width 36 height 11
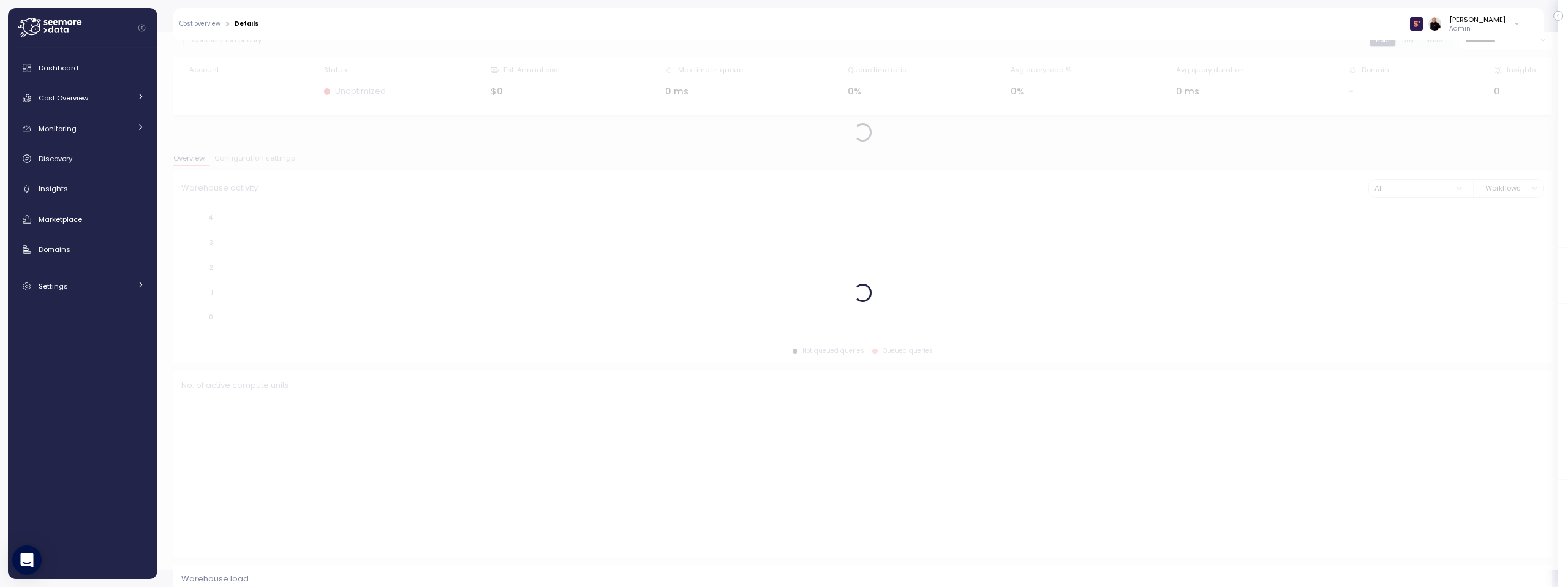
scroll to position [14, 0]
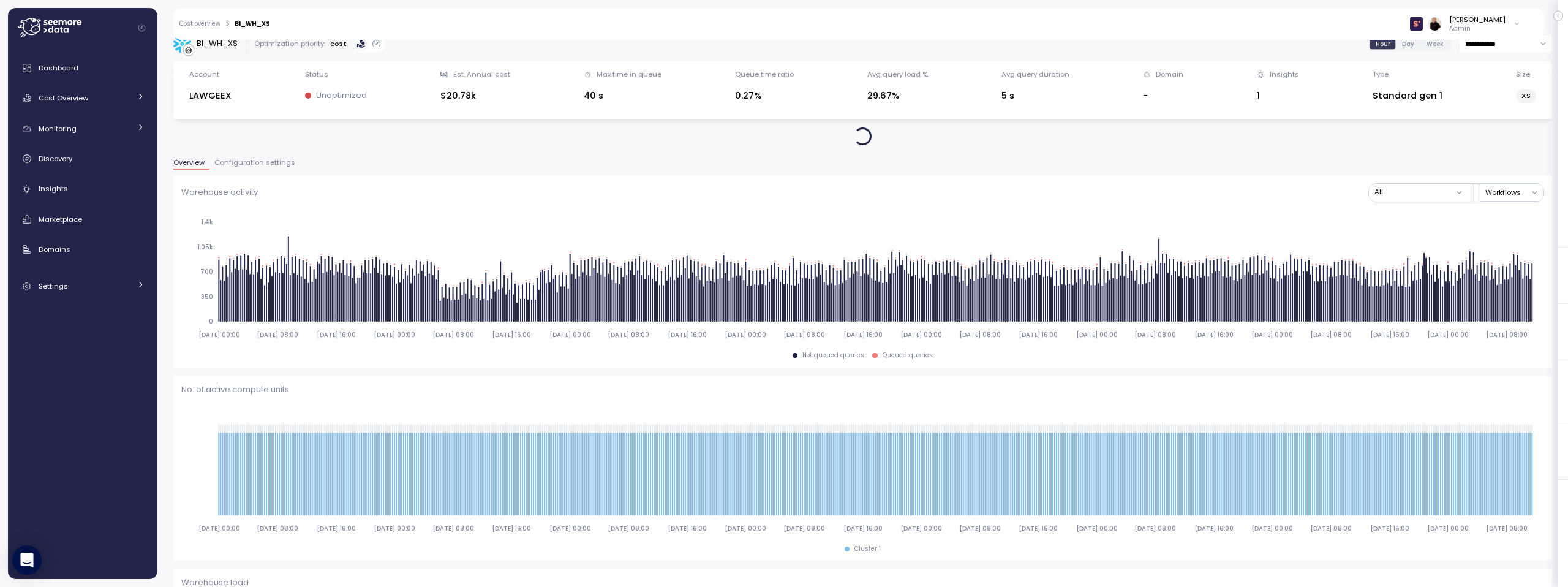
click at [259, 160] on span "Configuration settings" at bounding box center [254, 163] width 81 height 7
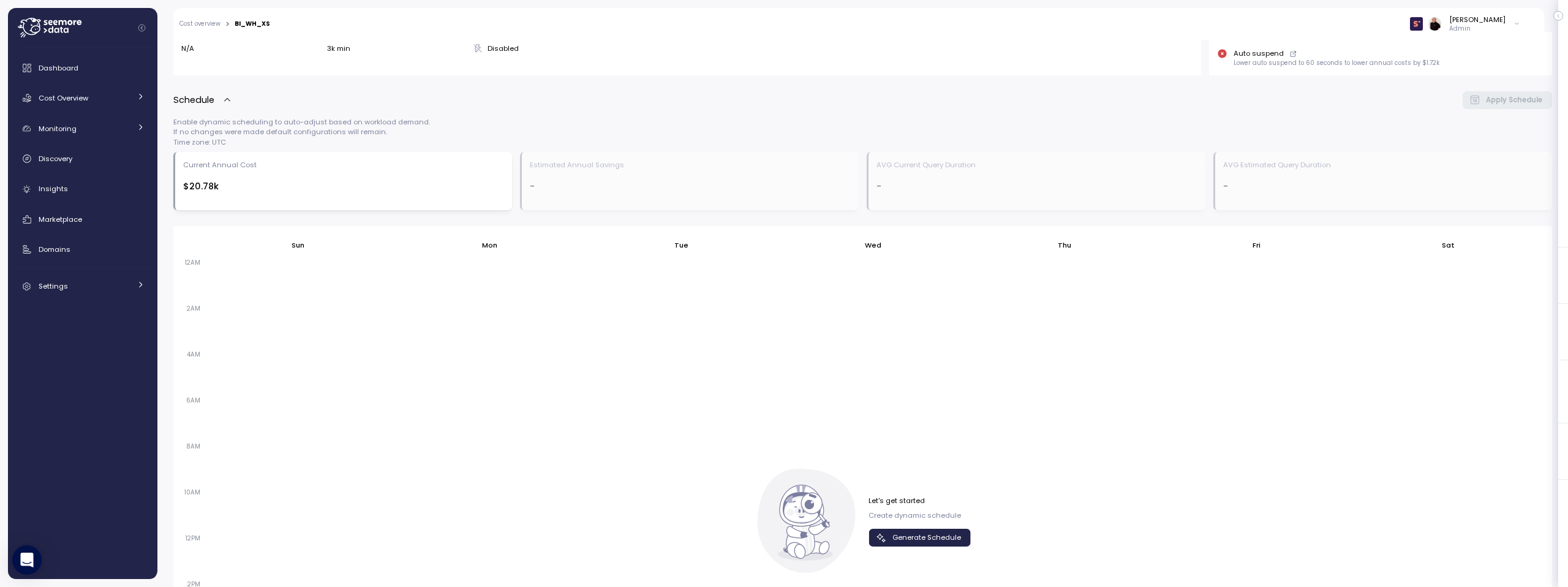
scroll to position [368, 0]
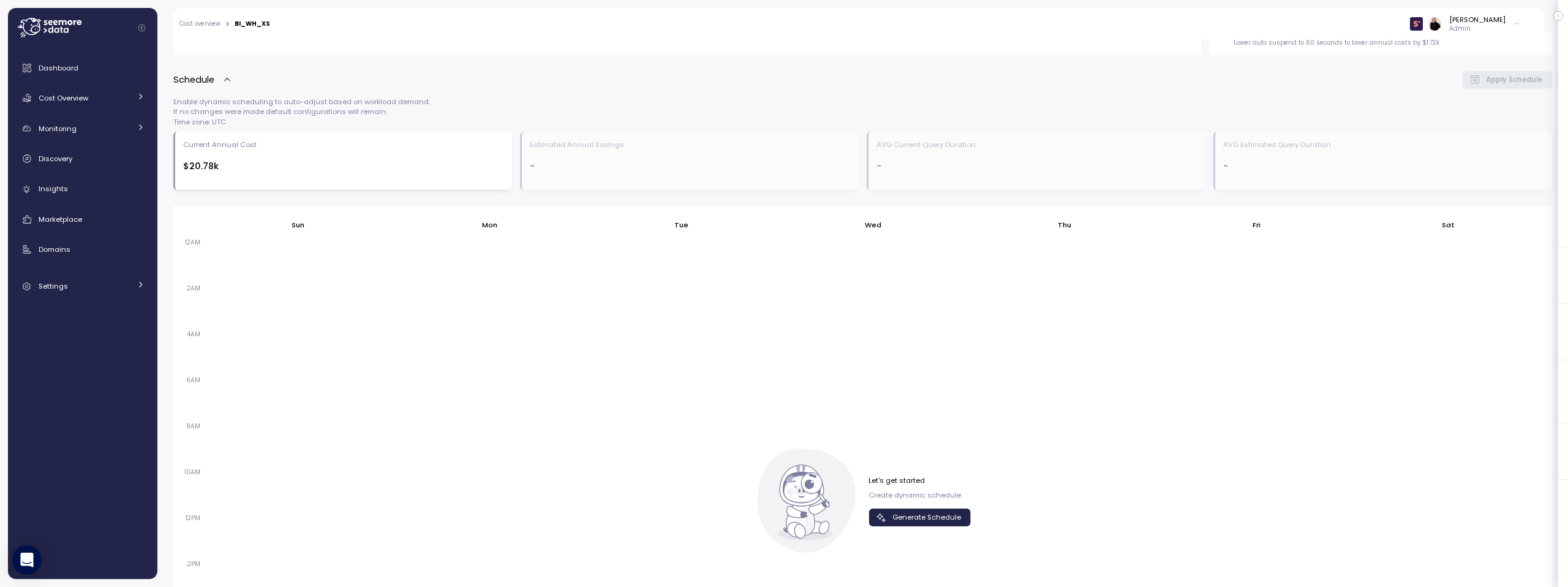
click at [885, 515] on span "Generate Schedule" at bounding box center [918, 517] width 86 height 16
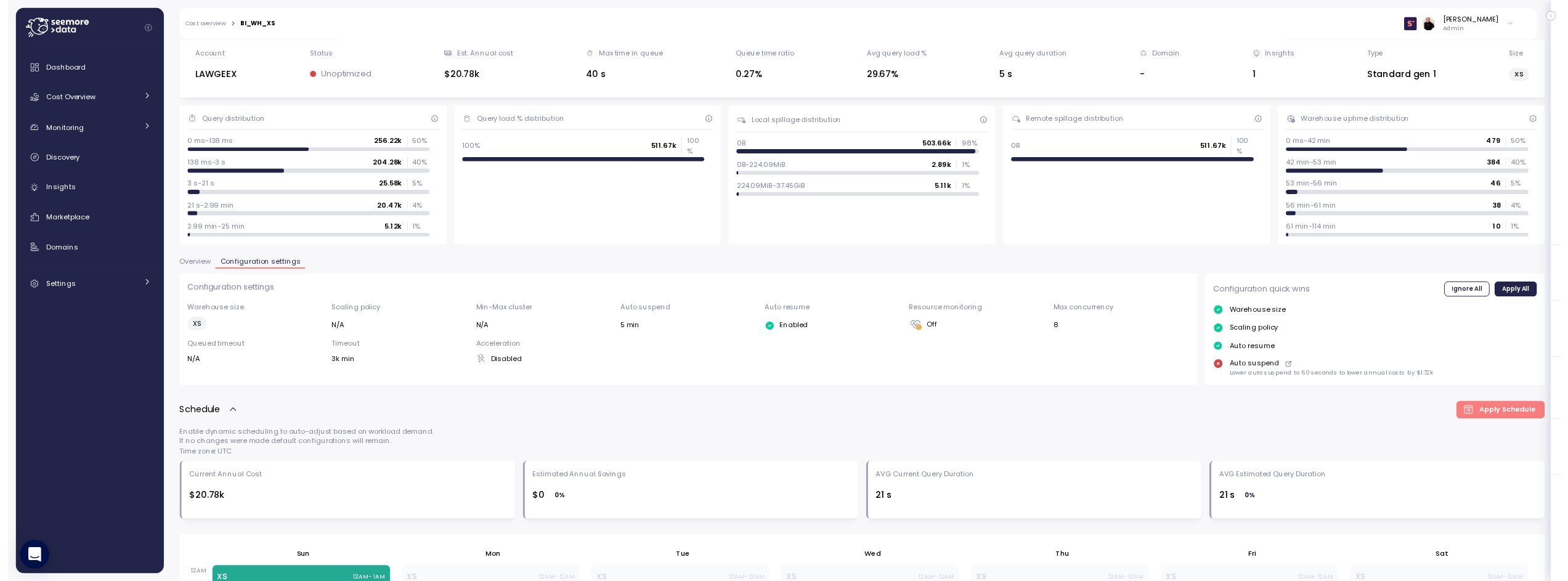
scroll to position [0, 0]
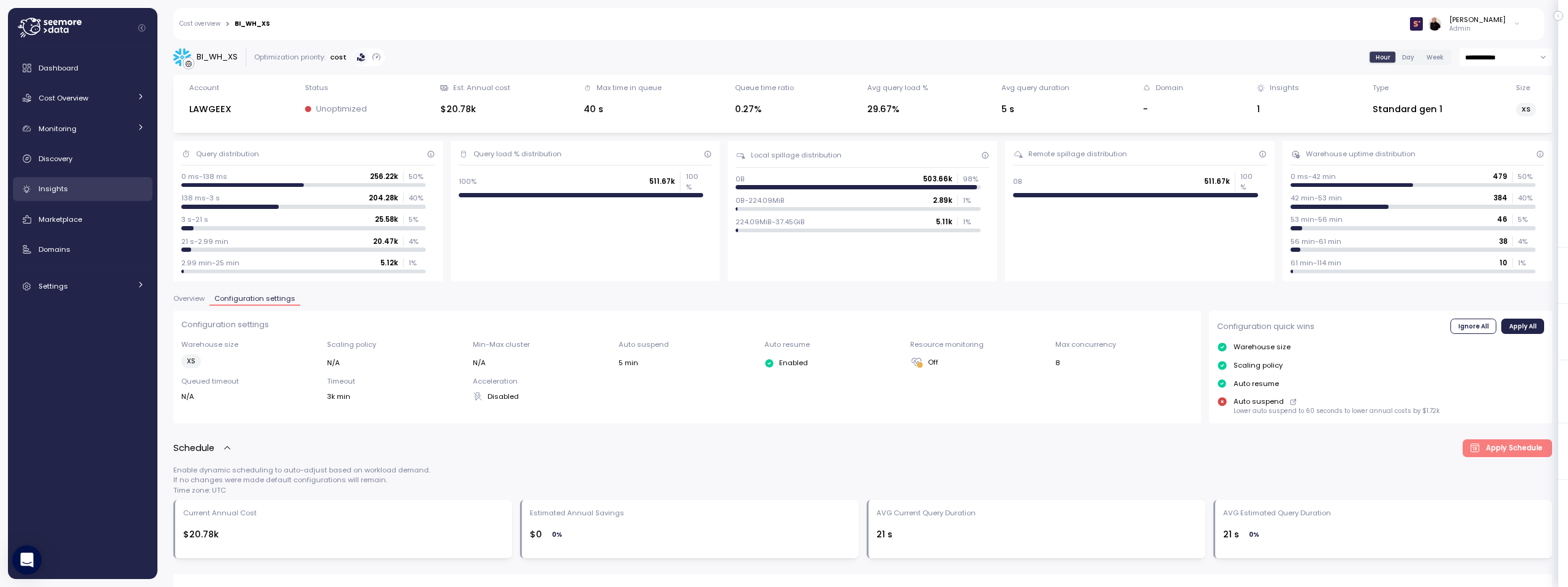
click at [73, 188] on div "Insights" at bounding box center [91, 188] width 106 height 12
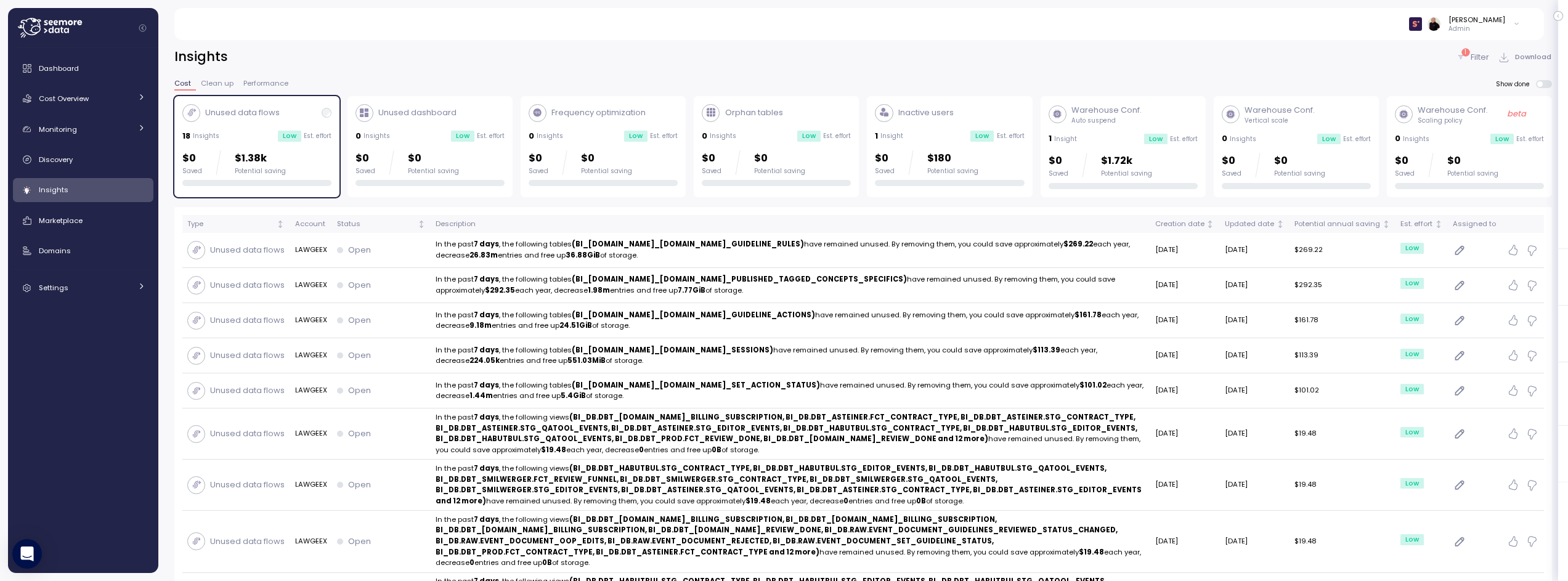
click at [1113, 131] on div "Warehouse Conf. Auto suspend 1 Insight Low Est. effort $0 Saved $1.72k Potentia…" at bounding box center [1123, 146] width 149 height 85
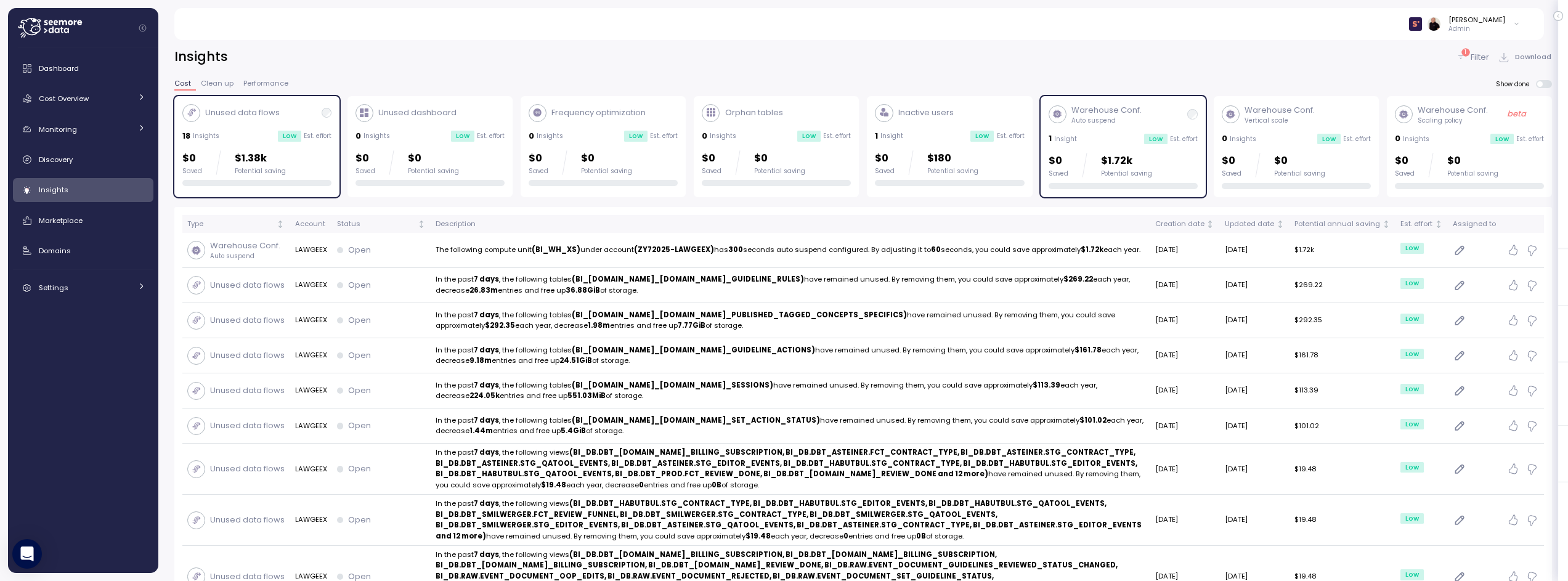
click at [255, 127] on div "Unused data flows 18 Insights Low Est. effort $0 Saved $1.38k Potential saving" at bounding box center [257, 145] width 149 height 82
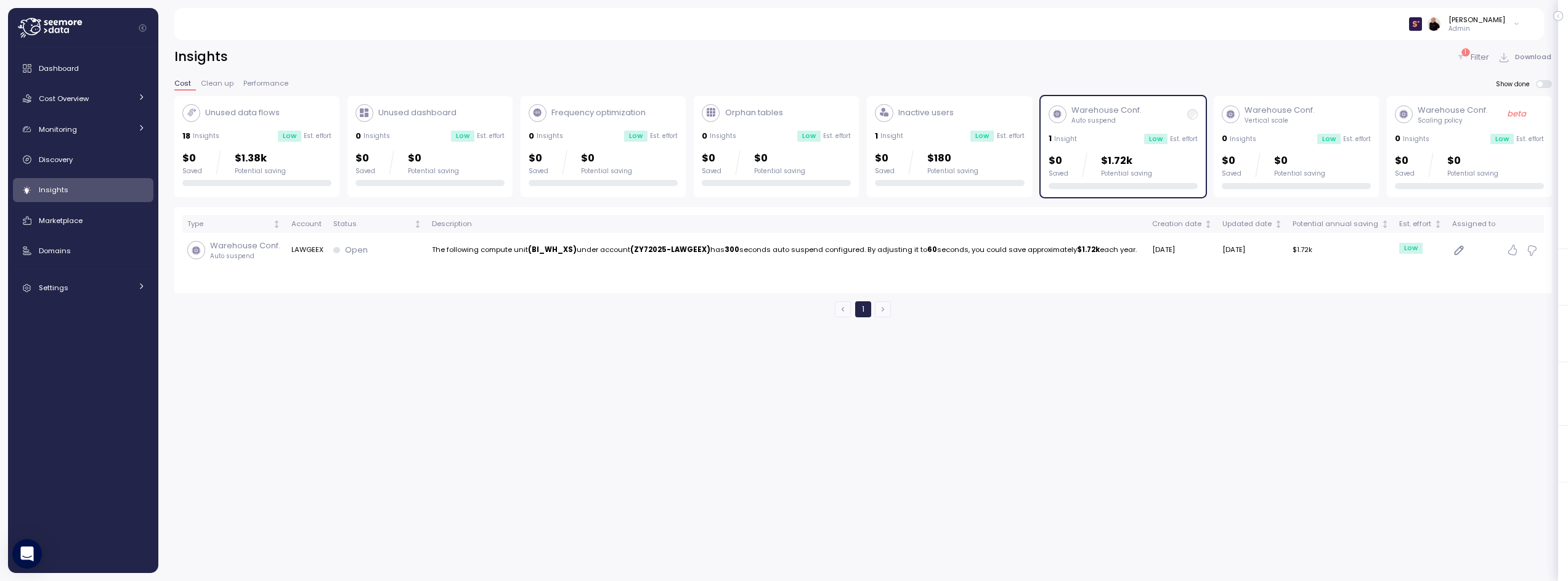
click at [1487, 25] on p "Admin" at bounding box center [1477, 29] width 57 height 9
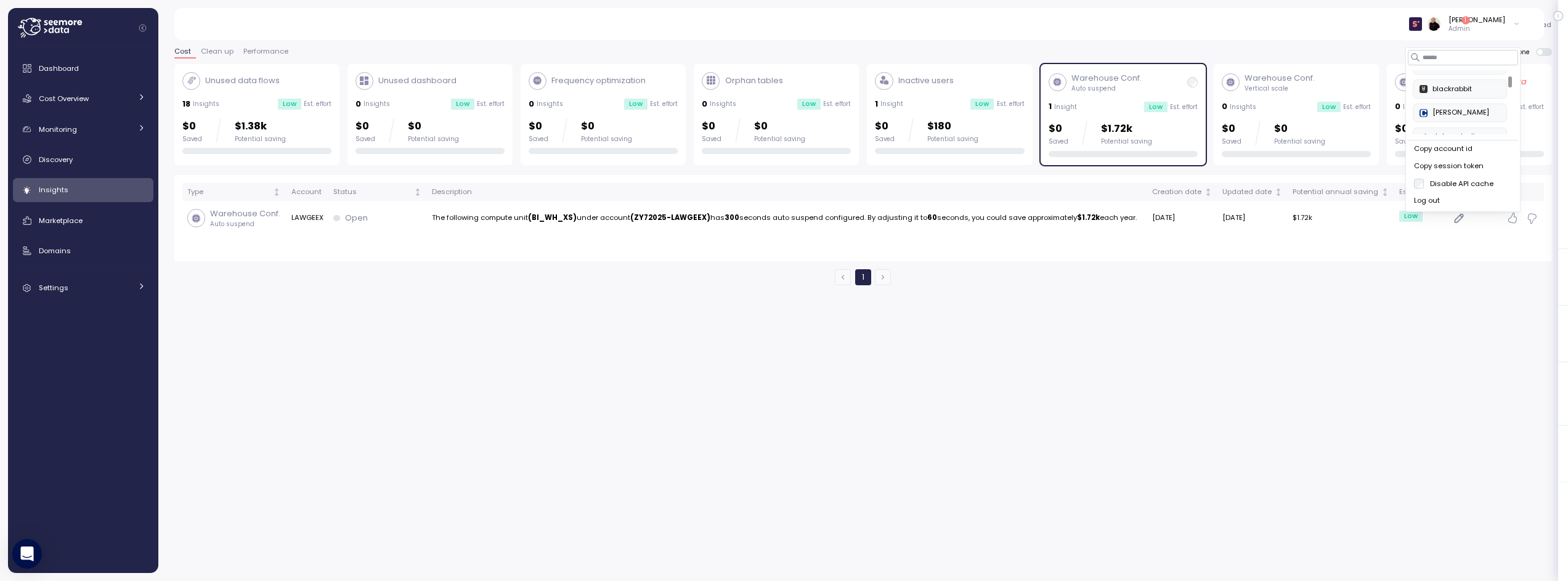
scroll to position [63, 0]
click at [1509, 78] on div at bounding box center [1509, 83] width 3 height 11
click at [1469, 82] on div "blackrabbit" at bounding box center [1460, 88] width 80 height 11
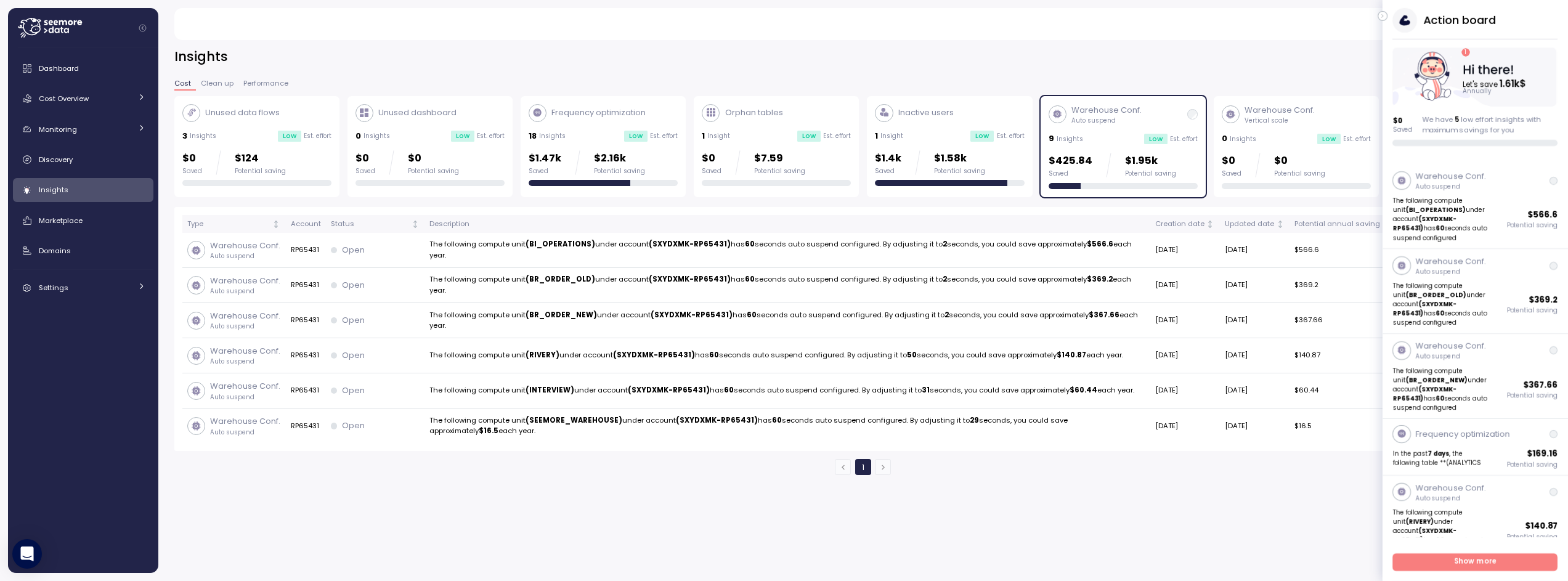
click at [1380, 16] on icon "button" at bounding box center [1383, 16] width 5 height 15
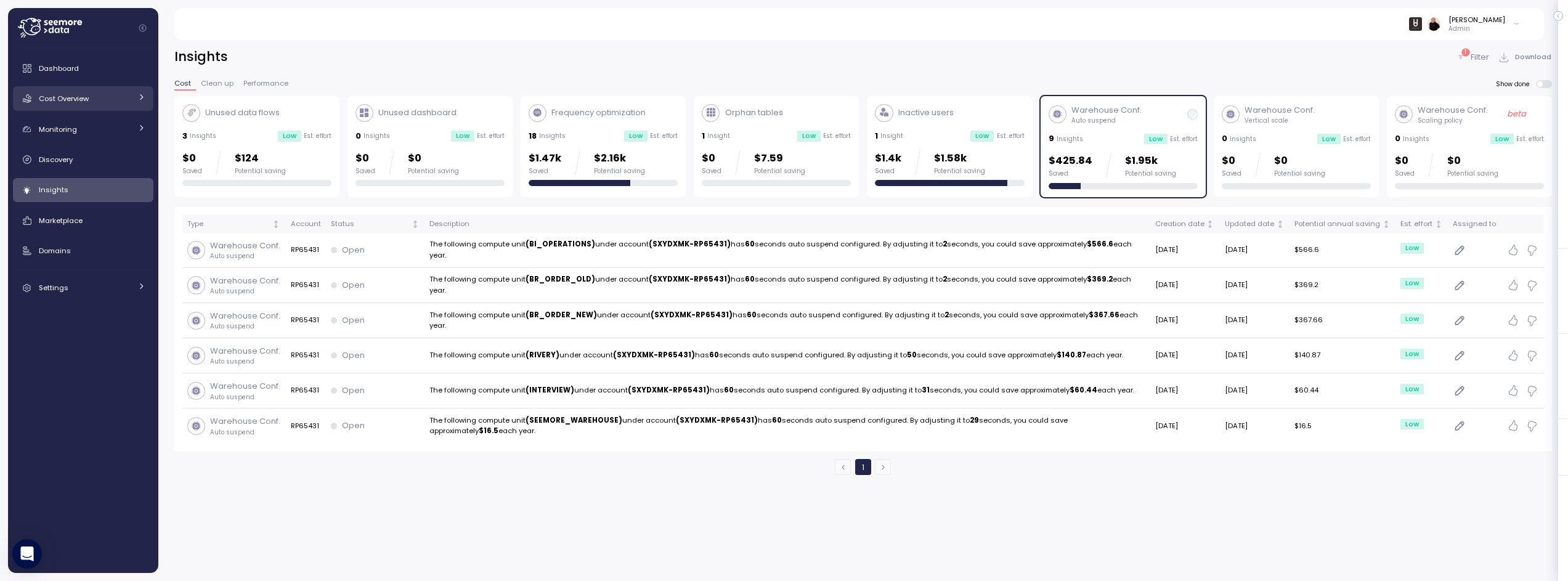
click at [76, 93] on span "Cost Overview" at bounding box center [63, 98] width 50 height 10
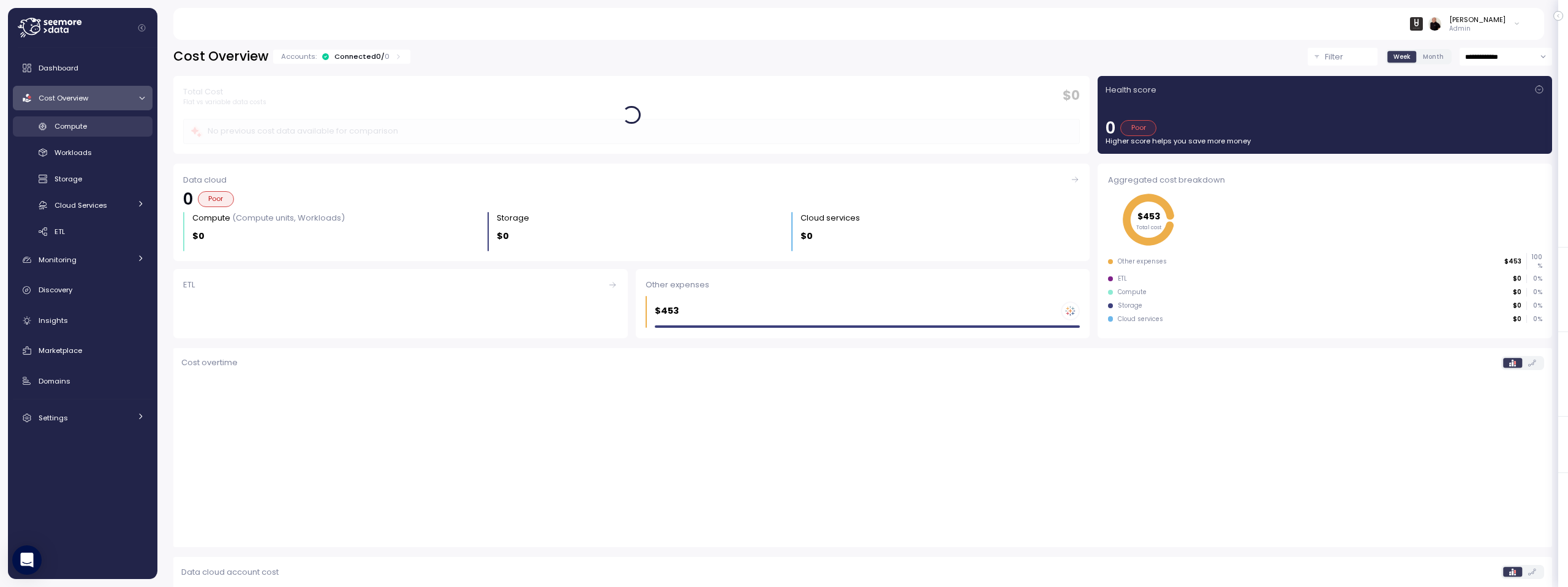
click at [79, 124] on span "Compute" at bounding box center [70, 126] width 33 height 9
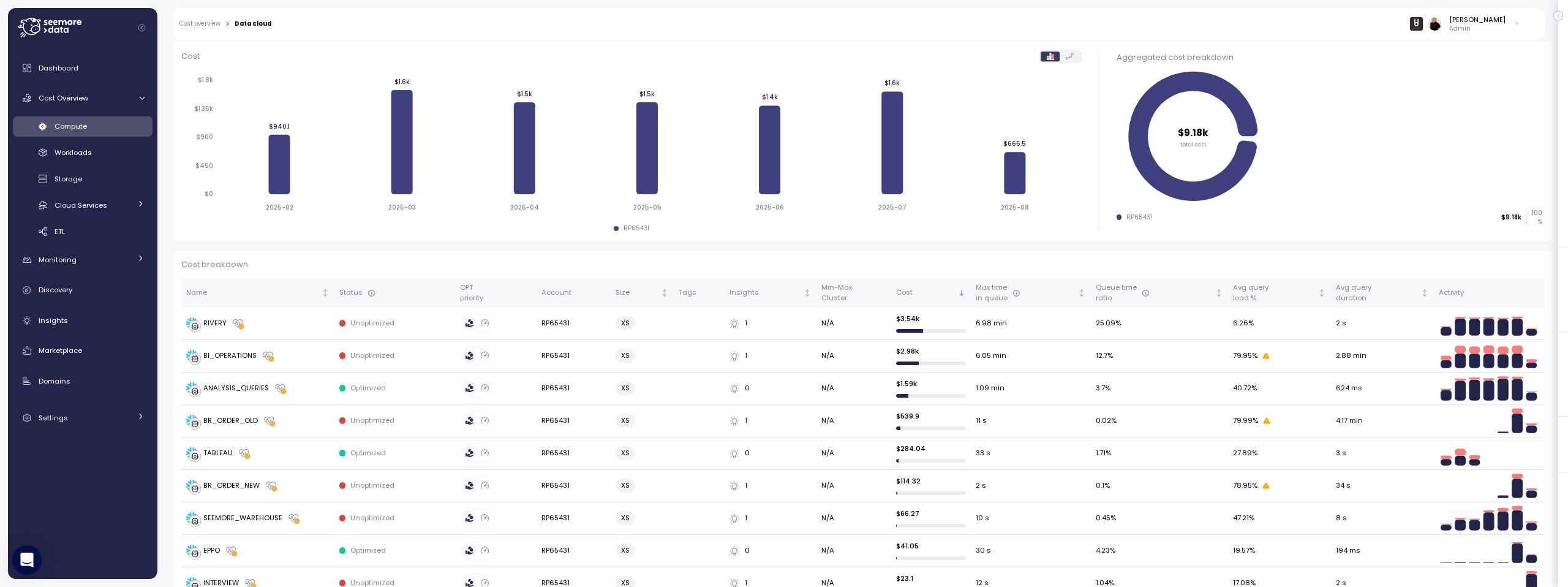
scroll to position [188, 0]
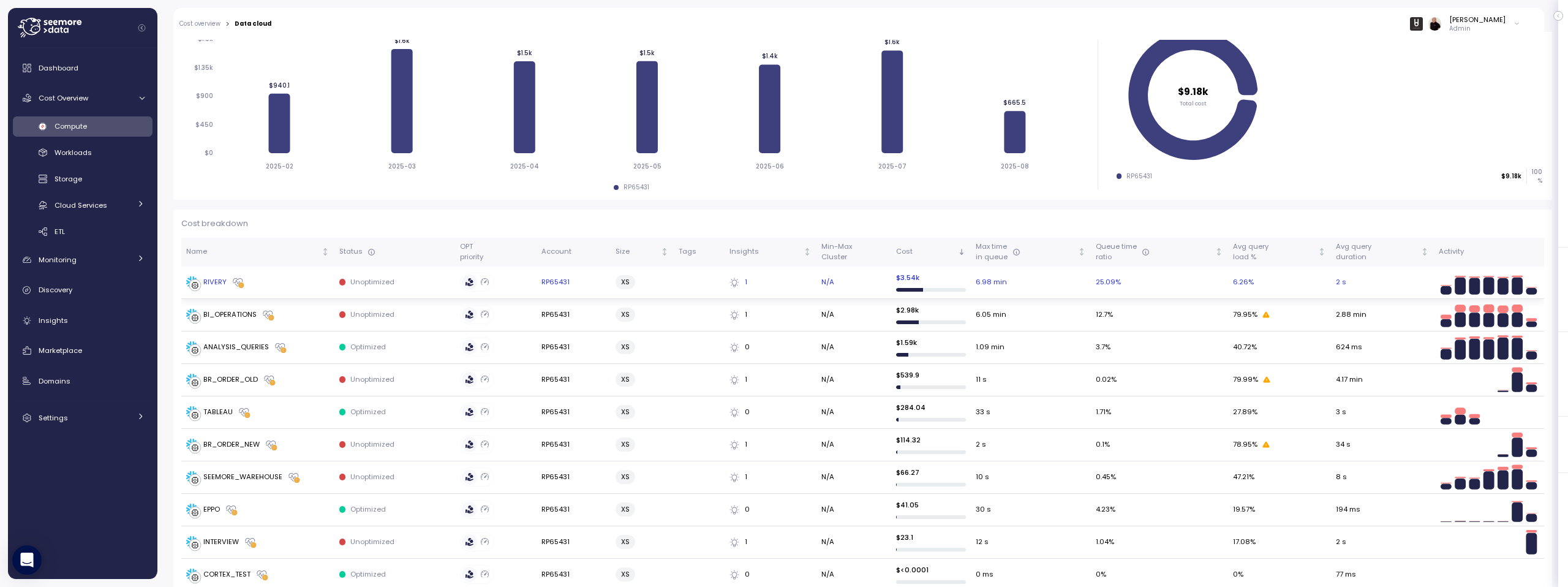
click at [217, 279] on div "RIVERY" at bounding box center [215, 283] width 23 height 11
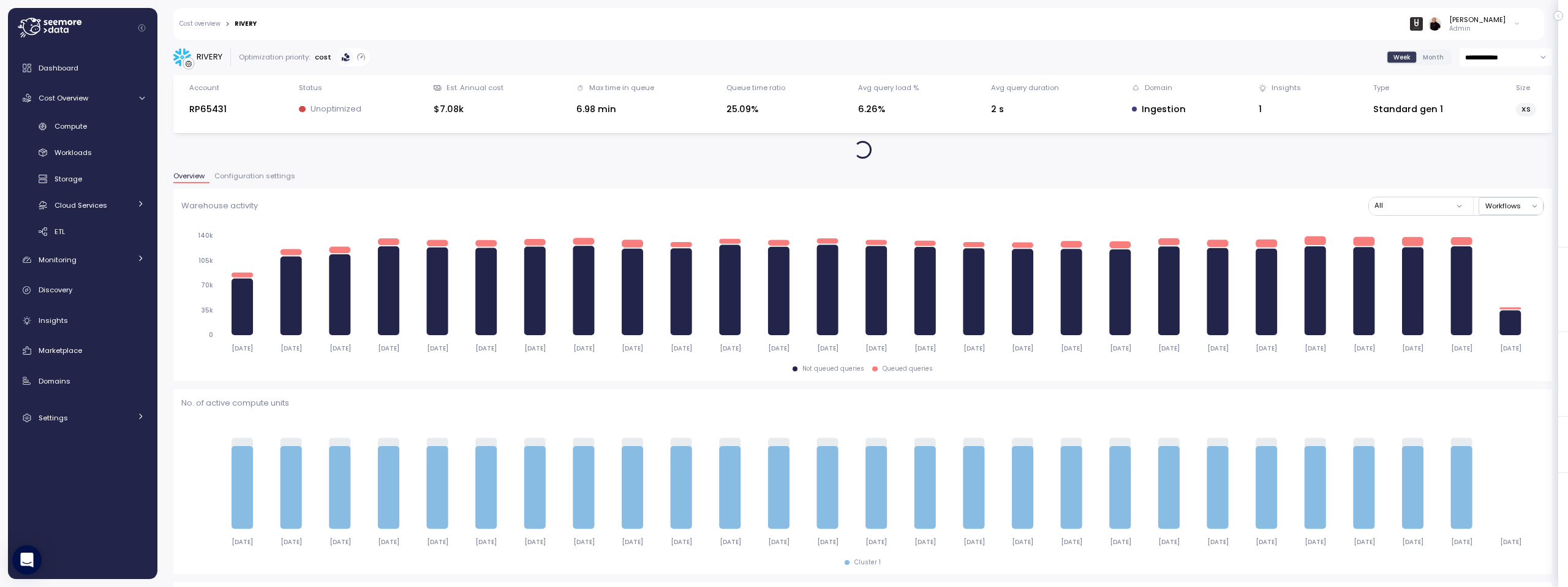
click at [252, 180] on span "Configuration settings" at bounding box center [254, 176] width 81 height 7
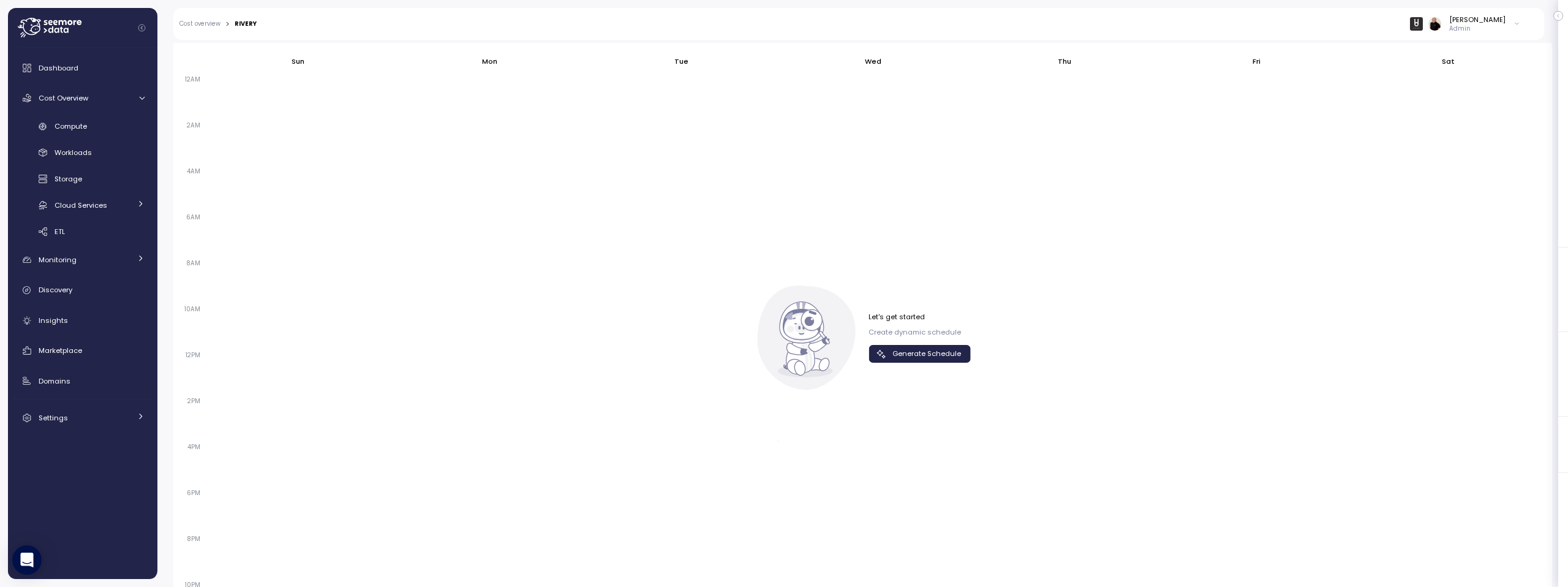
scroll to position [410, 0]
click at [917, 351] on span "Generate Schedule" at bounding box center [926, 353] width 68 height 16
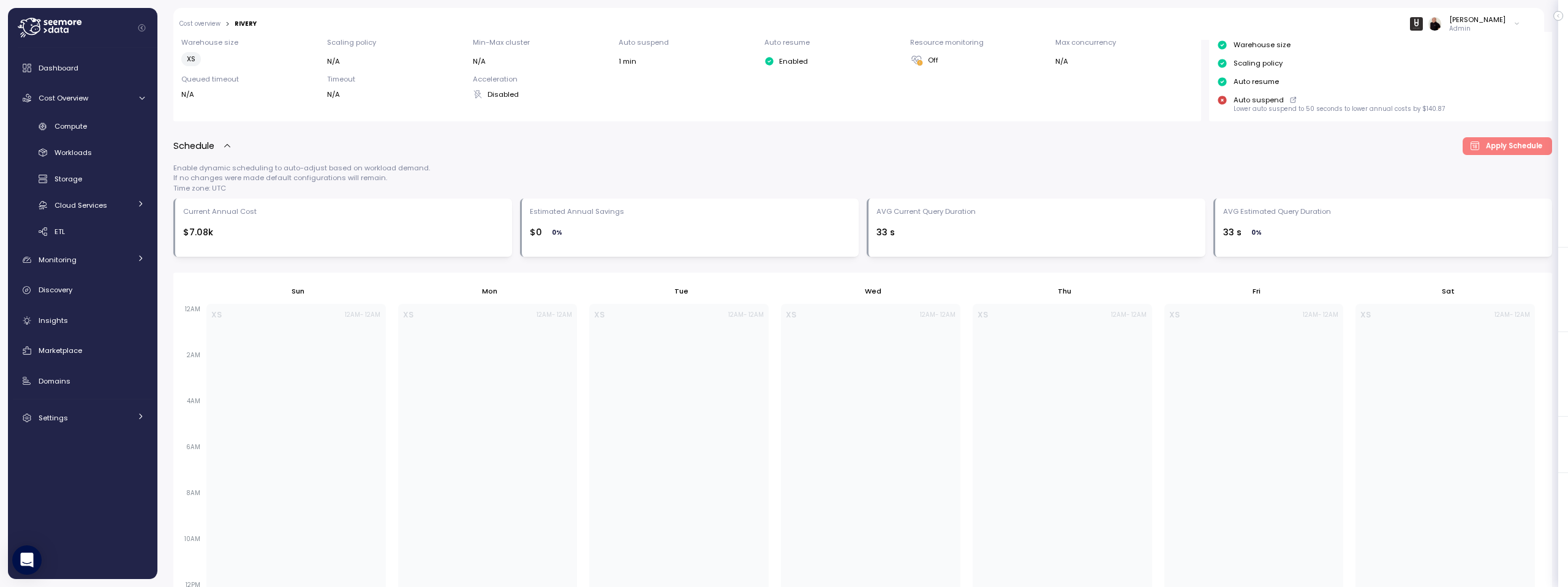
scroll to position [178, 0]
click at [195, 25] on link "Cost overview" at bounding box center [200, 24] width 41 height 6
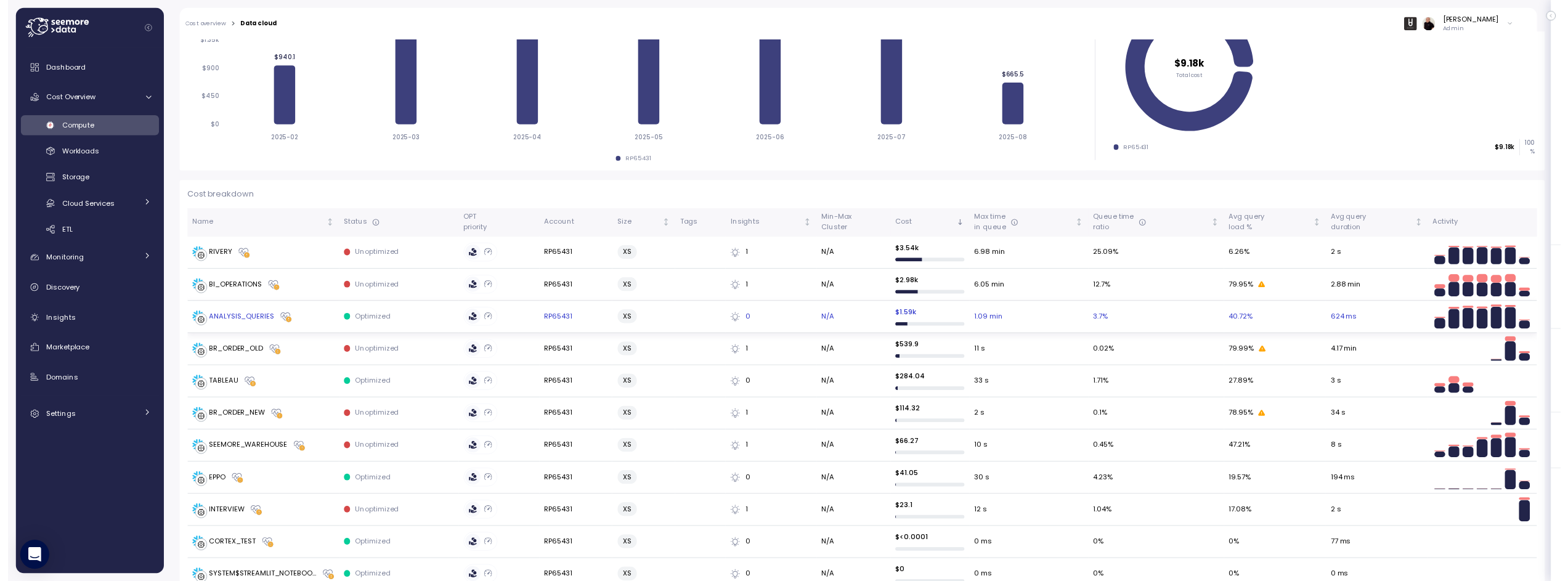
scroll to position [176, 0]
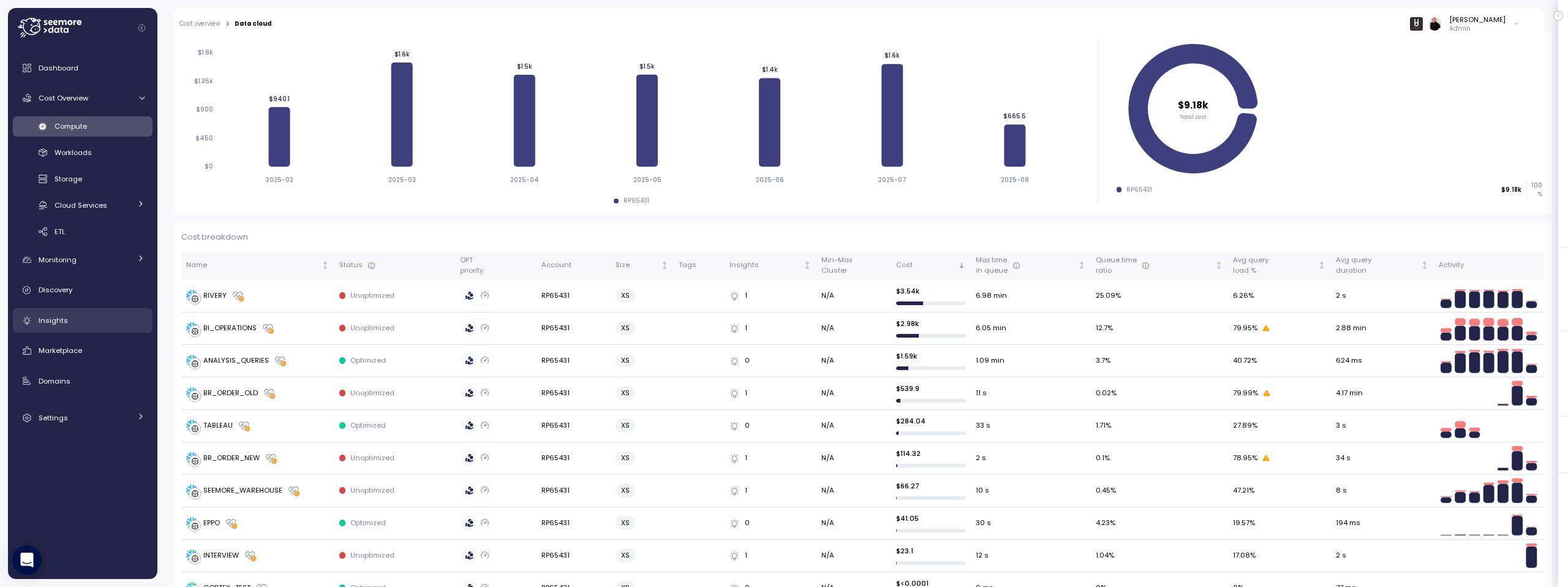
click at [96, 319] on div "Insights" at bounding box center [91, 321] width 106 height 12
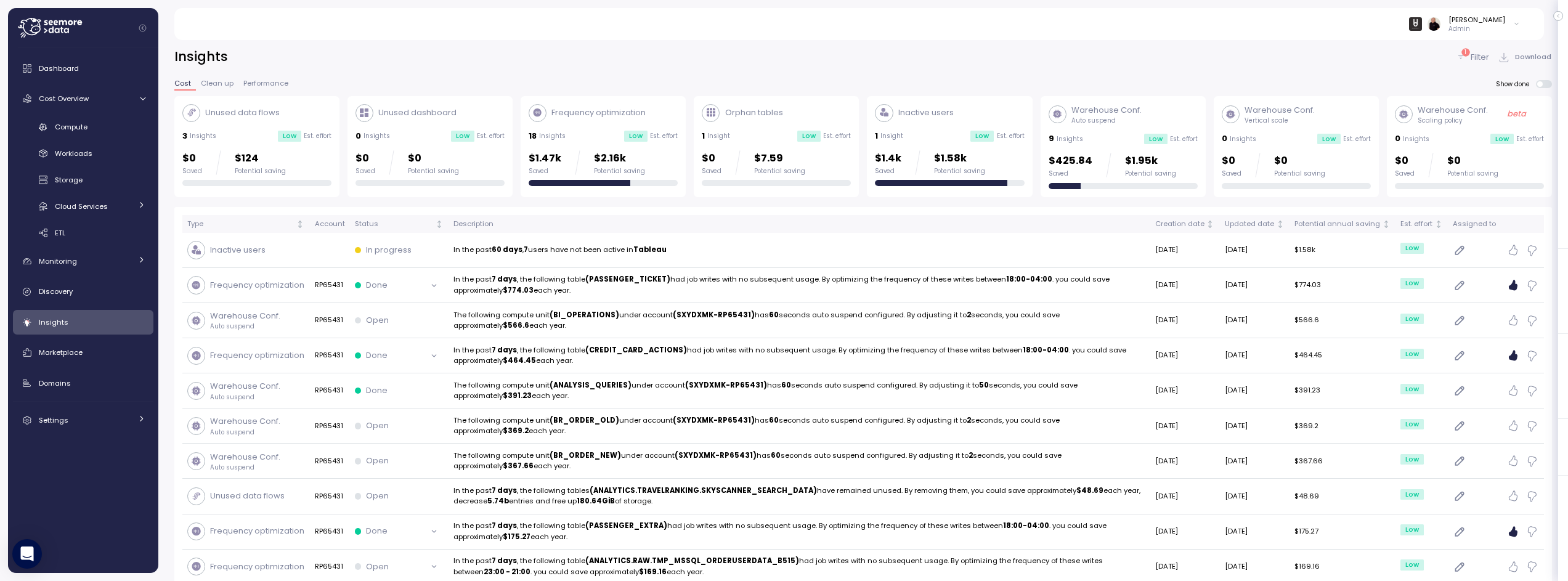
click at [1107, 133] on div "9 Insights Low Est. effort" at bounding box center [1123, 138] width 149 height 12
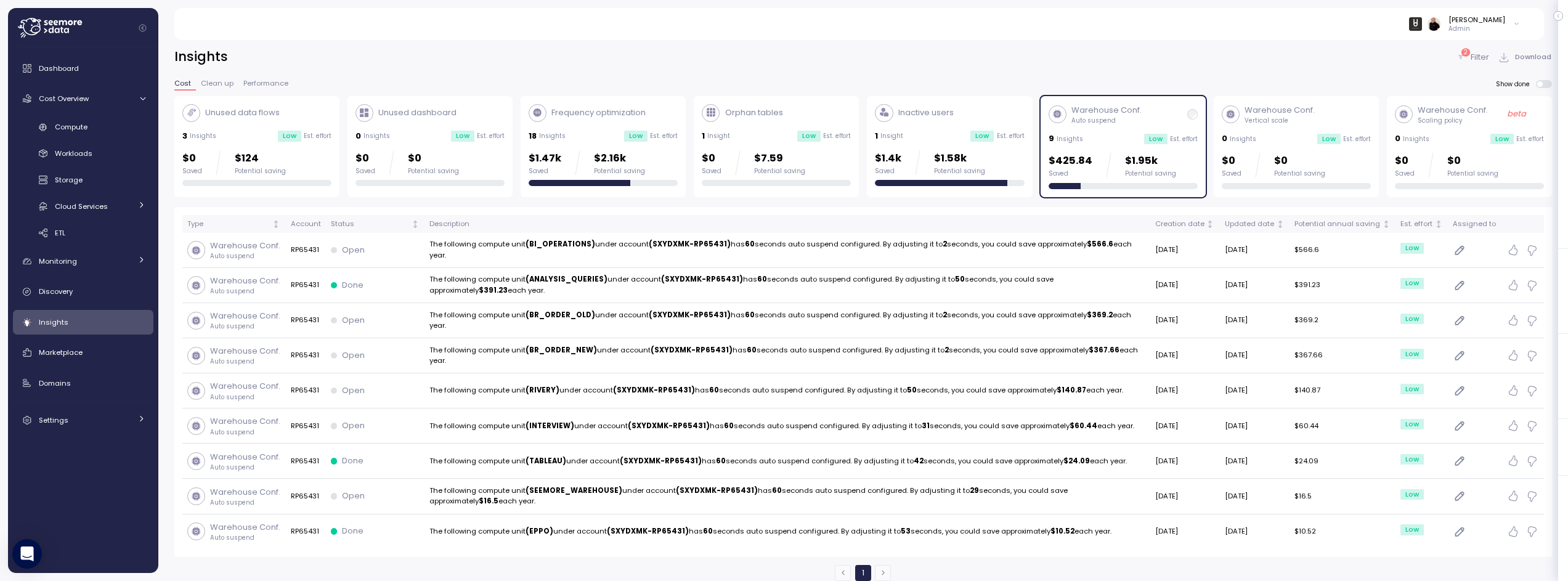
click at [1000, 116] on div "Inactive users" at bounding box center [949, 113] width 149 height 18
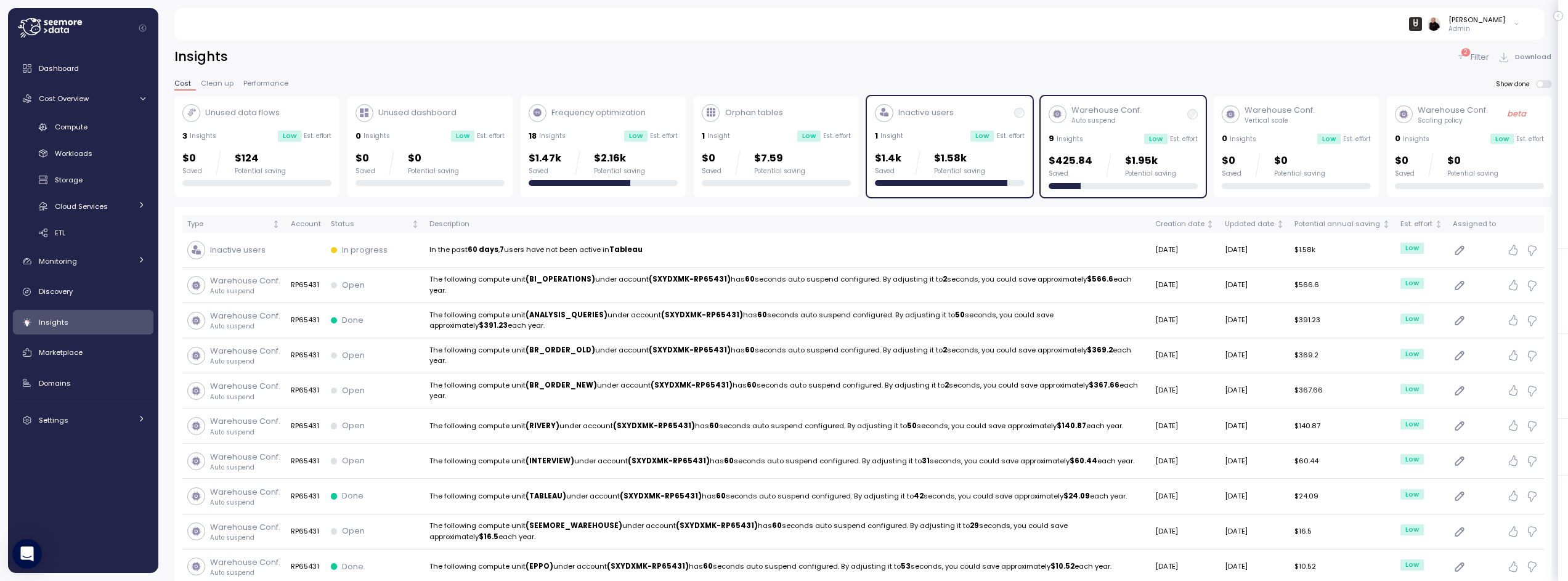
click at [942, 127] on div "Inactive users 1 Insight Low Est. effort $1.4k Saved $1.58k Potential saving" at bounding box center [949, 145] width 149 height 82
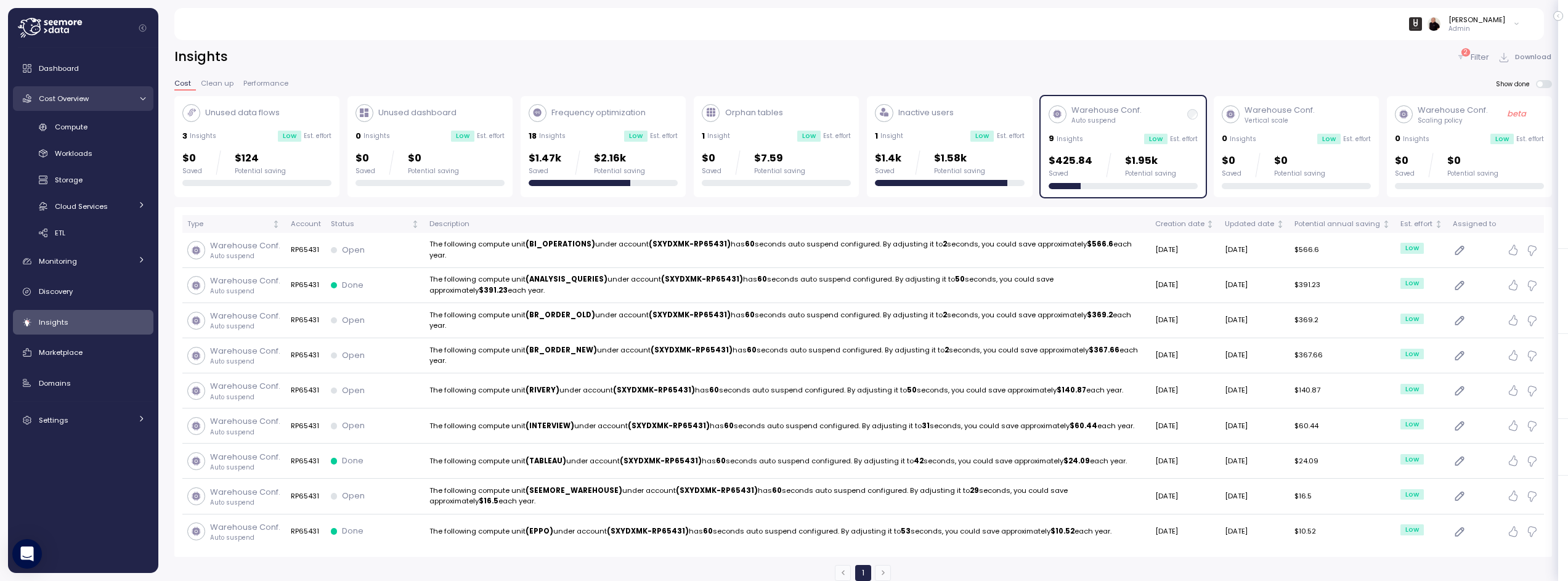
click at [70, 101] on span "Cost Overview" at bounding box center [63, 98] width 50 height 10
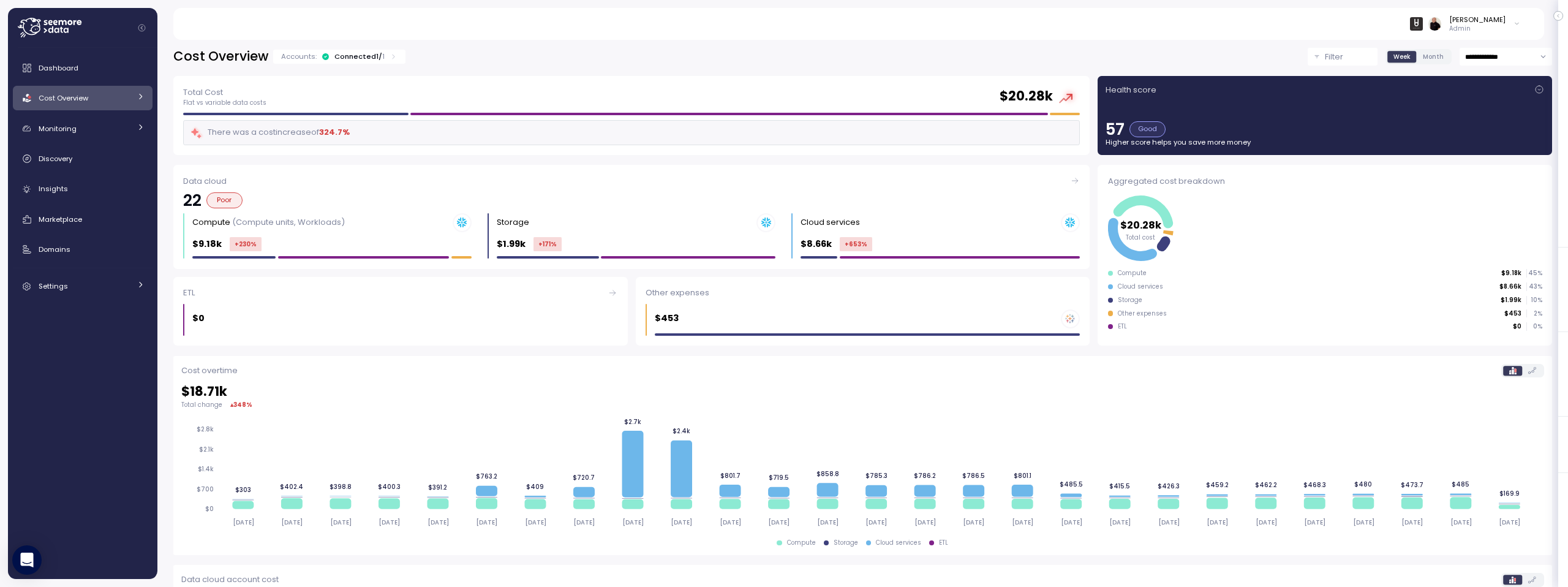
click at [1492, 56] on input "**********" at bounding box center [1506, 57] width 93 height 18
click at [1492, 148] on span "Last 30 days" at bounding box center [1479, 149] width 45 height 11
type input "**********"
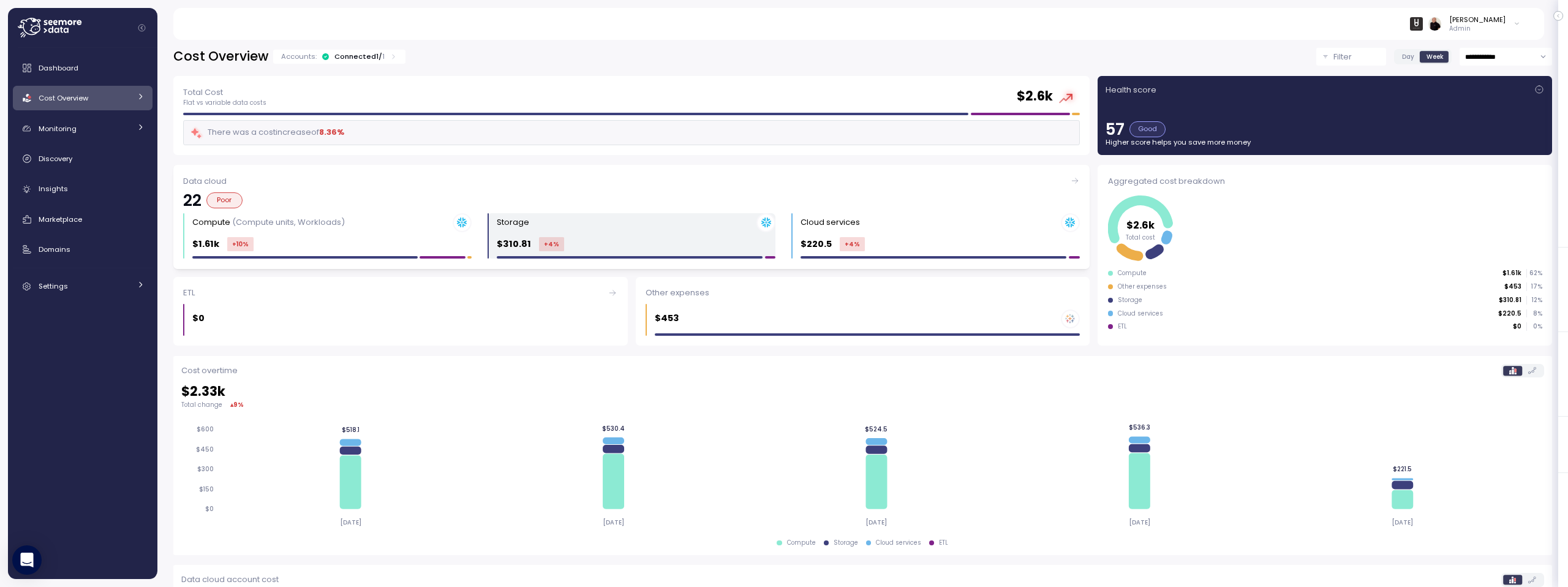
click at [647, 235] on div "Storage $310.81 +4 %" at bounding box center [636, 237] width 279 height 46
